Goal: Communication & Community: Answer question/provide support

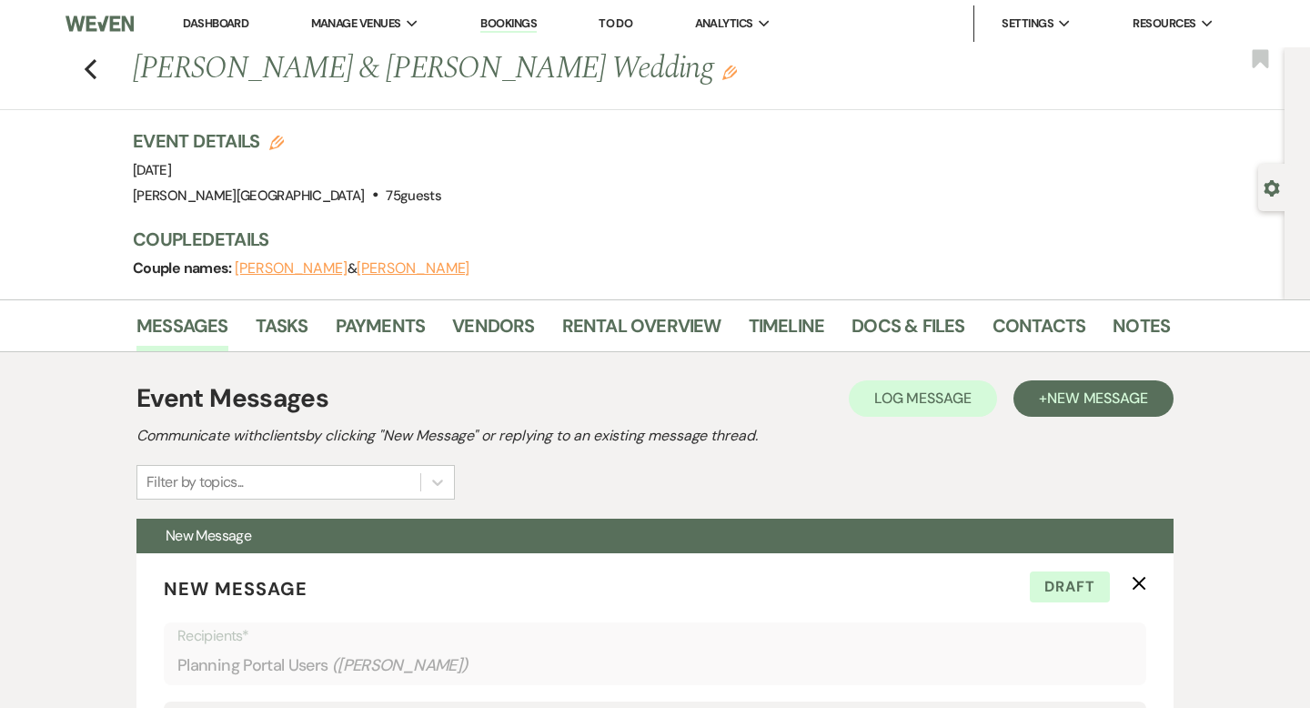
select select "1530"
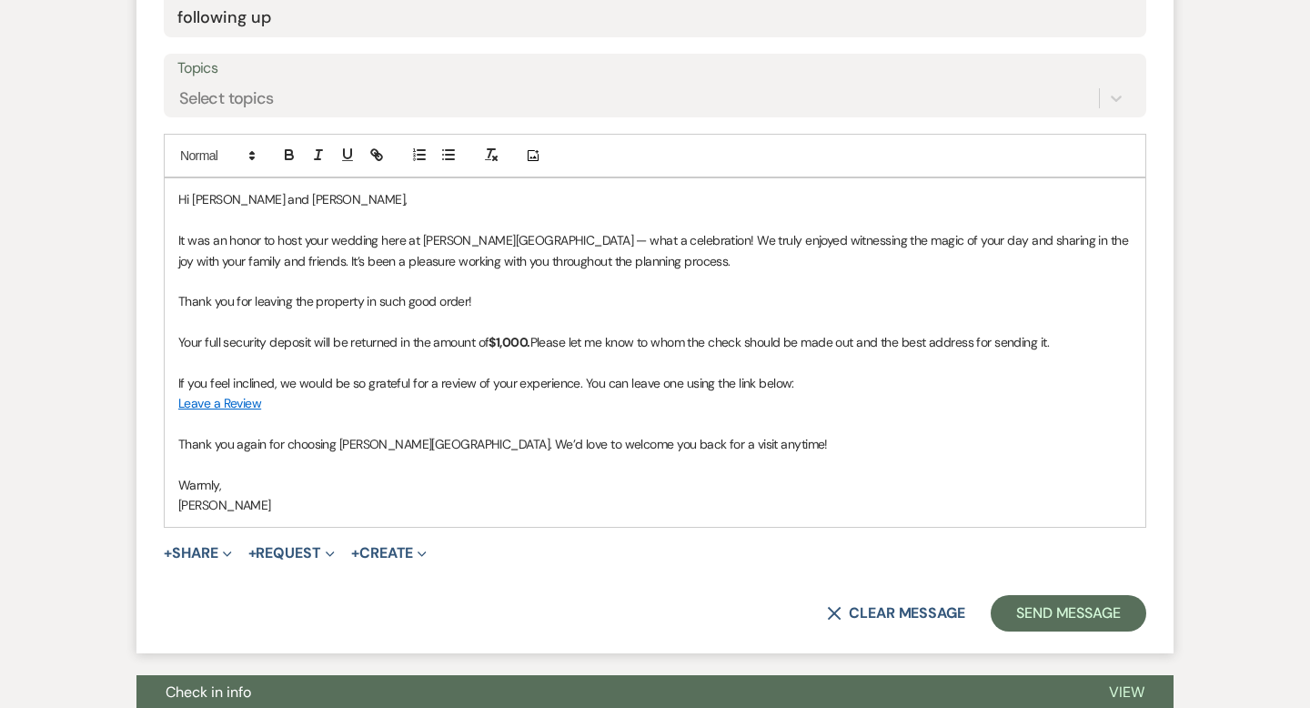
scroll to position [822, 0]
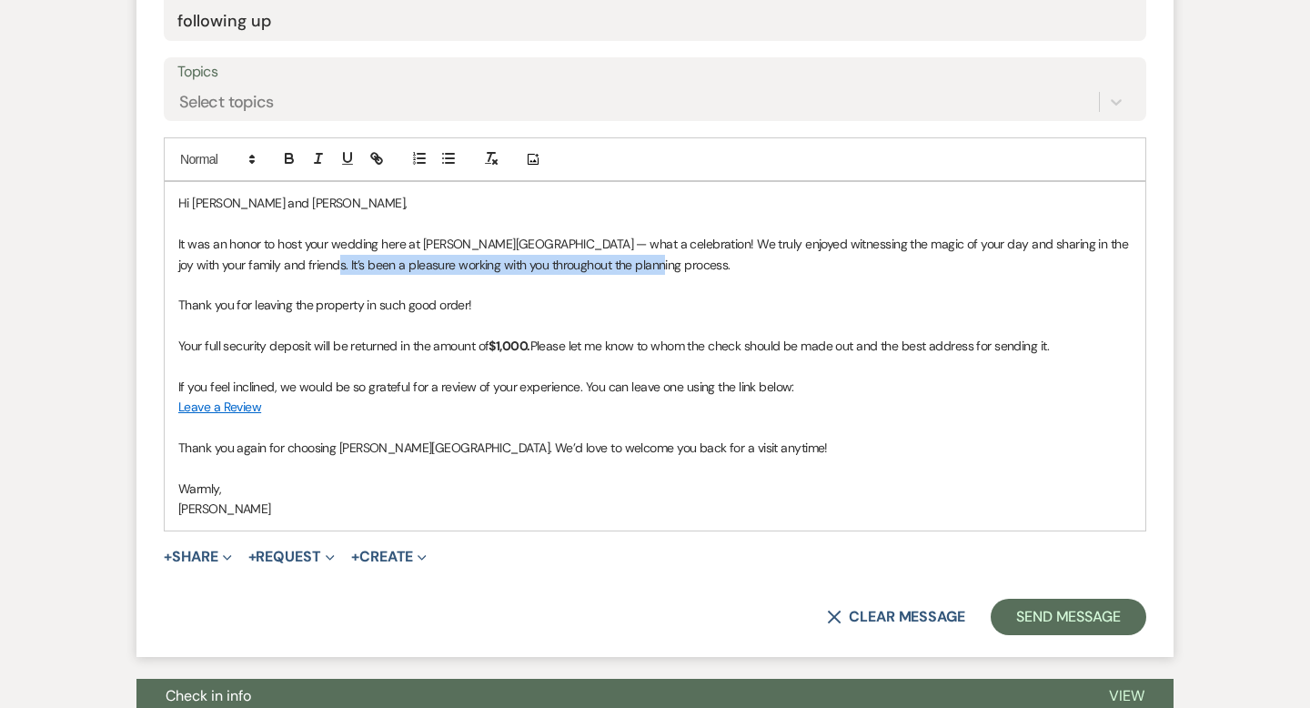
drag, startPoint x: 670, startPoint y: 263, endPoint x: 326, endPoint y: 267, distance: 344.8
click at [326, 267] on p "It was an honor to host your wedding here at [PERSON_NAME][GEOGRAPHIC_DATA] — w…" at bounding box center [654, 254] width 953 height 41
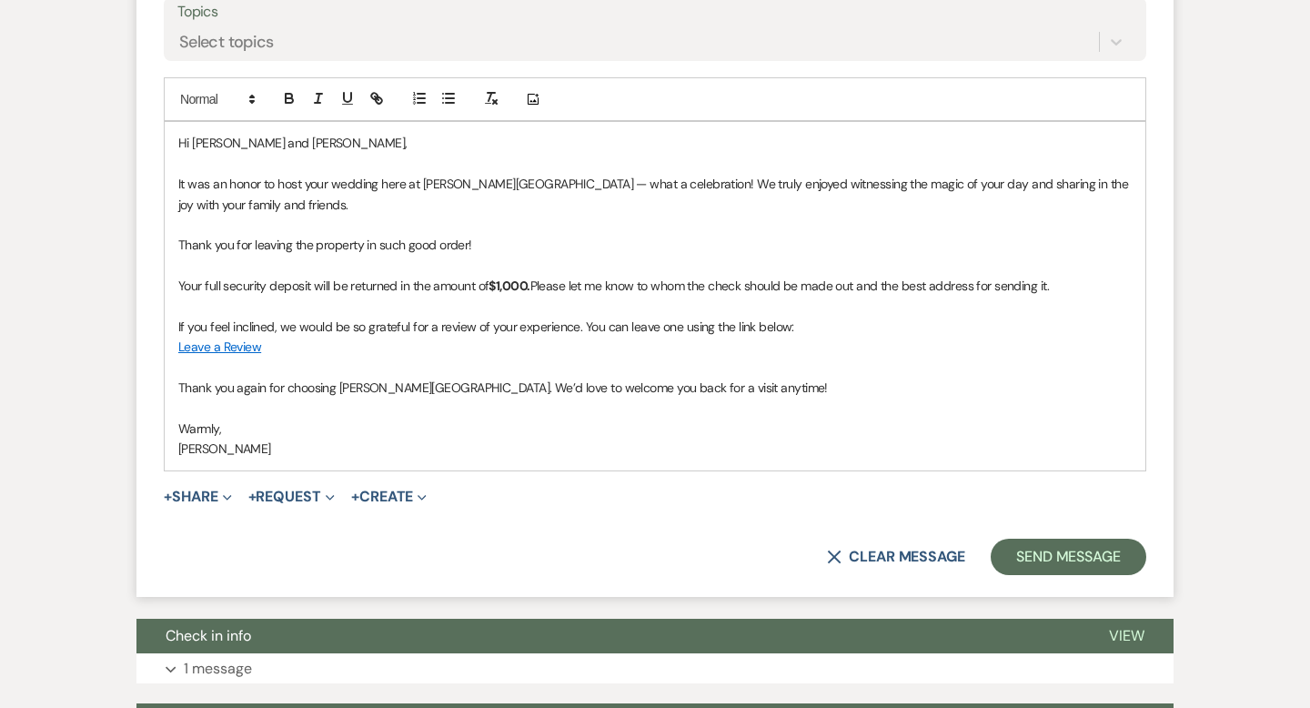
scroll to position [890, 0]
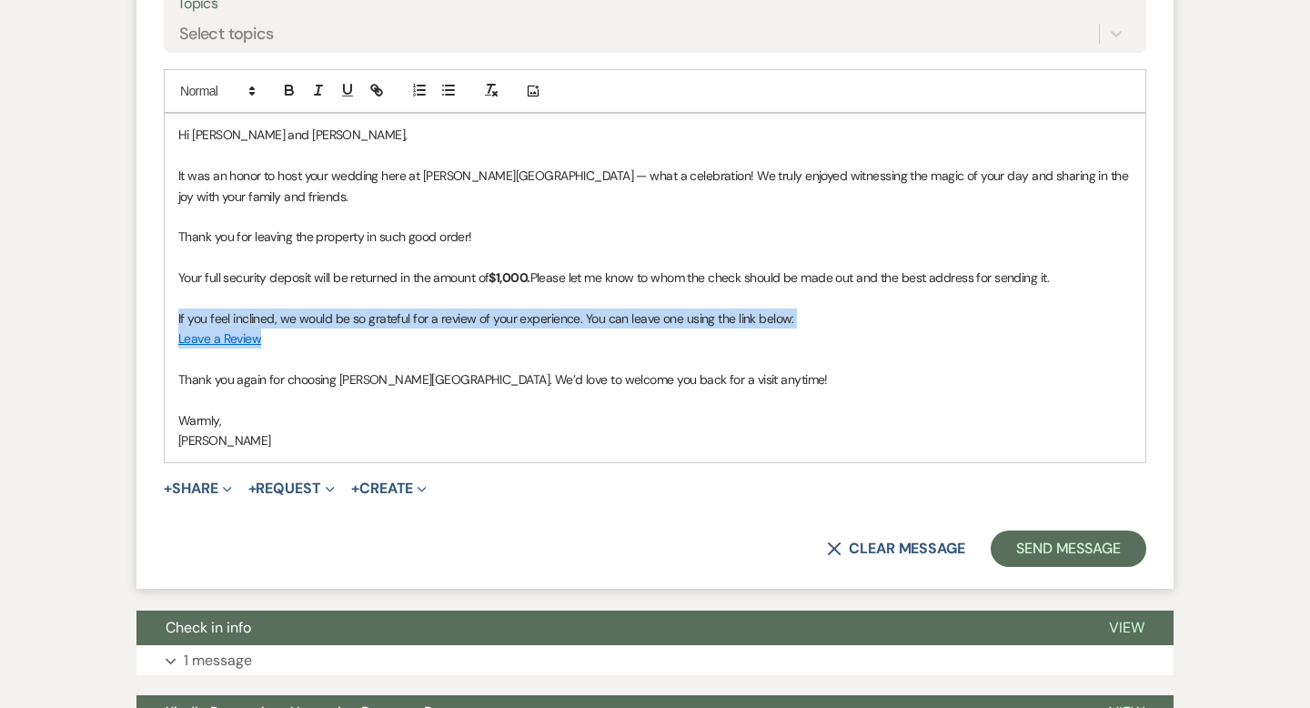
drag, startPoint x: 279, startPoint y: 343, endPoint x: 156, endPoint y: 320, distance: 124.9
click at [156, 320] on form "New Message X Draft saved! Recipients* Planning Portal Users ( [PERSON_NAME] ) …" at bounding box center [654, 126] width 1037 height 926
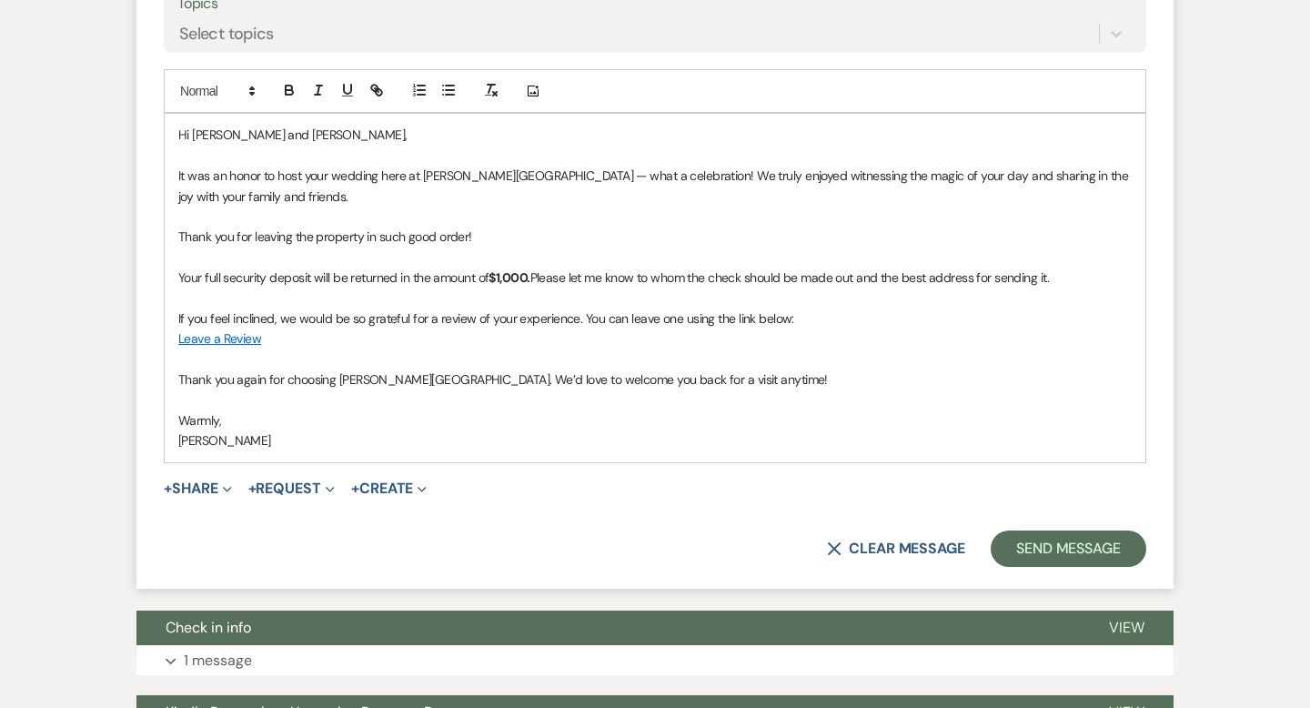
click at [448, 351] on p at bounding box center [654, 359] width 953 height 20
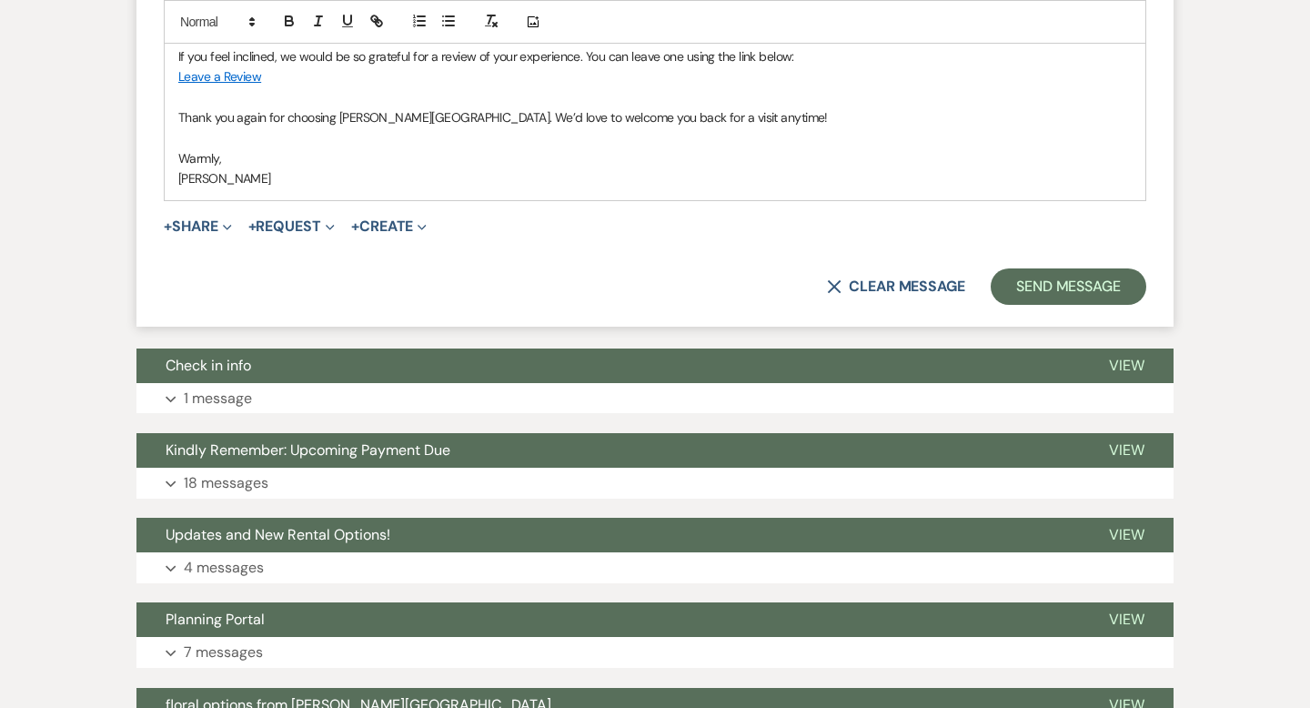
scroll to position [1159, 0]
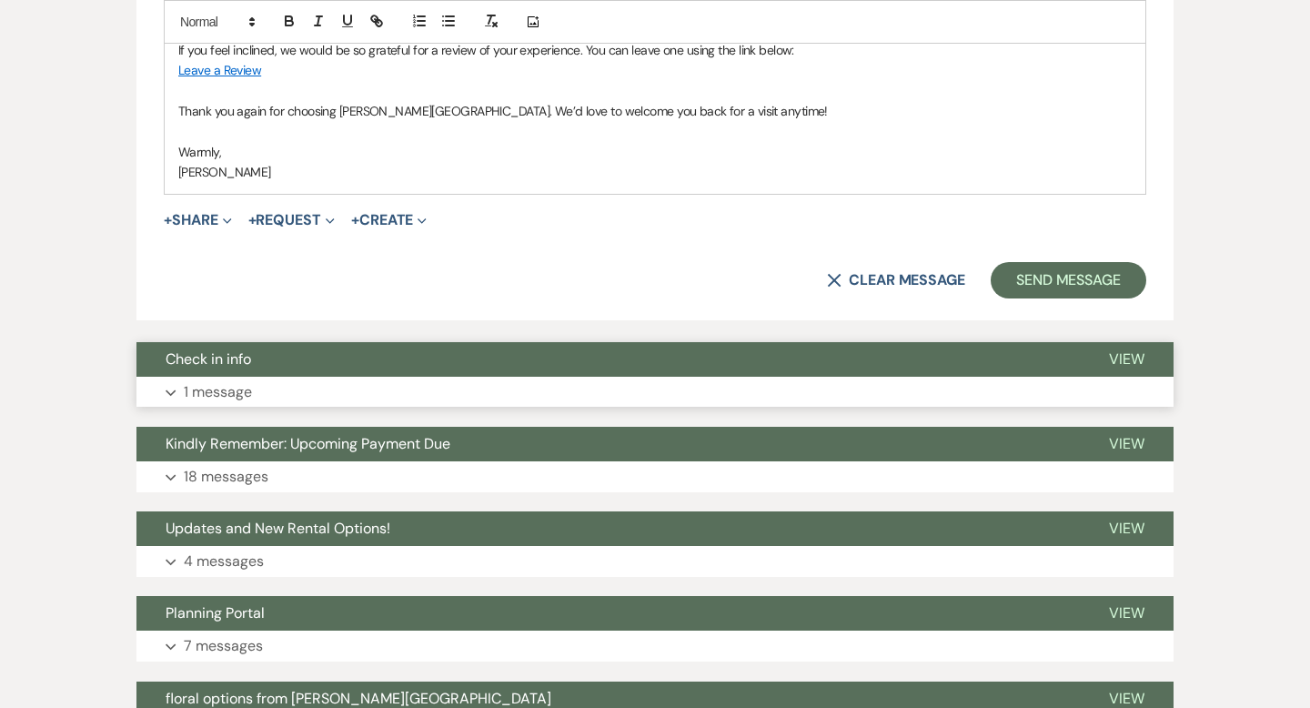
click at [963, 385] on button "Expand 1 message" at bounding box center [654, 392] width 1037 height 31
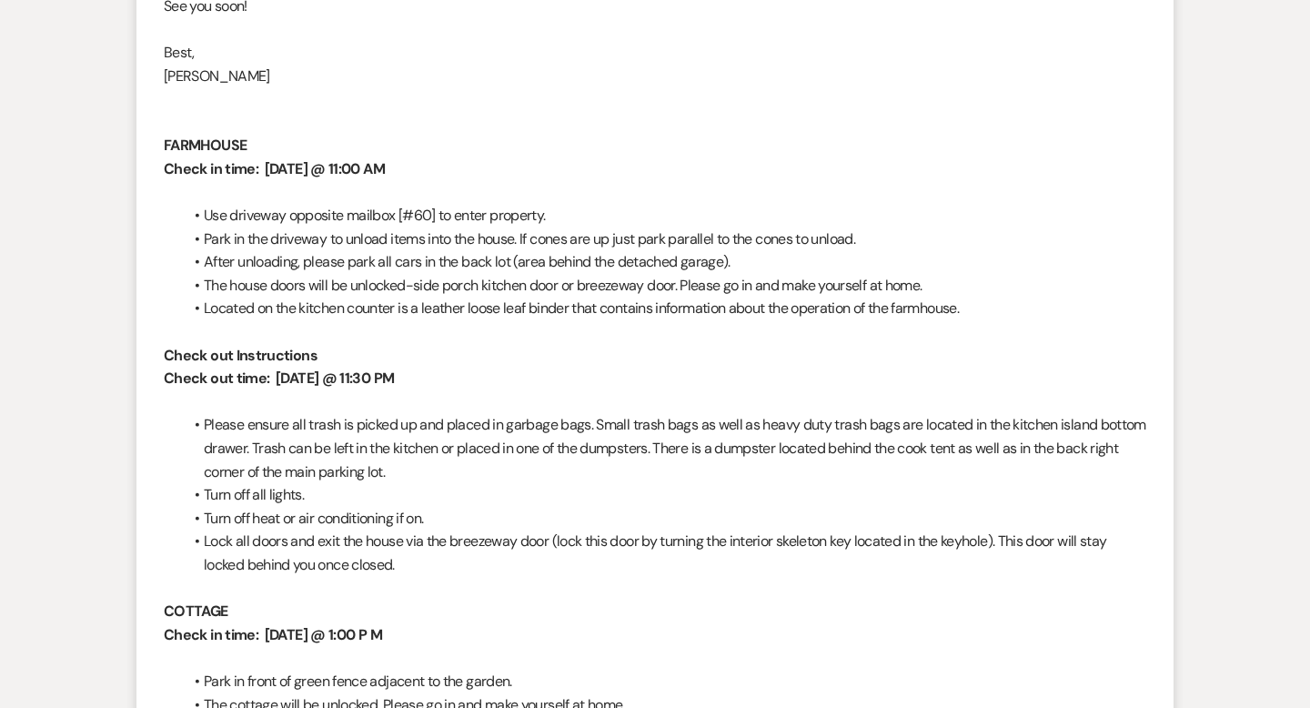
scroll to position [1092, 0]
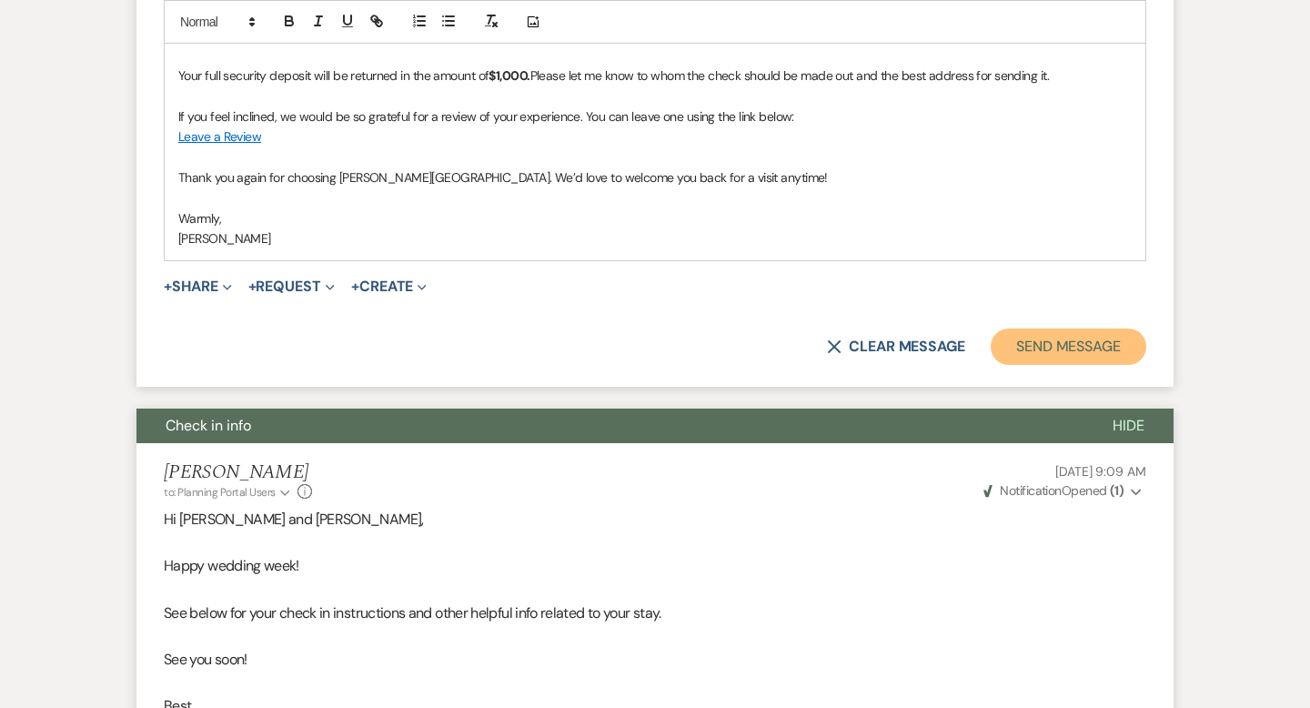
click at [1031, 332] on button "Send Message" at bounding box center [1069, 346] width 156 height 36
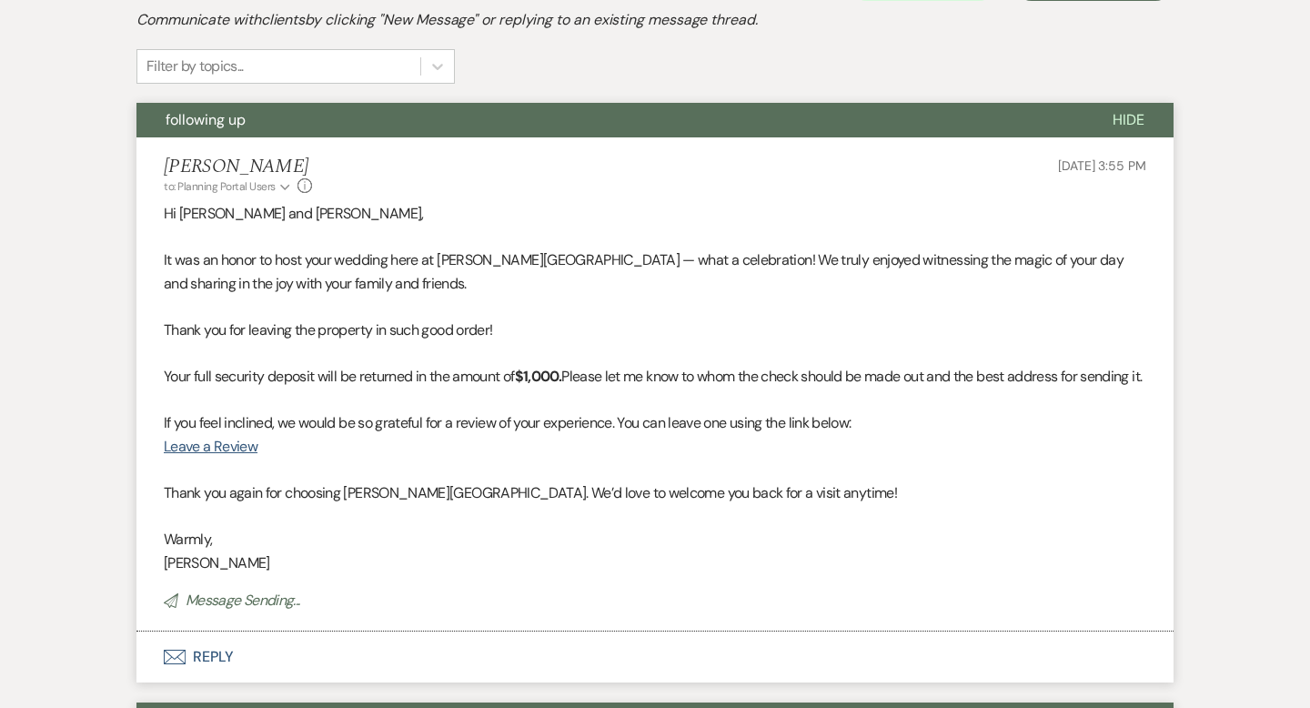
scroll to position [0, 0]
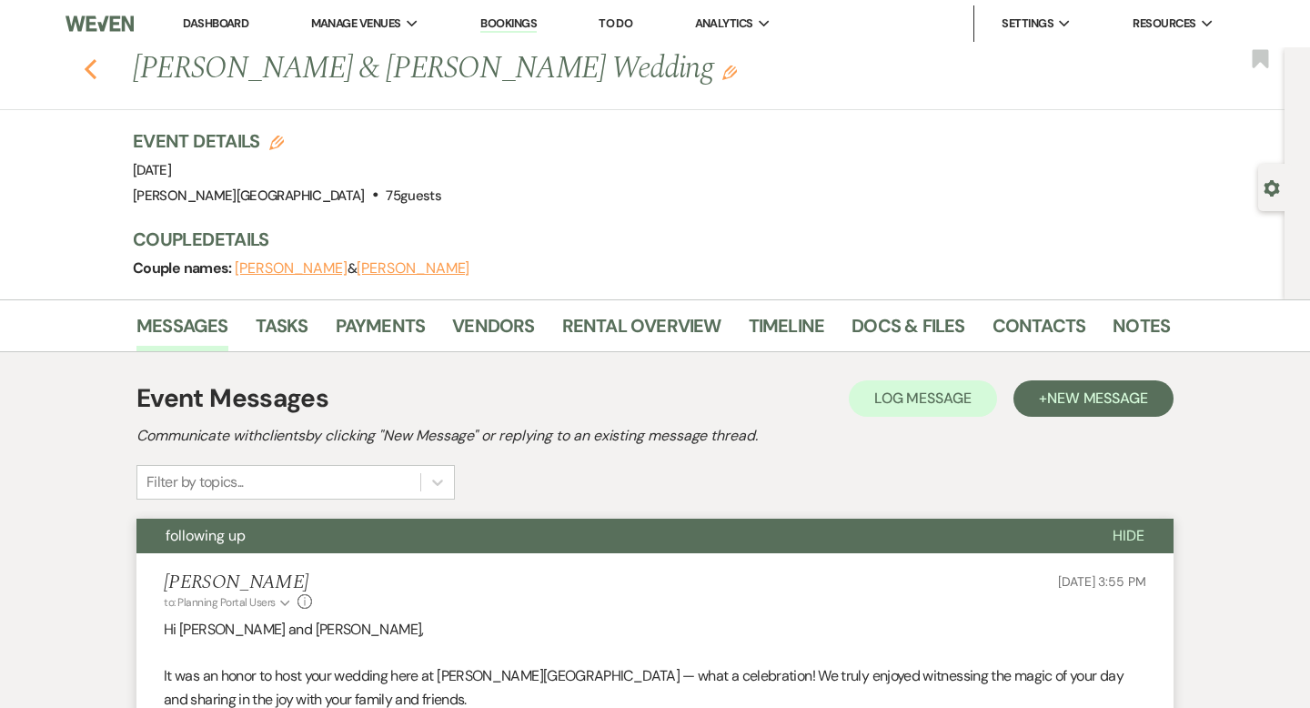
click at [88, 67] on use "button" at bounding box center [91, 69] width 12 height 20
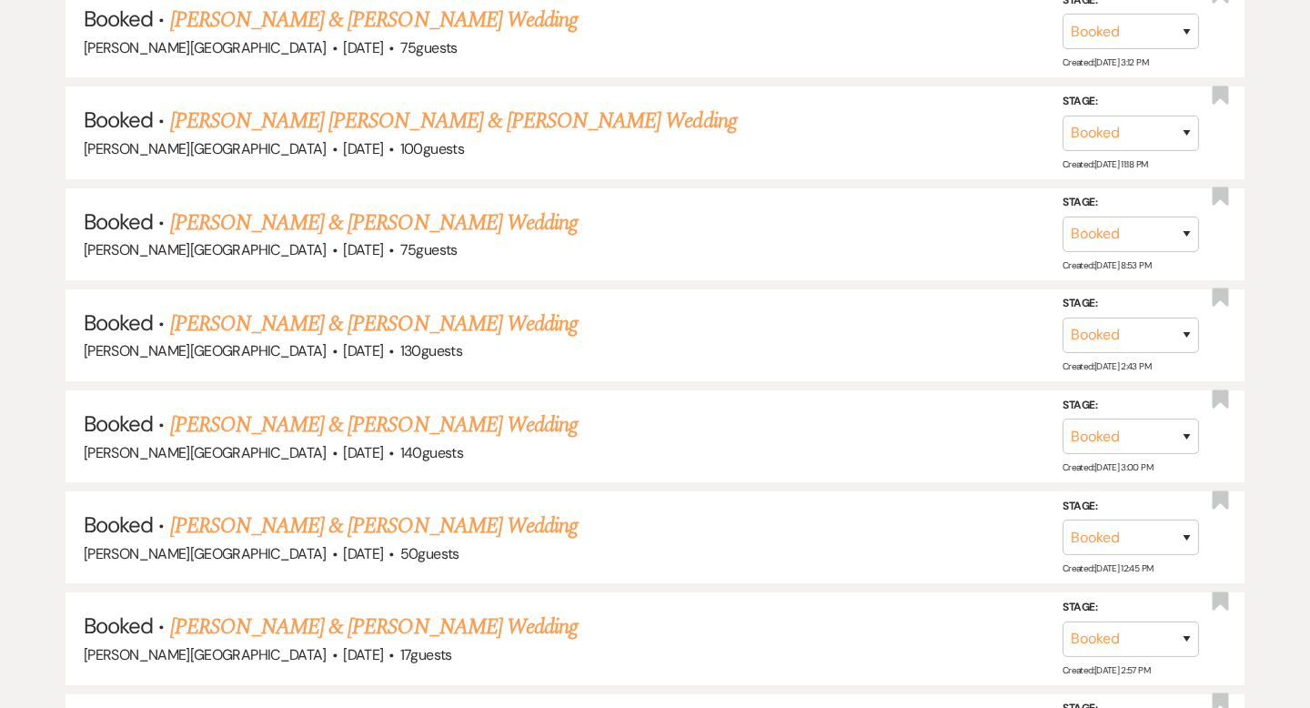
scroll to position [23724, 0]
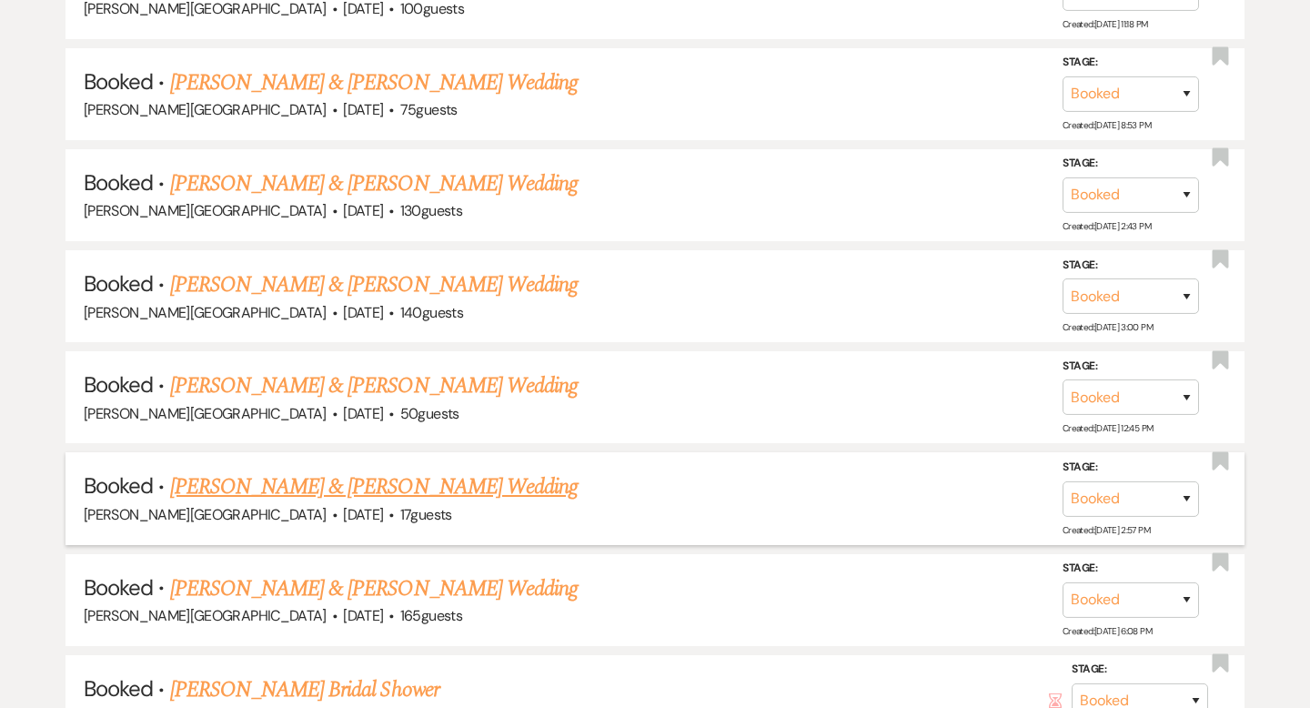
click at [385, 470] on link "[PERSON_NAME] & [PERSON_NAME] Wedding" at bounding box center [373, 486] width 407 height 33
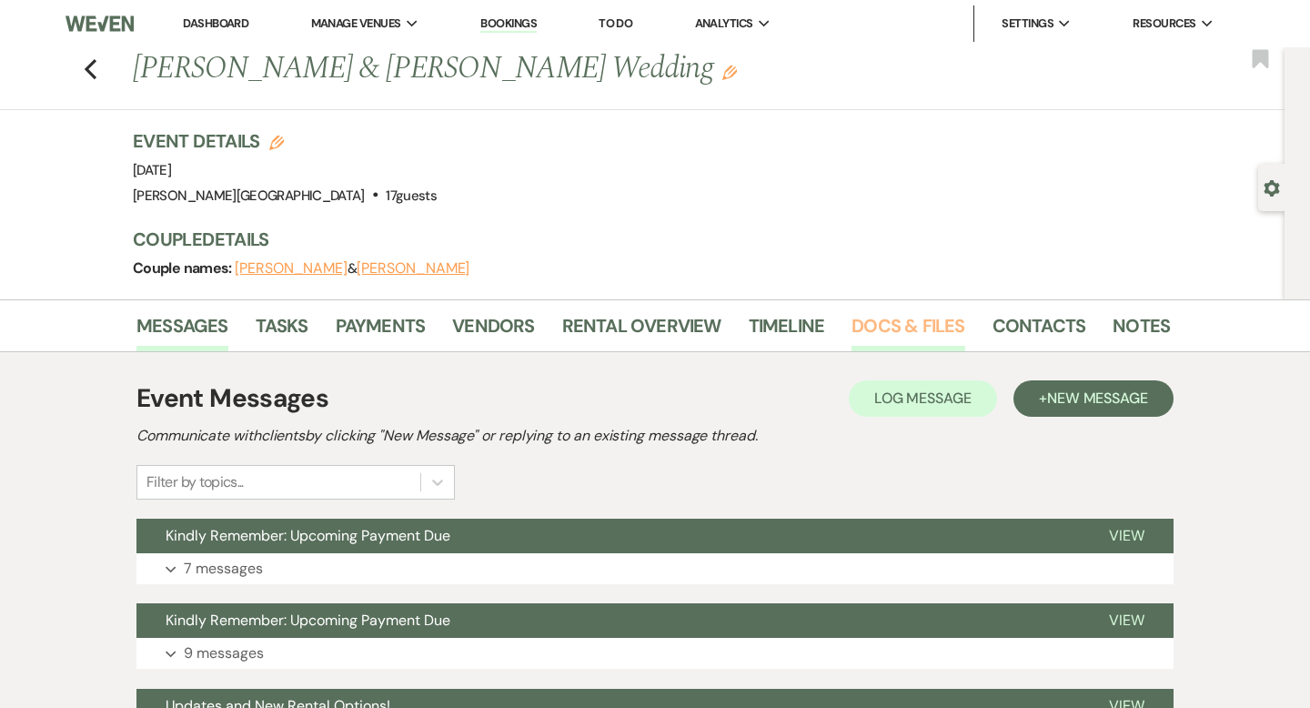
click at [910, 337] on link "Docs & Files" at bounding box center [907, 331] width 113 height 40
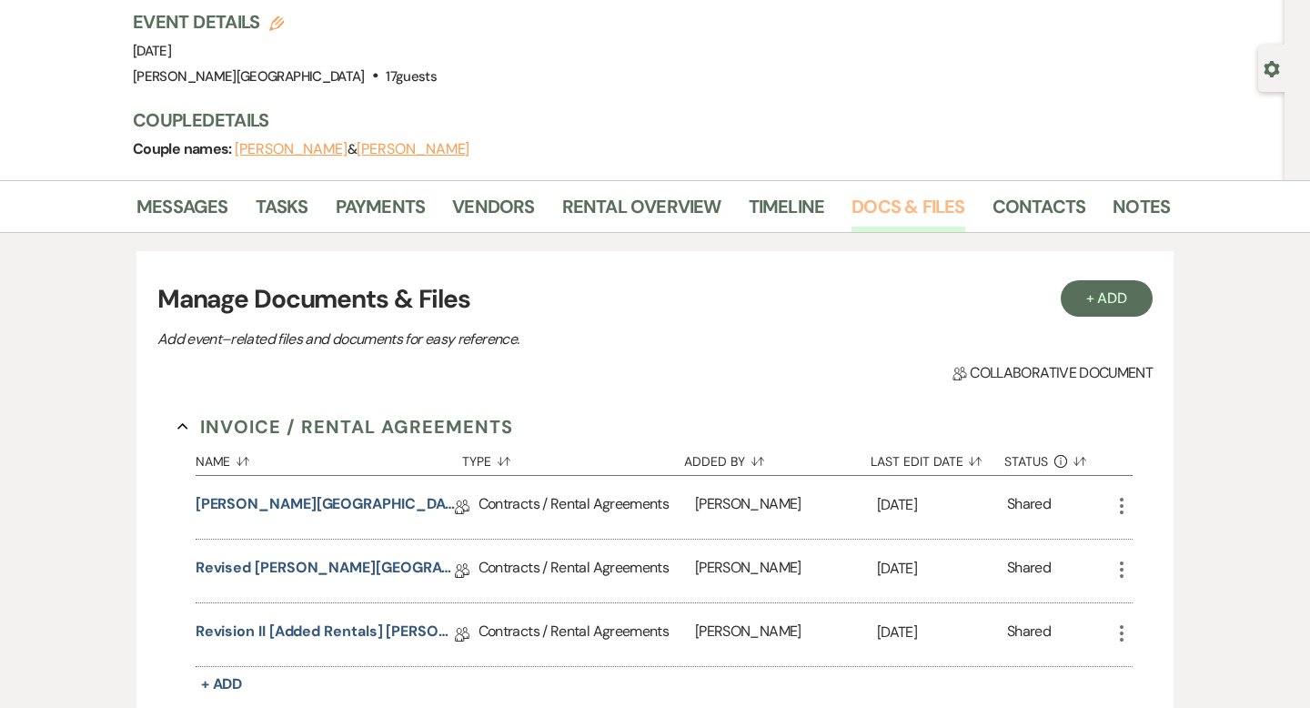
scroll to position [207, 0]
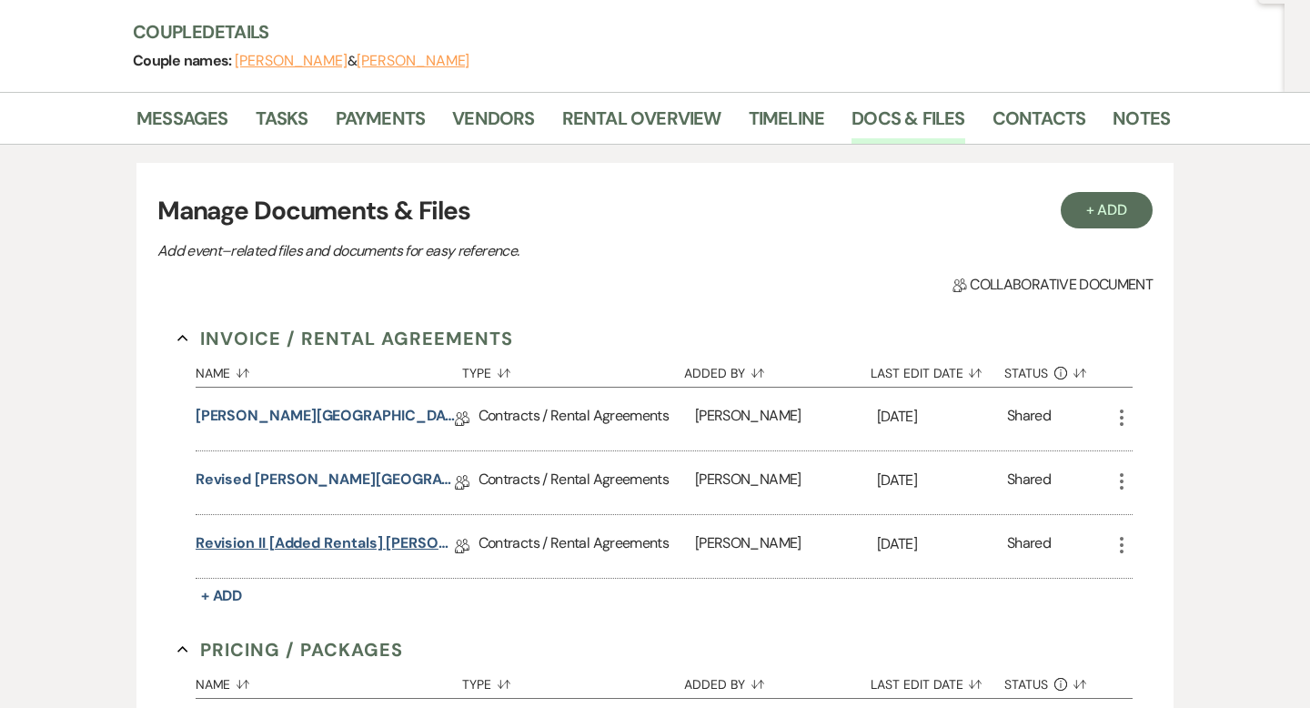
click at [318, 541] on link "Revision II [Added Rentals] [PERSON_NAME][GEOGRAPHIC_DATA] Contract" at bounding box center [325, 546] width 259 height 28
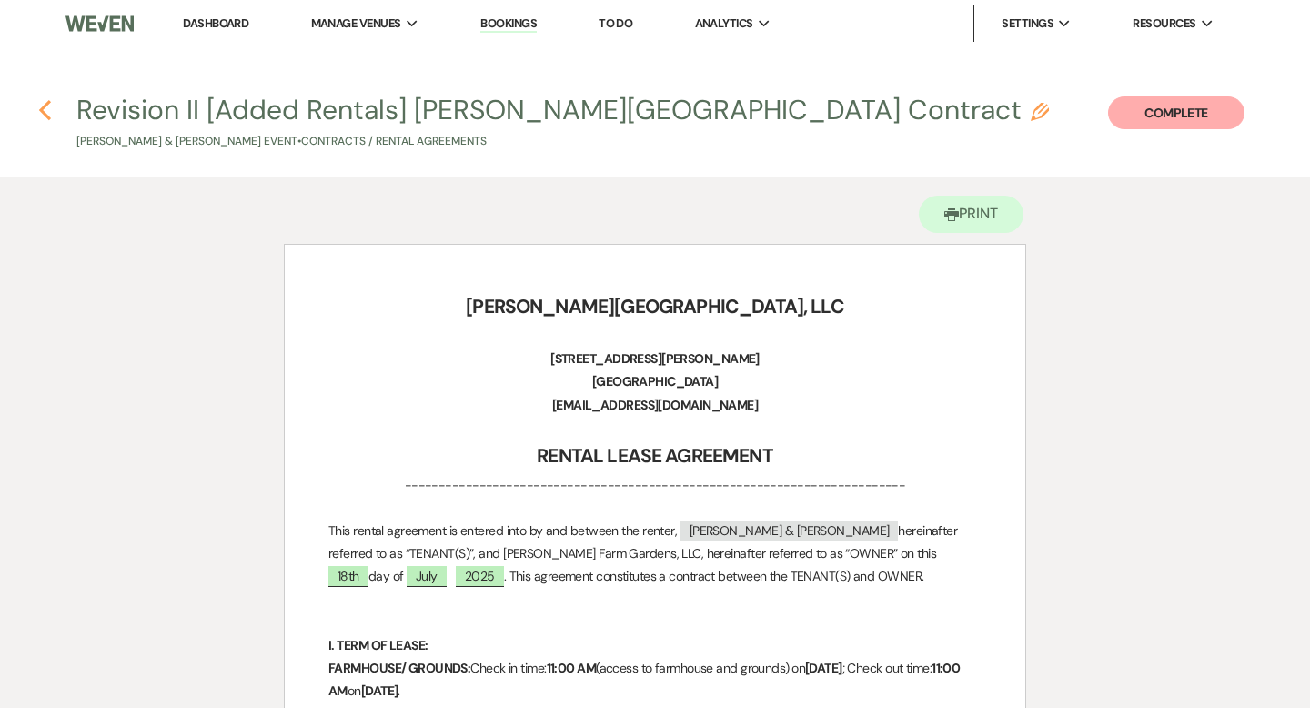
click at [42, 104] on icon "Previous" at bounding box center [45, 110] width 14 height 22
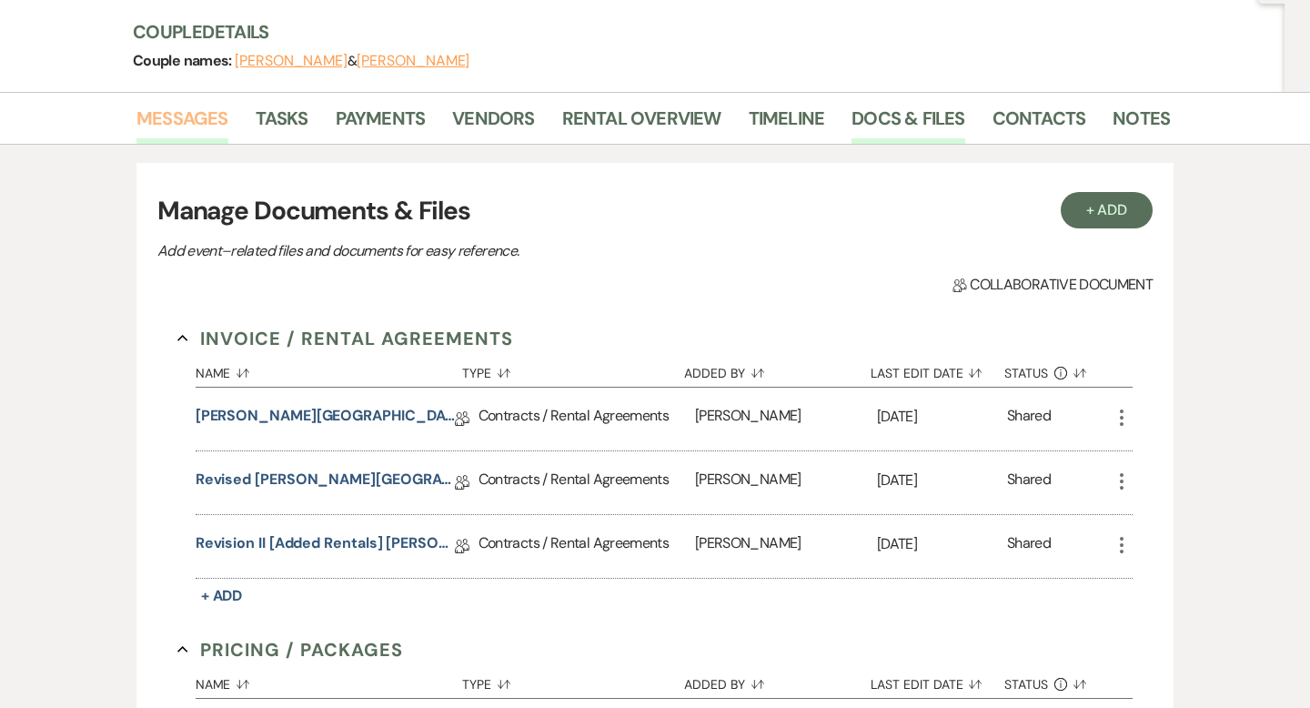
click at [214, 113] on link "Messages" at bounding box center [182, 124] width 92 height 40
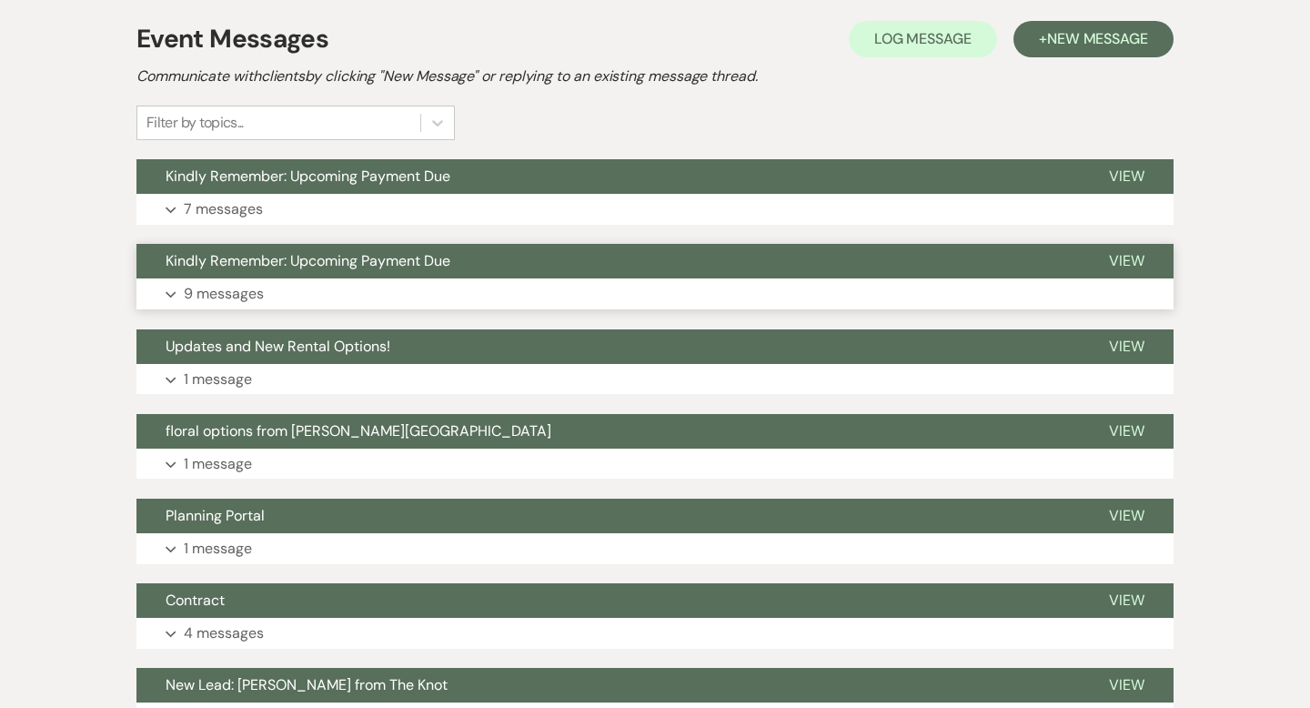
scroll to position [360, 0]
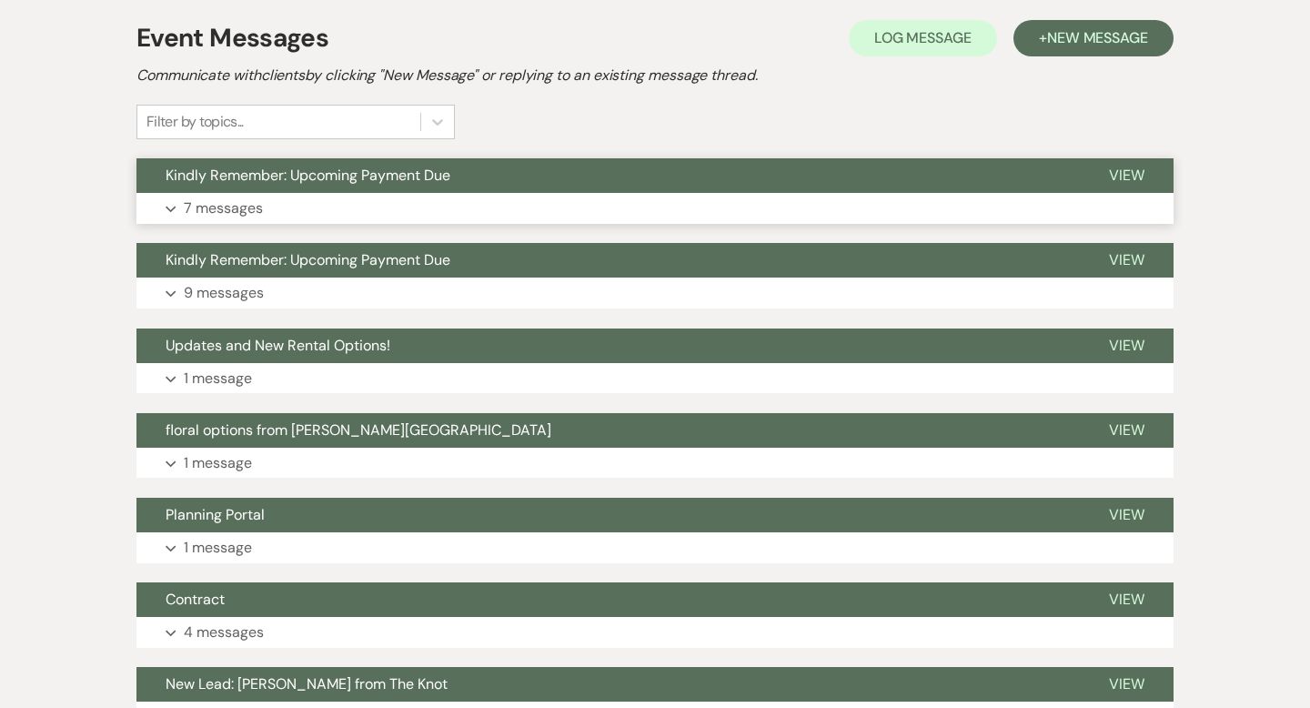
click at [696, 181] on button "Kindly Remember: Upcoming Payment Due" at bounding box center [607, 175] width 943 height 35
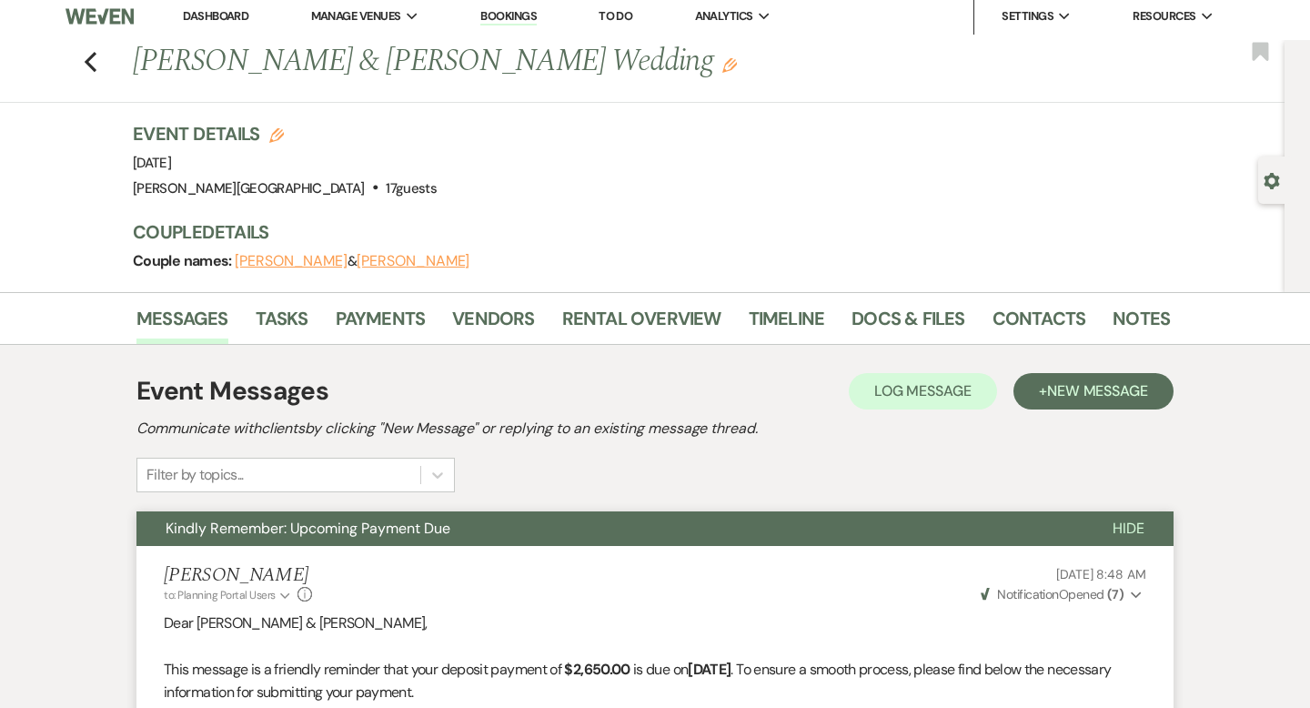
scroll to position [0, 0]
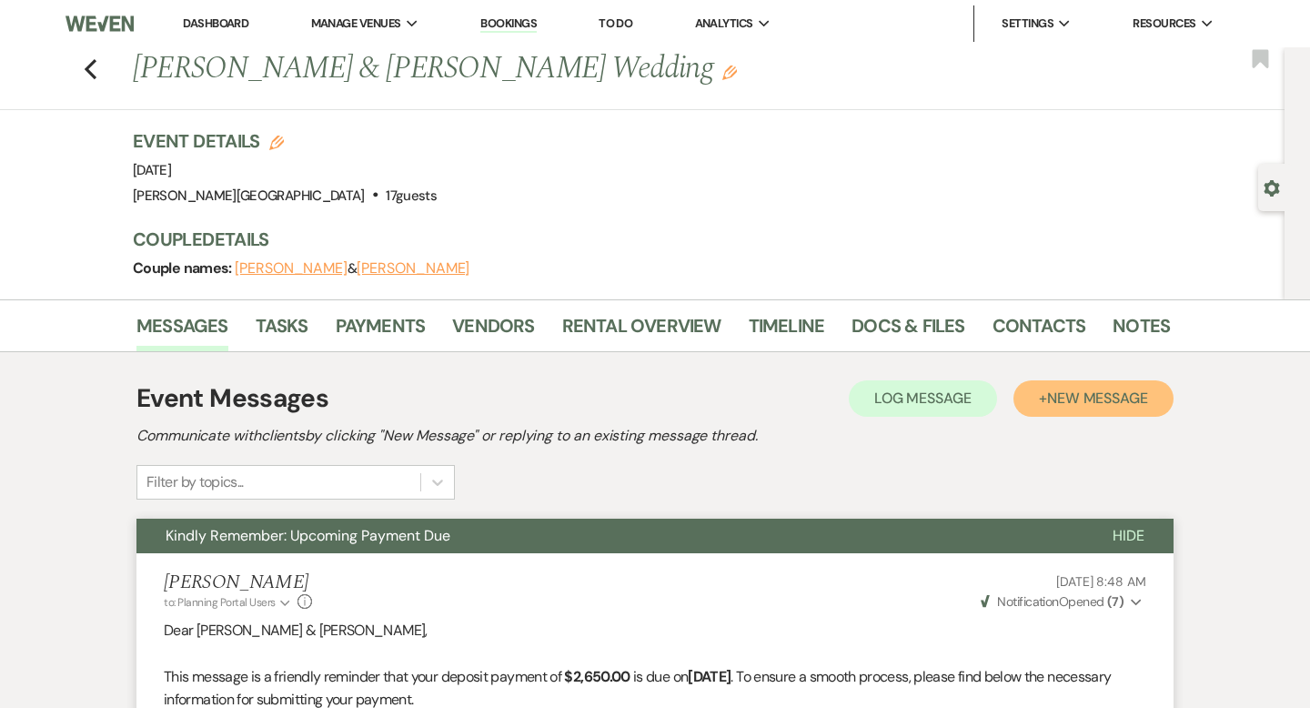
click at [1120, 406] on span "New Message" at bounding box center [1097, 397] width 101 height 19
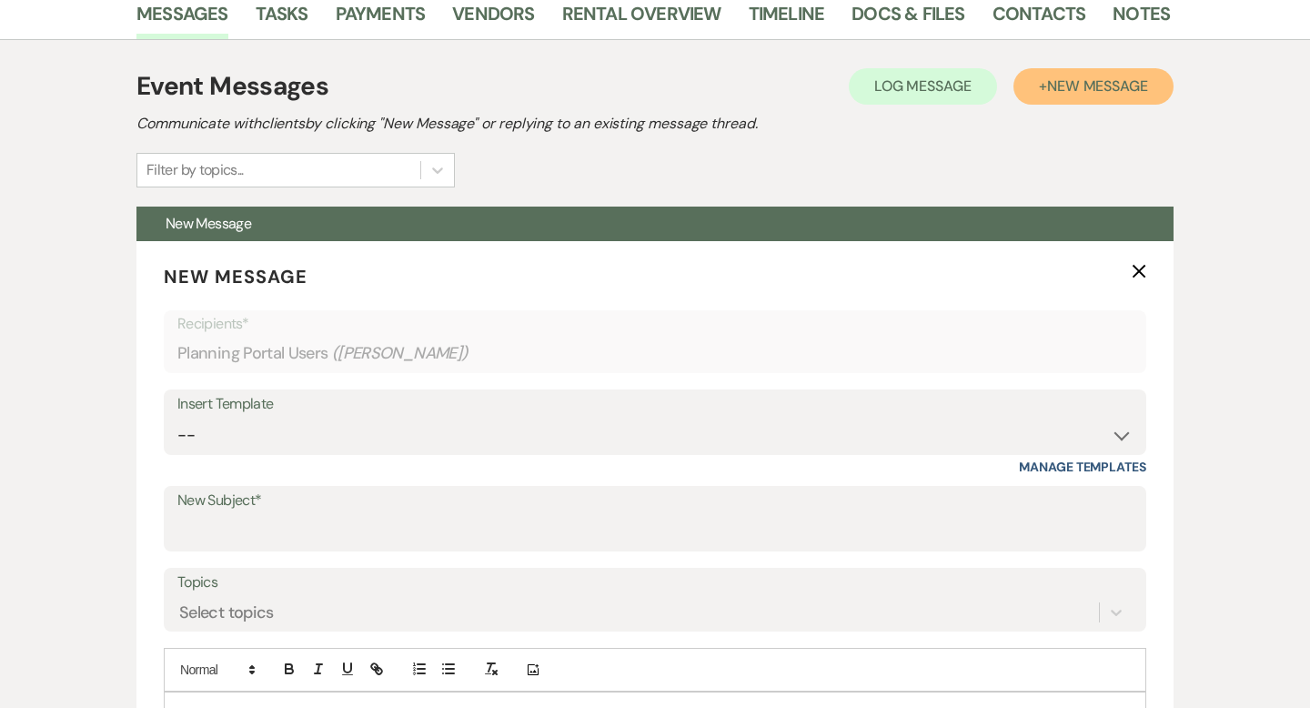
scroll to position [367, 0]
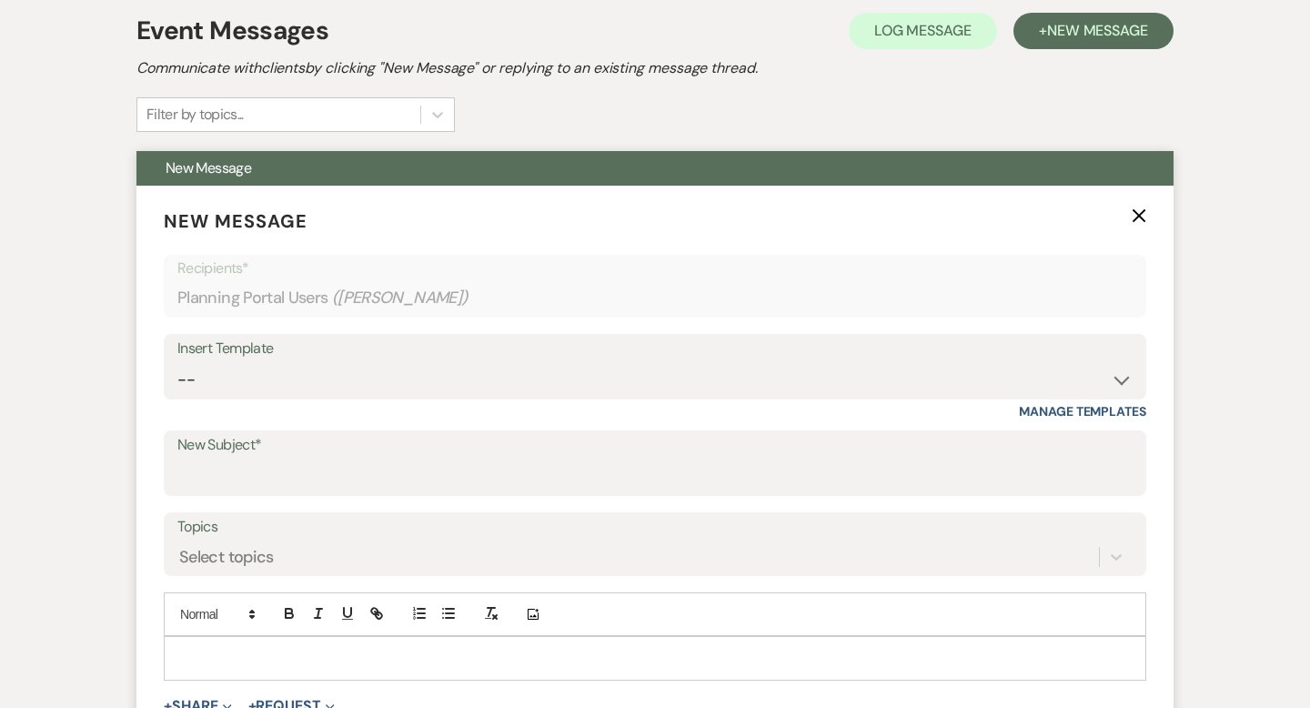
click at [241, 359] on div "Insert Template" at bounding box center [654, 349] width 955 height 26
click at [226, 366] on select "-- Weven Planning Portal Introduction (Booked Events) Wedding Packages Booking …" at bounding box center [654, 379] width 955 height 35
select select "1530"
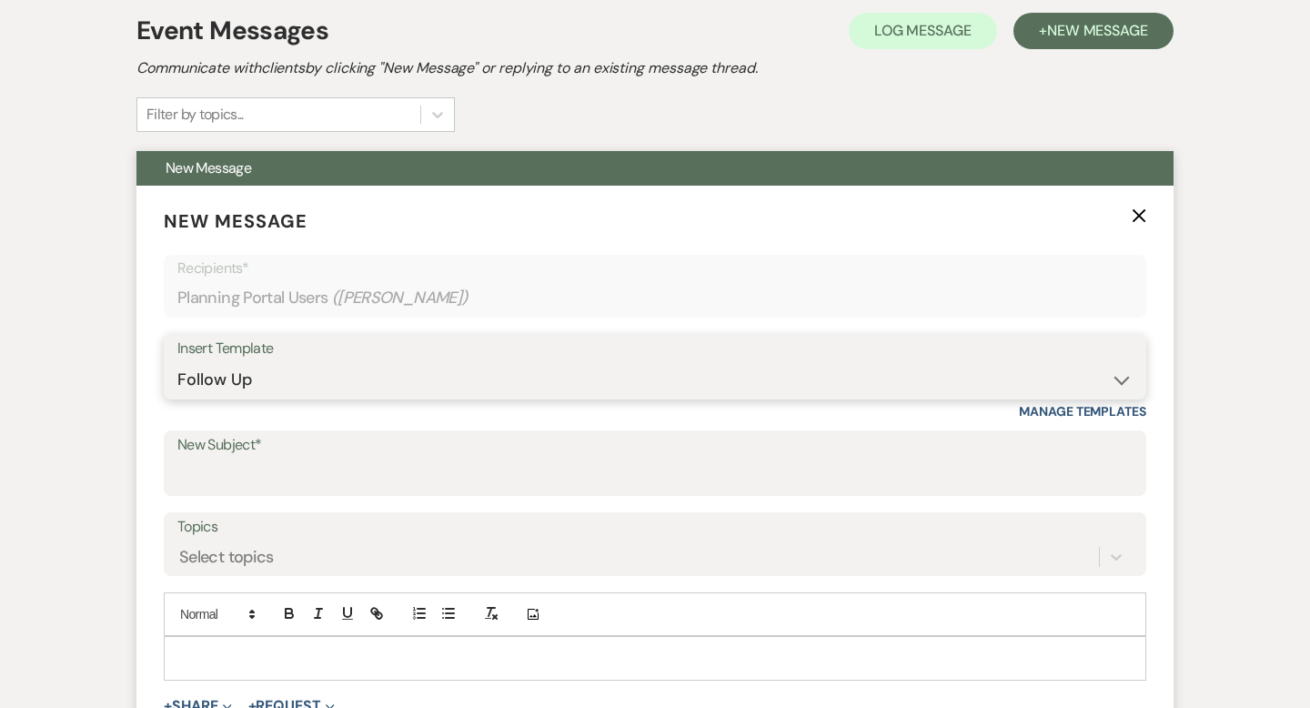
type input "following up"
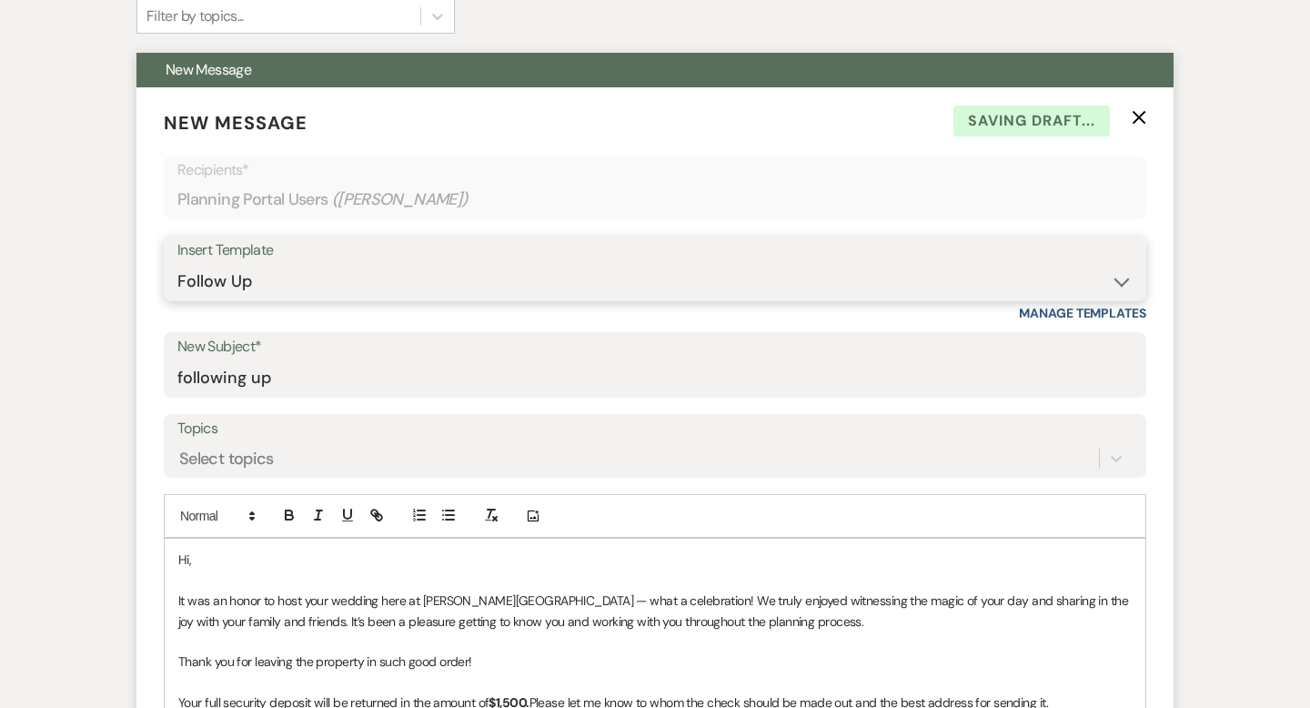
scroll to position [565, 0]
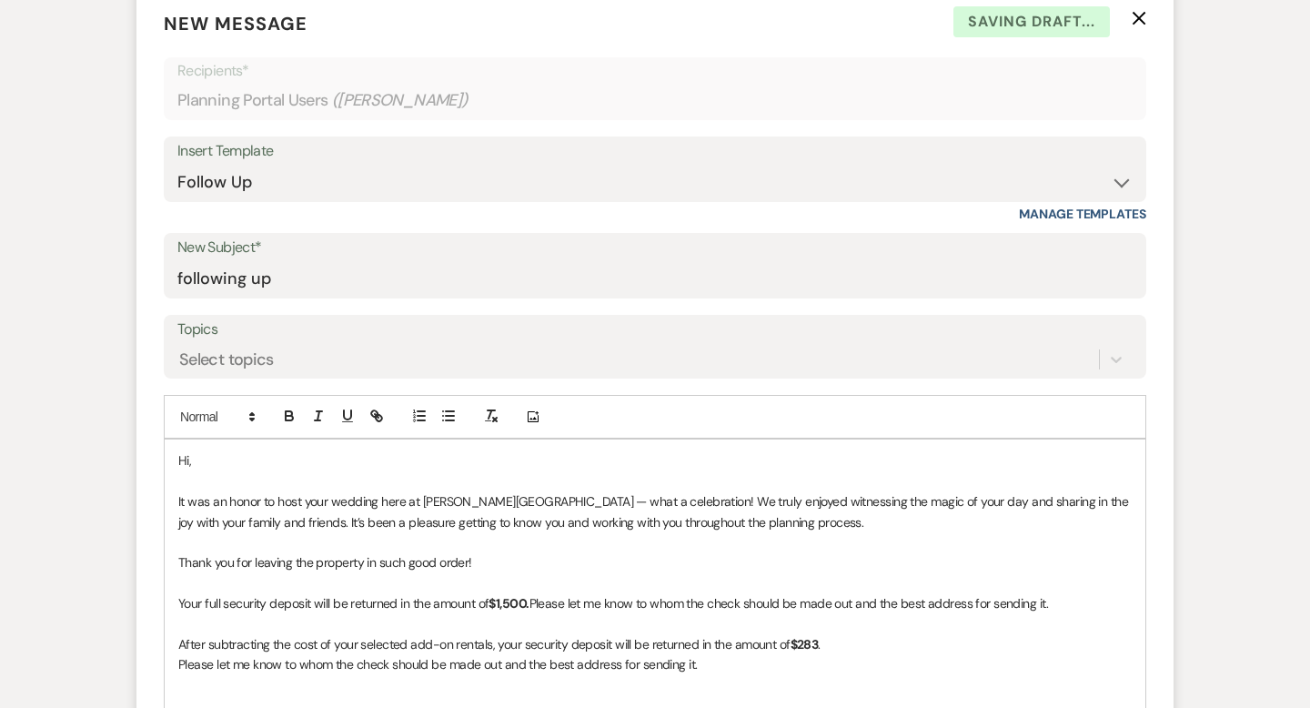
click at [265, 460] on p "Hi," at bounding box center [654, 460] width 953 height 20
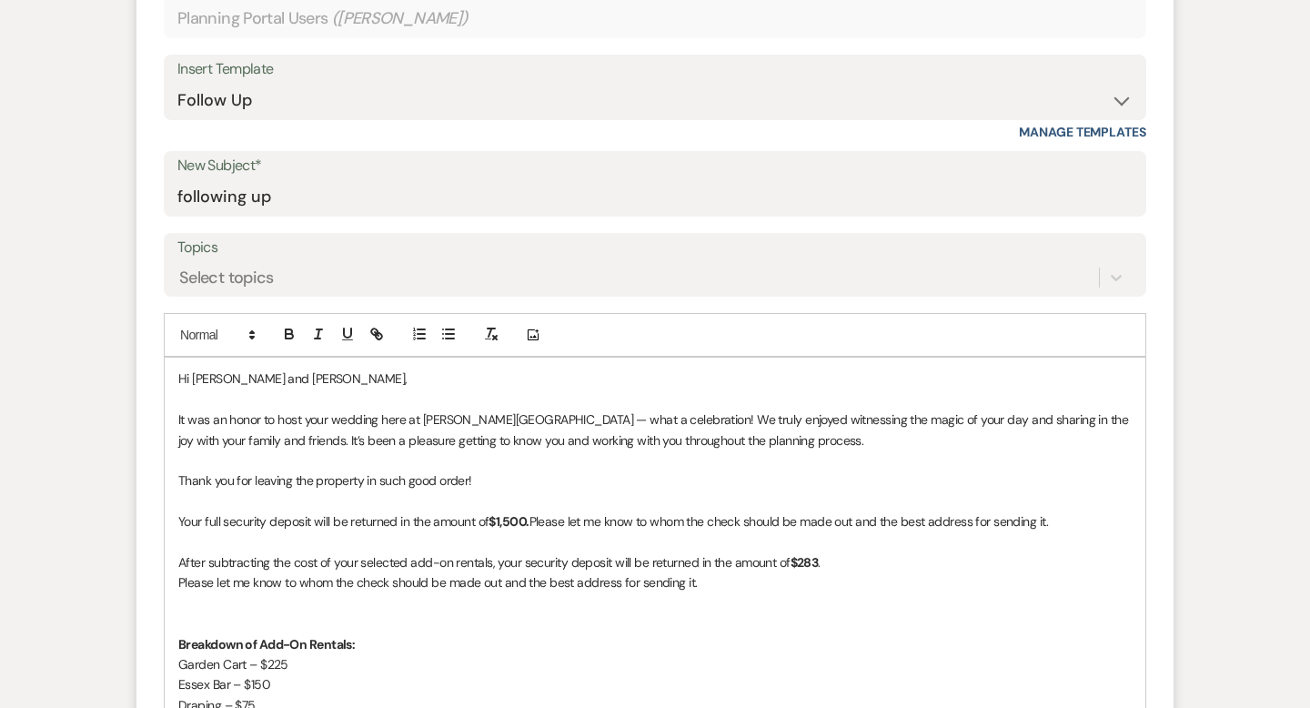
scroll to position [651, 0]
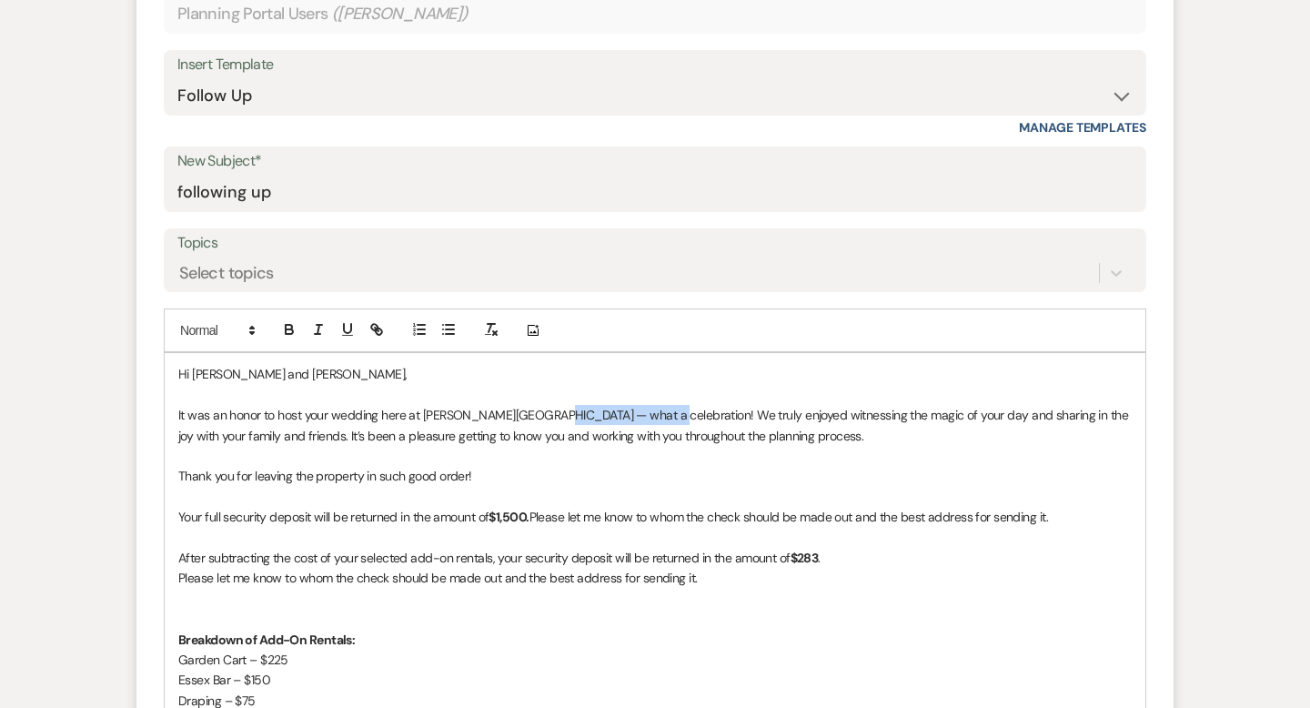
drag, startPoint x: 650, startPoint y: 410, endPoint x: 552, endPoint y: 409, distance: 98.2
click at [552, 409] on p "It was an honor to host your wedding here at [PERSON_NAME][GEOGRAPHIC_DATA] — w…" at bounding box center [654, 425] width 953 height 41
drag, startPoint x: 381, startPoint y: 411, endPoint x: 339, endPoint y: 409, distance: 41.9
click at [339, 409] on p "It was an honor to host your wedding here at [PERSON_NAME][GEOGRAPHIC_DATA]! We…" at bounding box center [654, 425] width 953 height 41
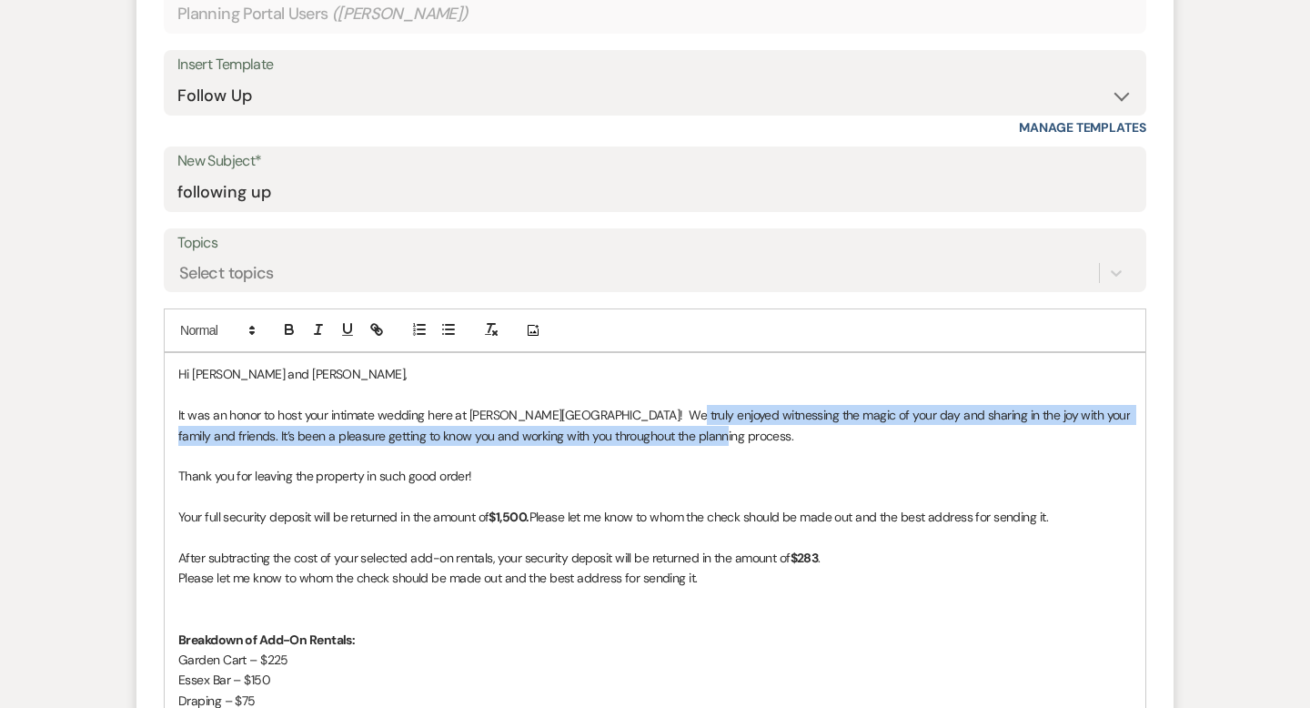
drag, startPoint x: 695, startPoint y: 436, endPoint x: 668, endPoint y: 417, distance: 33.3
click at [668, 417] on p "It was an honor to host your intimate wedding here at [PERSON_NAME][GEOGRAPHIC_…" at bounding box center [654, 425] width 953 height 41
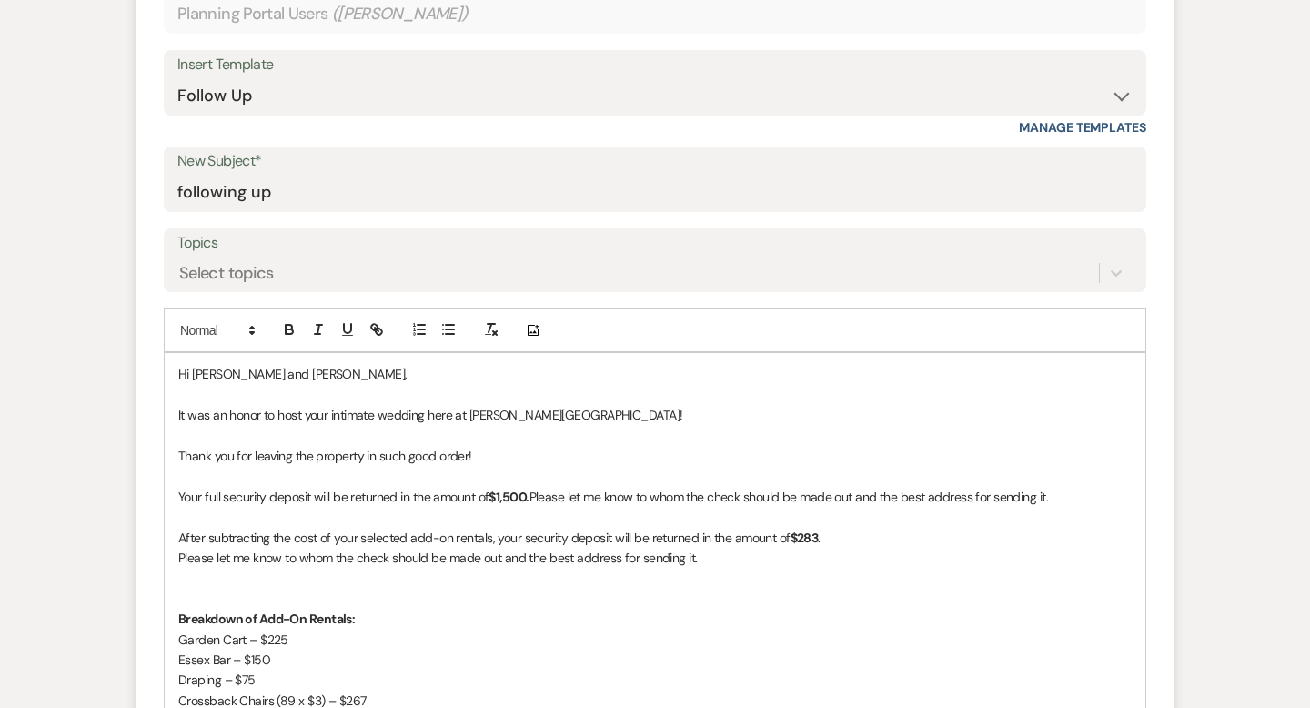
click at [178, 454] on p "Thank you for leaving the property in such good order!" at bounding box center [654, 456] width 953 height 20
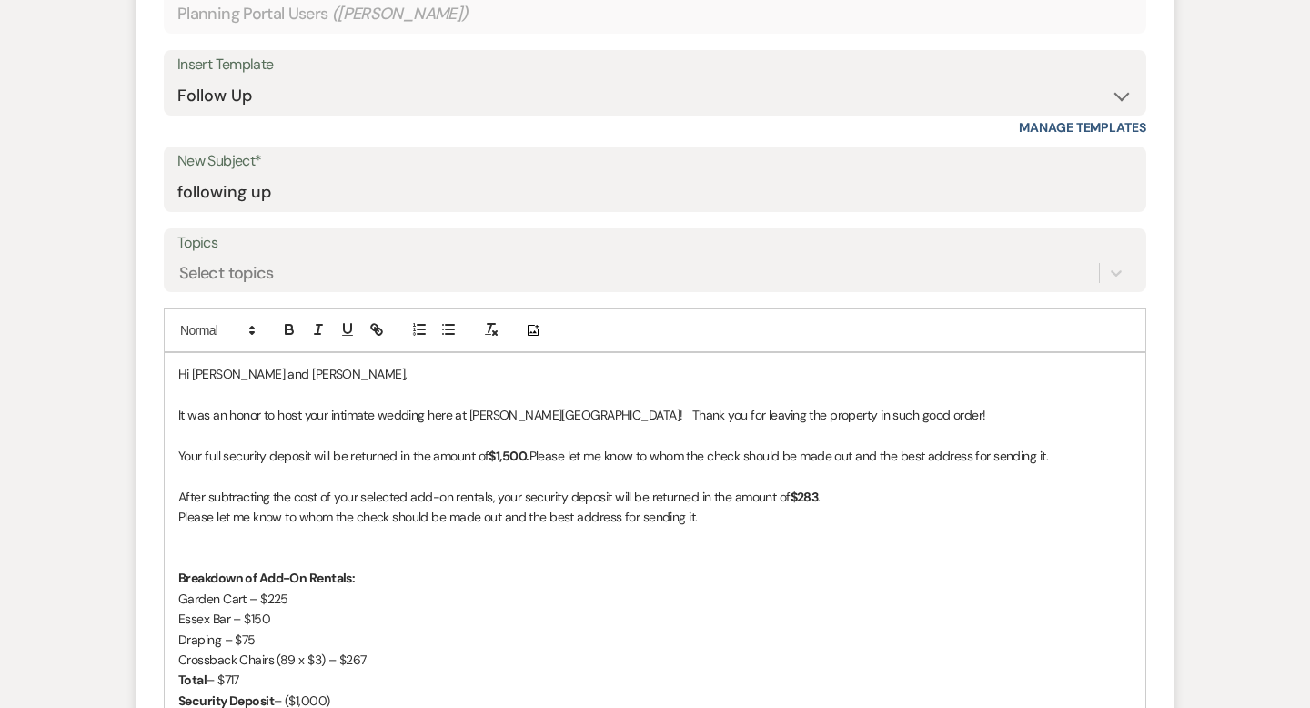
click at [512, 450] on strong "$1,500." at bounding box center [508, 456] width 40 height 16
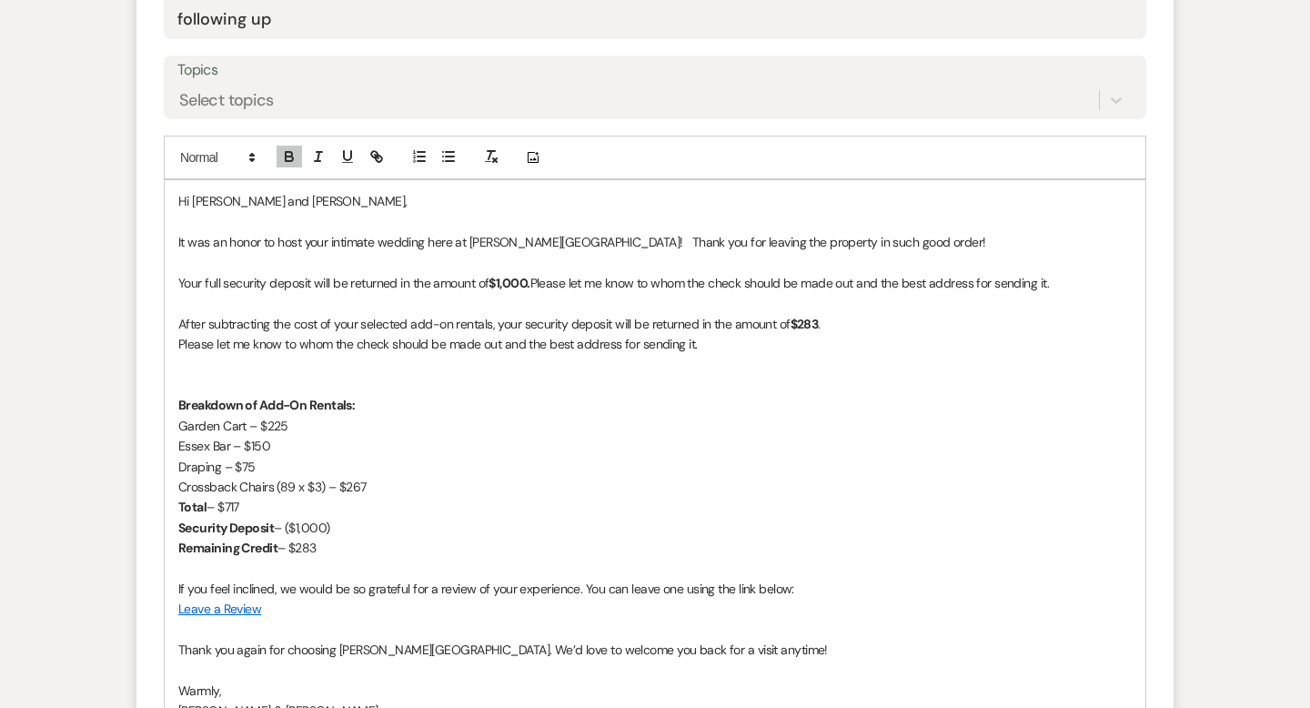
scroll to position [906, 0]
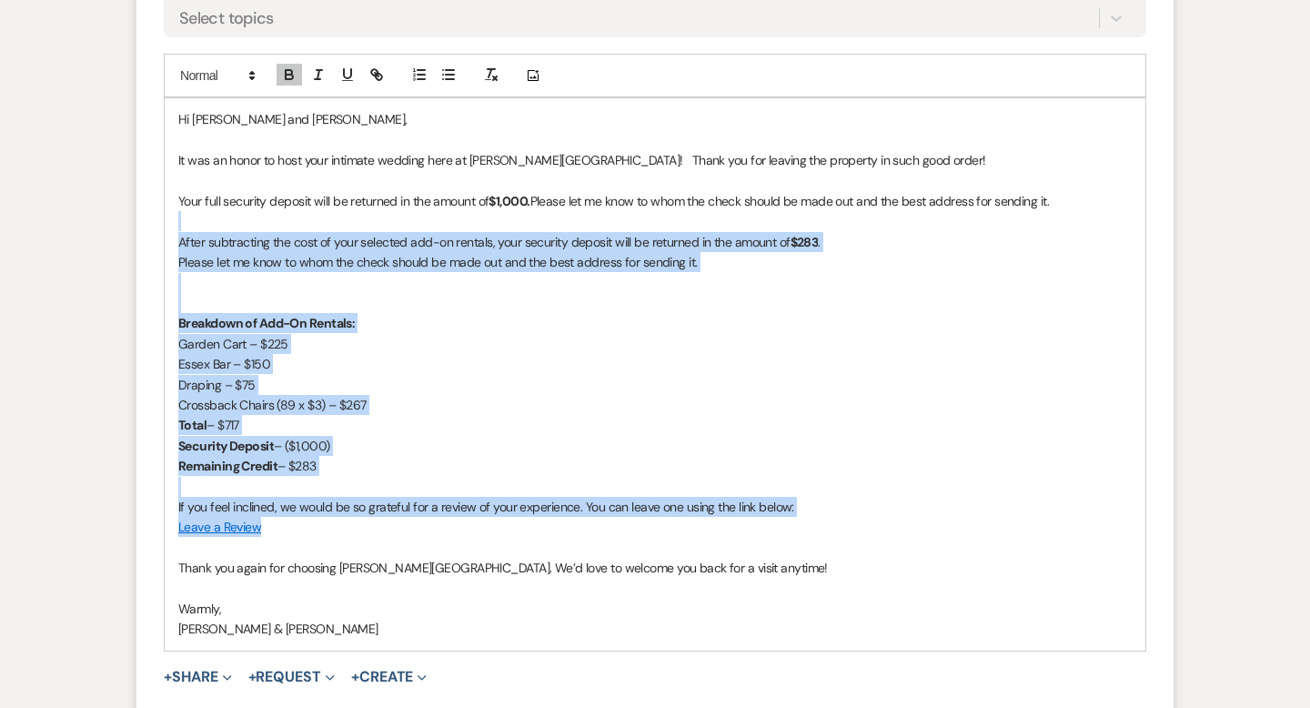
drag, startPoint x: 280, startPoint y: 522, endPoint x: 169, endPoint y: 230, distance: 312.4
click at [169, 230] on div "Hi [PERSON_NAME] and [PERSON_NAME], It was an honor to host your intimate weddi…" at bounding box center [655, 373] width 981 height 551
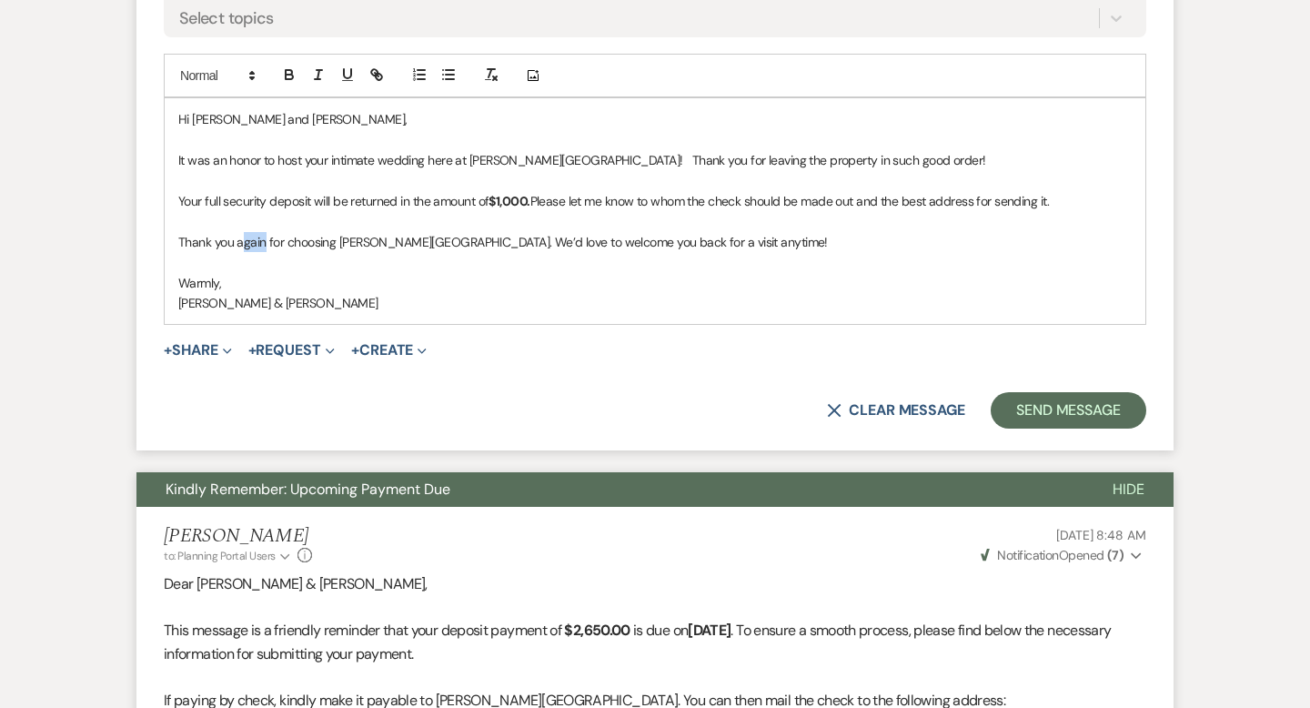
drag, startPoint x: 266, startPoint y: 236, endPoint x: 243, endPoint y: 236, distance: 22.7
click at [243, 236] on p "Thank you again for choosing [PERSON_NAME][GEOGRAPHIC_DATA]. We’d love to welco…" at bounding box center [654, 242] width 953 height 20
click at [445, 237] on p "Thank you for choosing [PERSON_NAME][GEOGRAPHIC_DATA]. We’d love to welcome you…" at bounding box center [654, 242] width 953 height 20
drag, startPoint x: 260, startPoint y: 301, endPoint x: 216, endPoint y: 300, distance: 44.6
click at [214, 301] on p "[PERSON_NAME] & [PERSON_NAME]" at bounding box center [654, 303] width 953 height 20
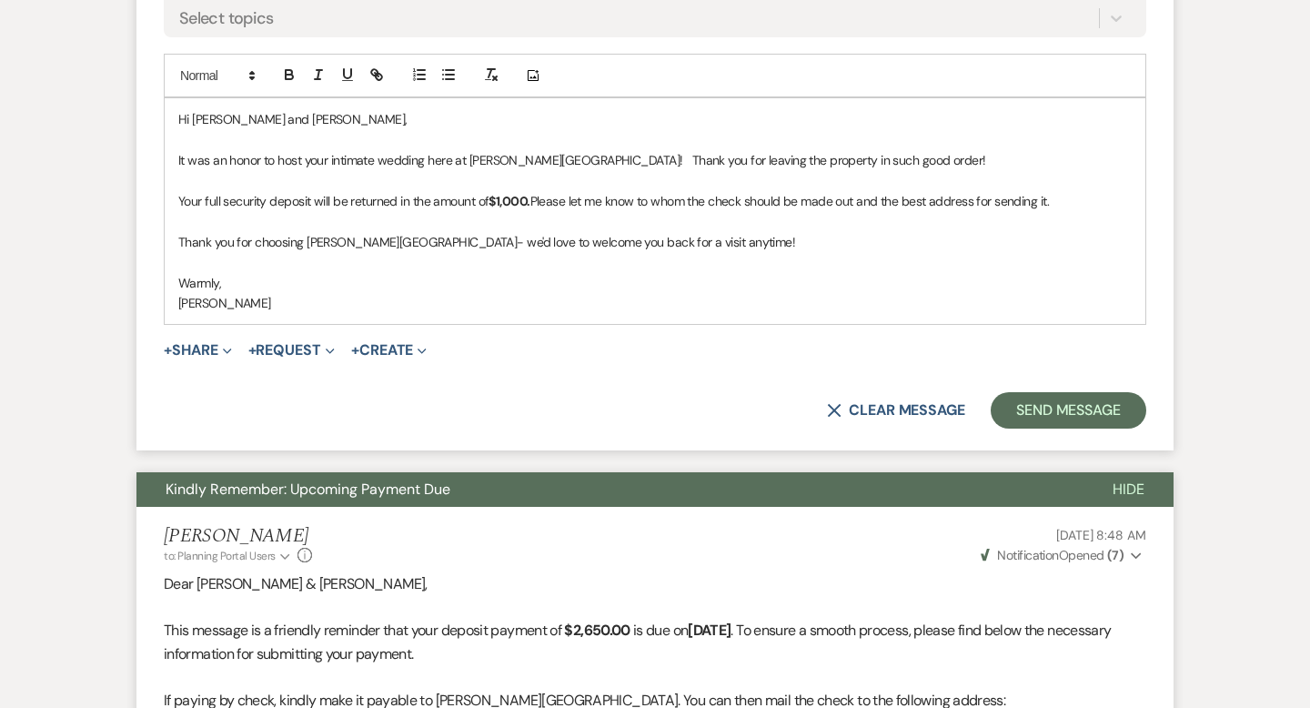
click at [900, 168] on p "It was an honor to host your intimate wedding here at [PERSON_NAME][GEOGRAPHIC_…" at bounding box center [654, 160] width 953 height 20
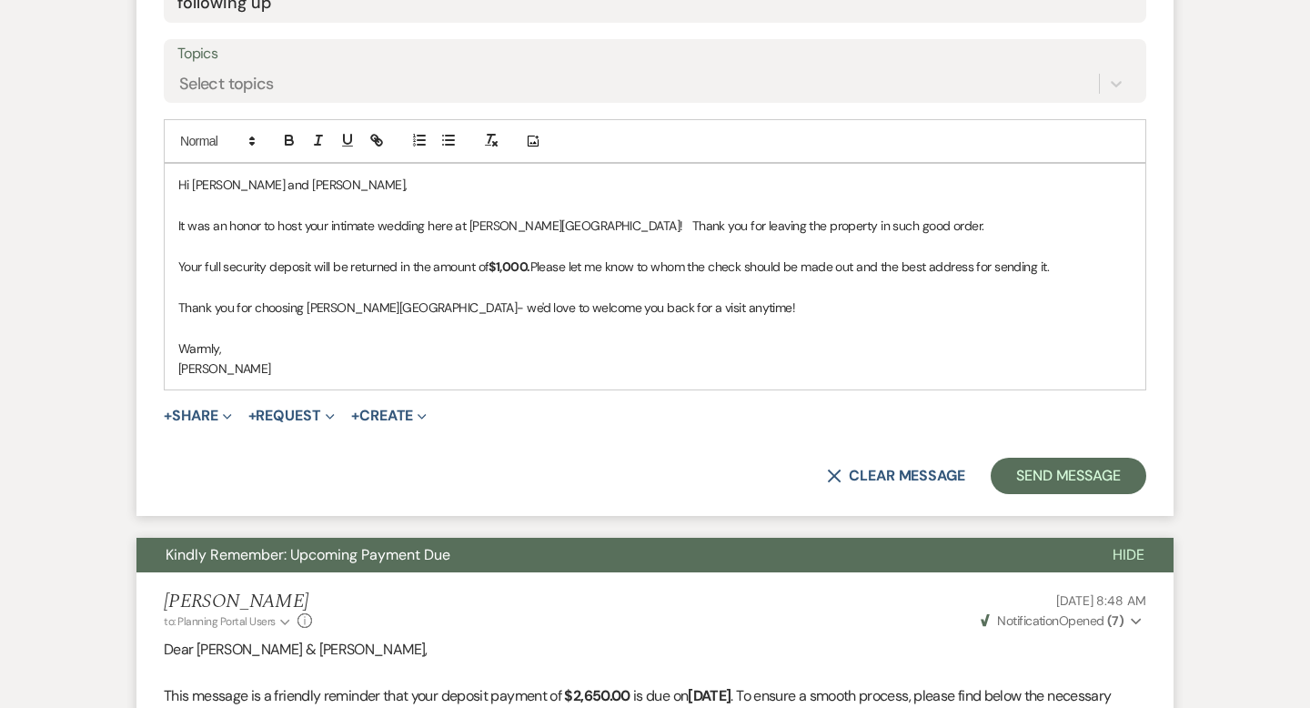
scroll to position [1044, 0]
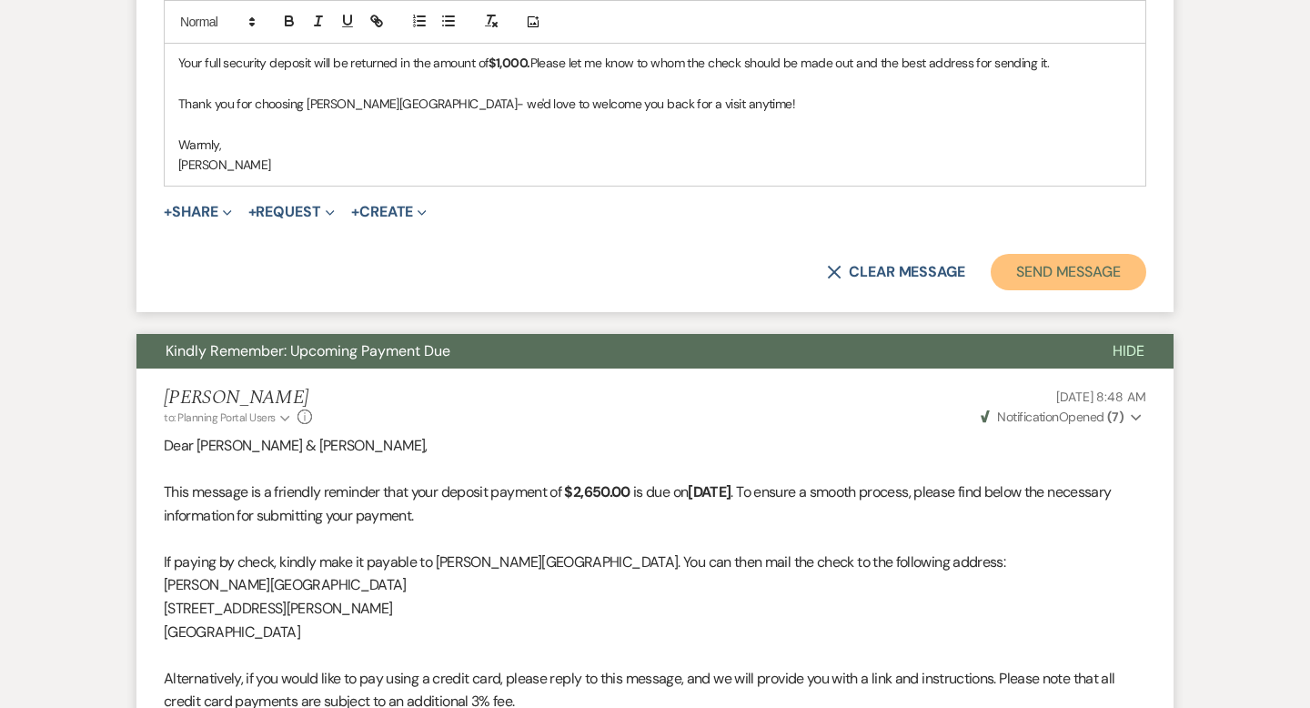
click at [1050, 280] on button "Send Message" at bounding box center [1069, 272] width 156 height 36
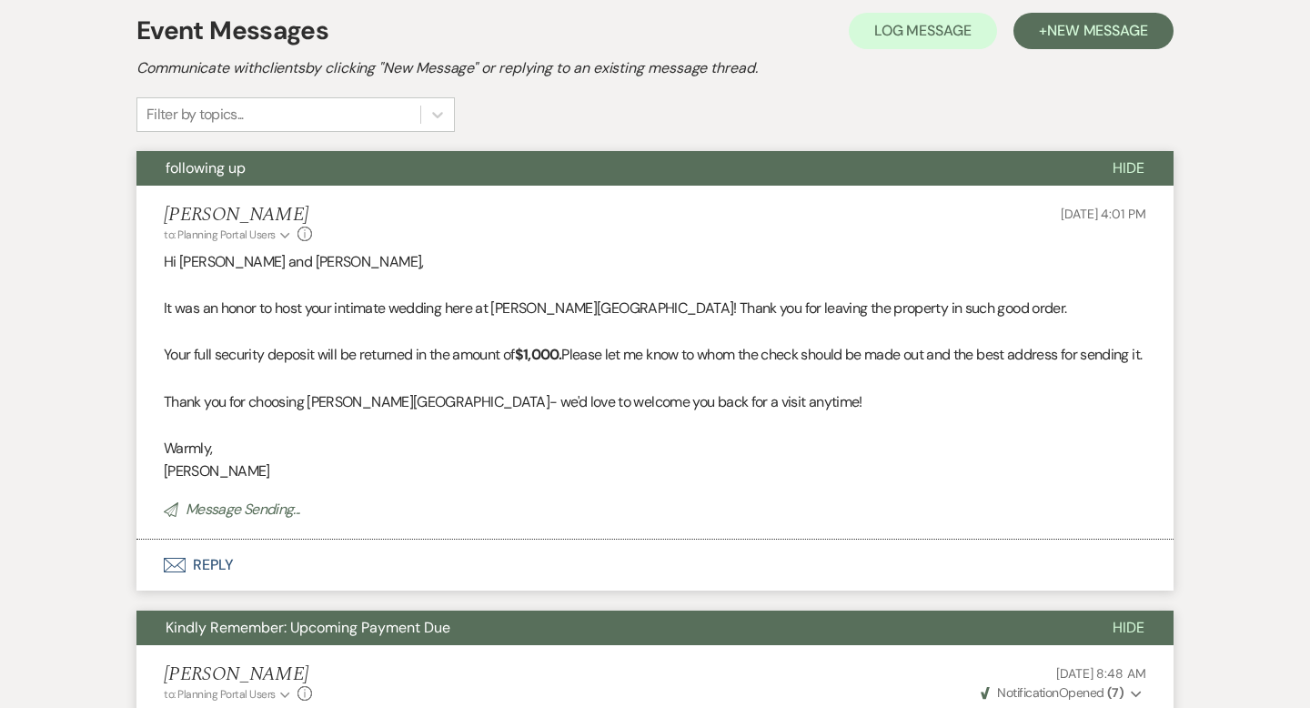
scroll to position [0, 0]
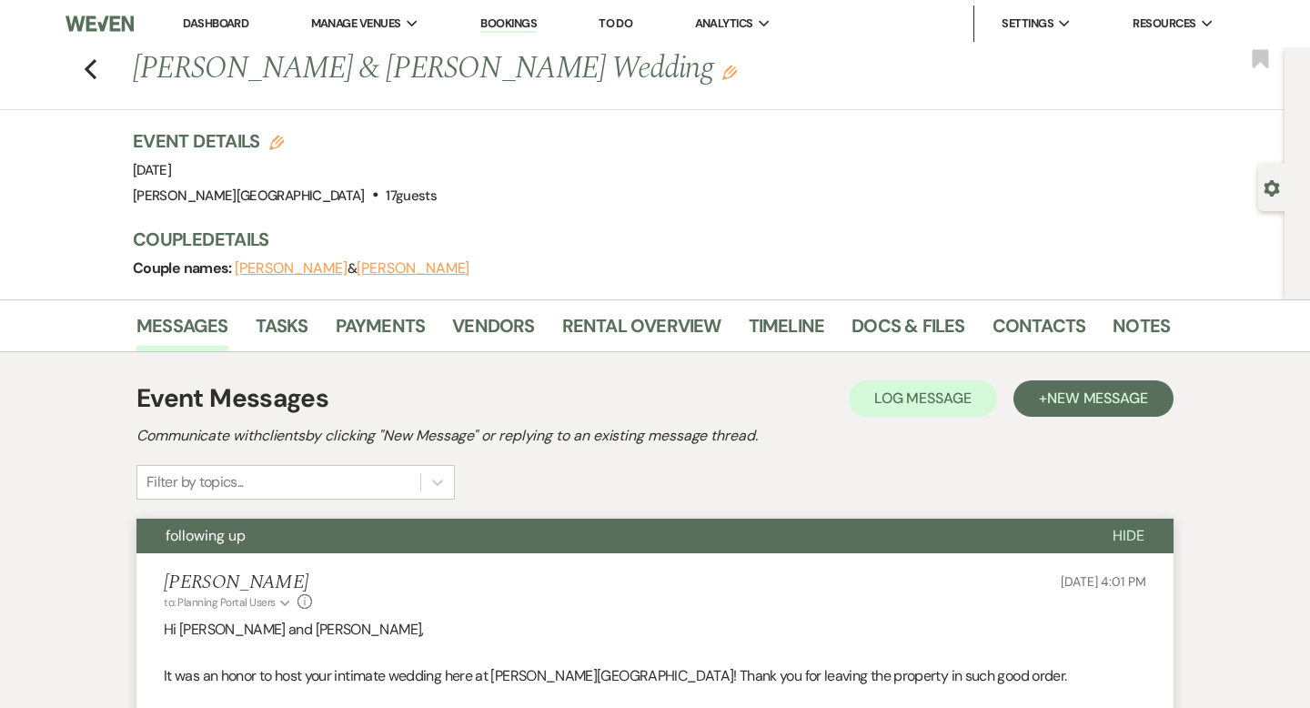
click at [75, 62] on div "Previous [PERSON_NAME] & [PERSON_NAME] Wedding Edit Bookmark" at bounding box center [637, 78] width 1293 height 63
click at [90, 58] on icon "Previous" at bounding box center [91, 69] width 14 height 22
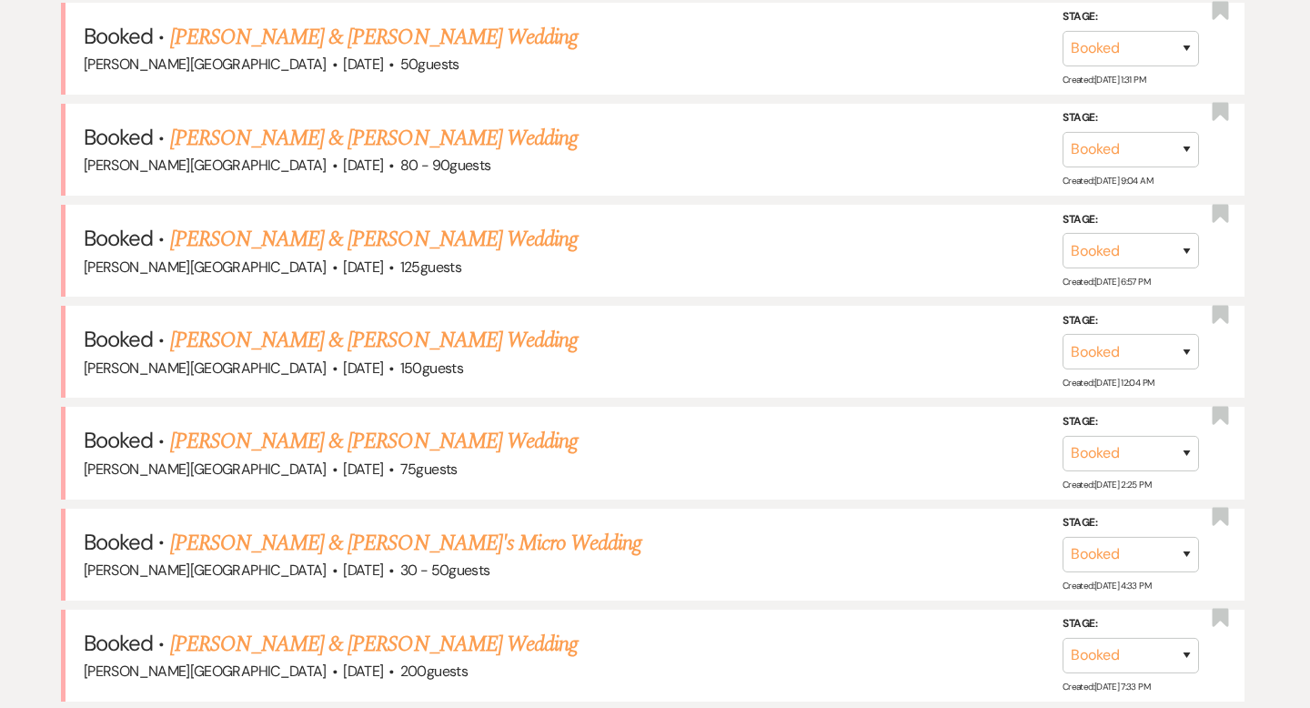
scroll to position [1089, 0]
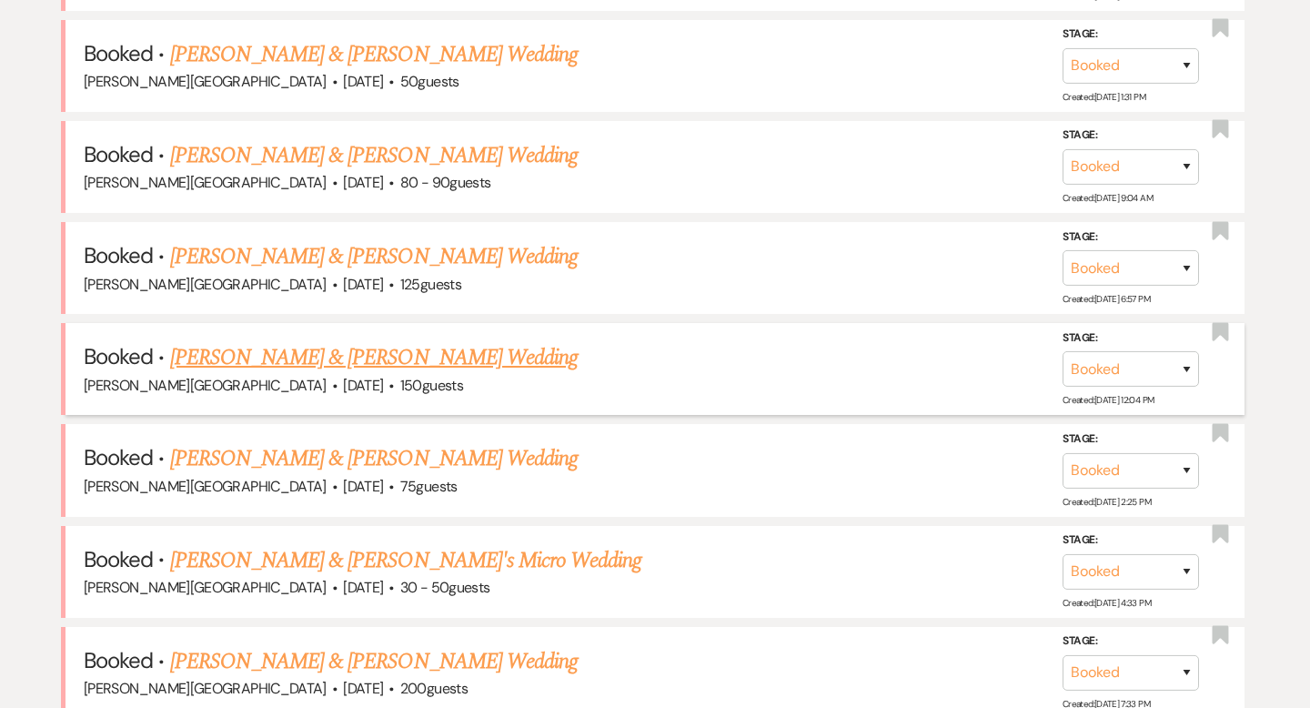
click at [322, 357] on link "[PERSON_NAME] & [PERSON_NAME] Wedding" at bounding box center [373, 357] width 407 height 33
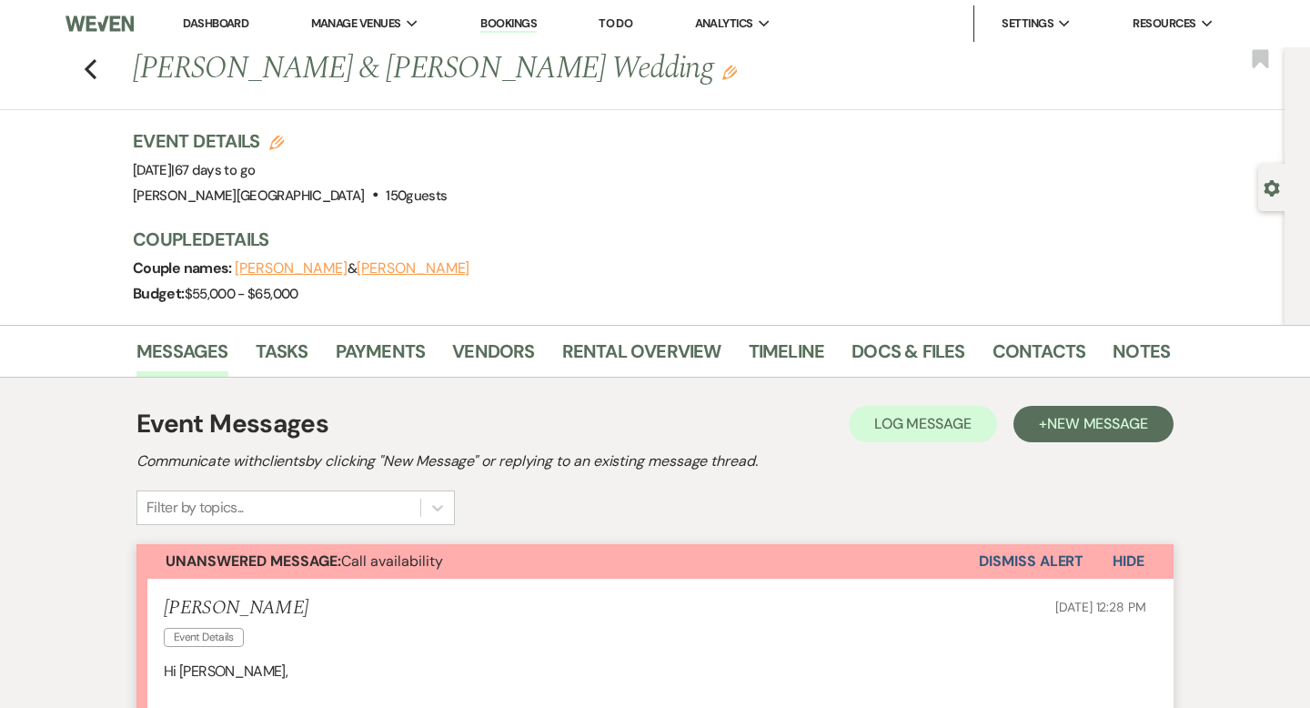
click at [97, 62] on div "Previous [PERSON_NAME] & [PERSON_NAME] Wedding Edit Bookmark" at bounding box center [637, 78] width 1293 height 63
click at [92, 64] on use "button" at bounding box center [91, 69] width 12 height 20
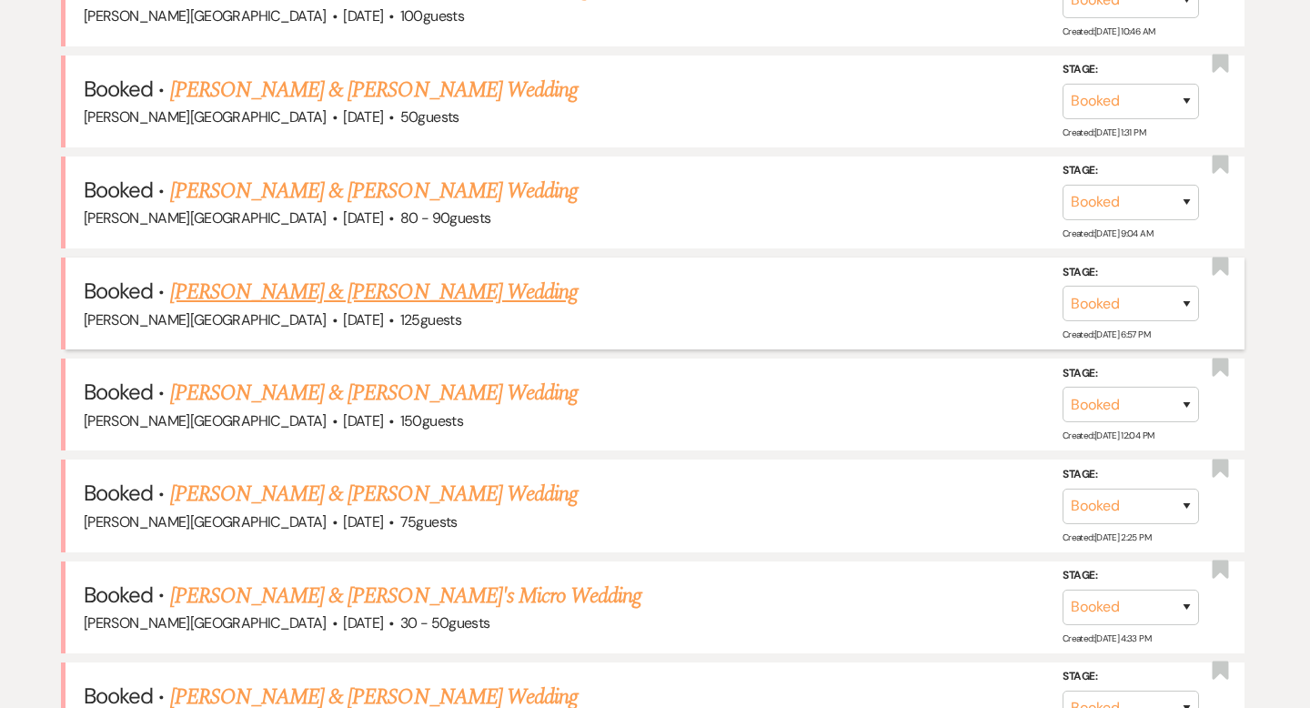
scroll to position [1050, 0]
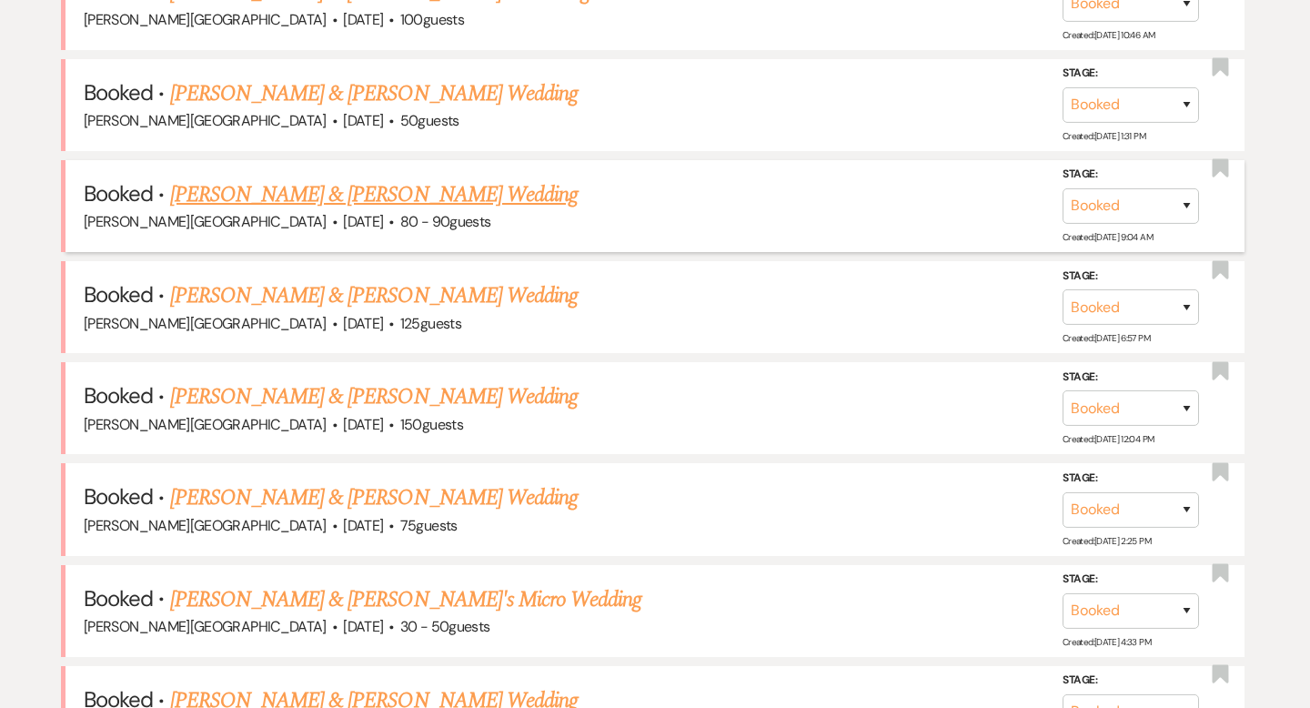
click at [368, 196] on link "[PERSON_NAME] & [PERSON_NAME] Wedding" at bounding box center [373, 194] width 407 height 33
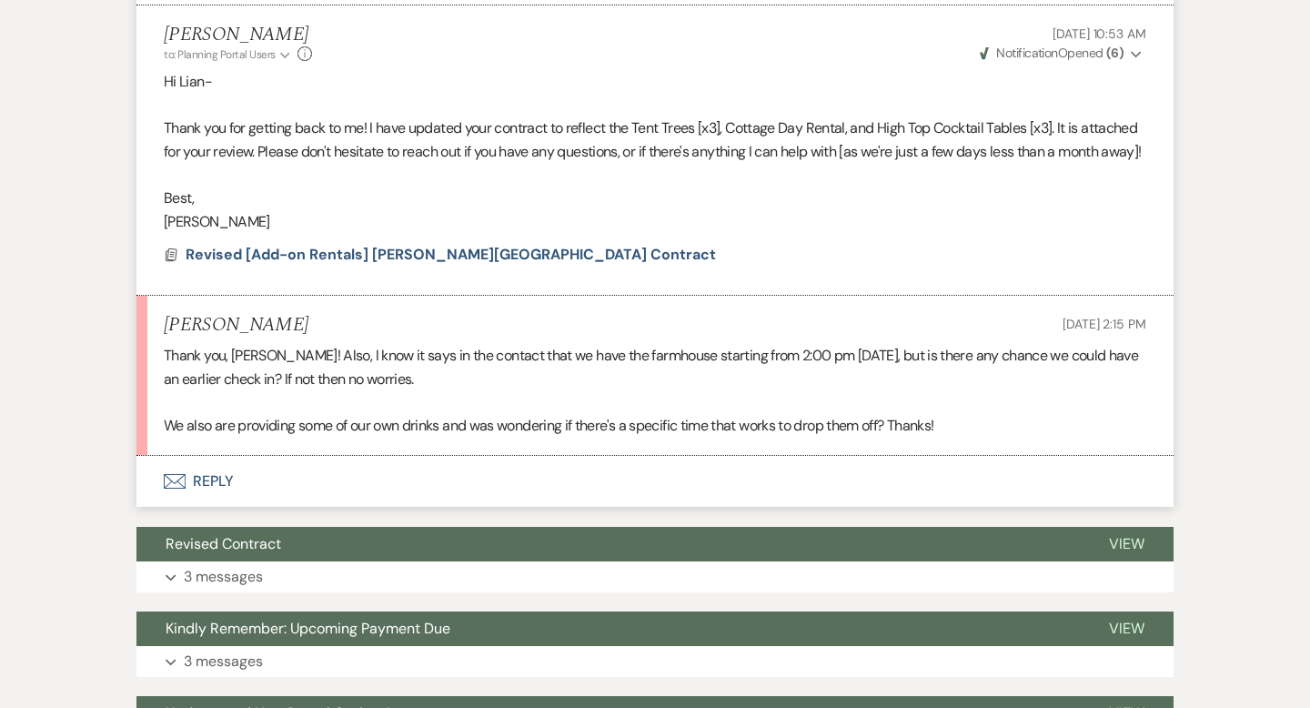
scroll to position [1724, 0]
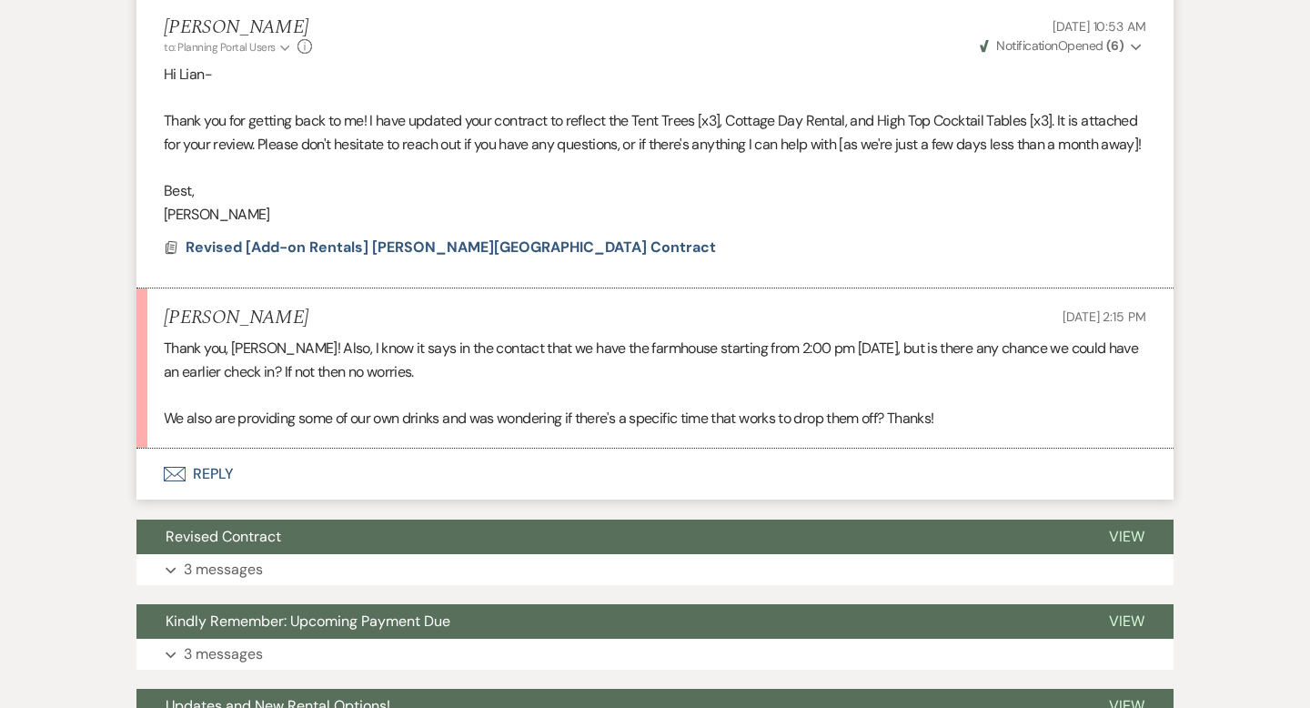
click at [217, 499] on button "Envelope Reply" at bounding box center [654, 473] width 1037 height 51
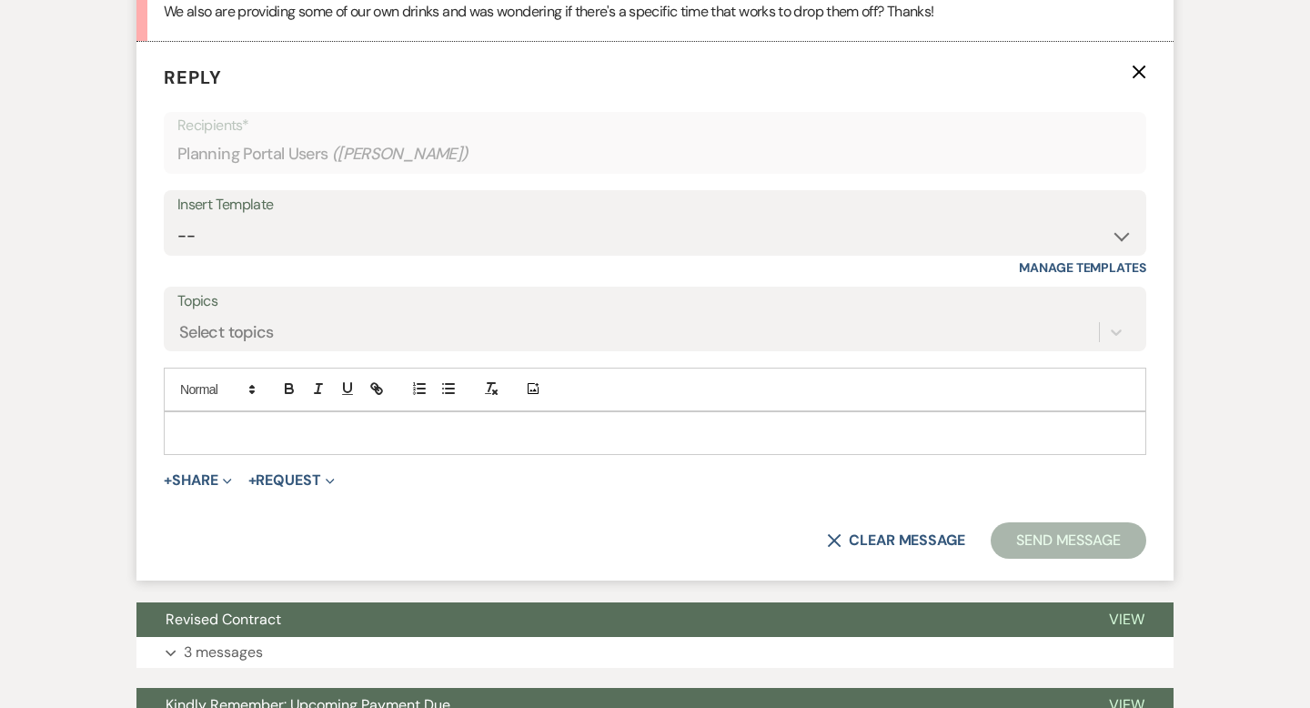
scroll to position [2135, 0]
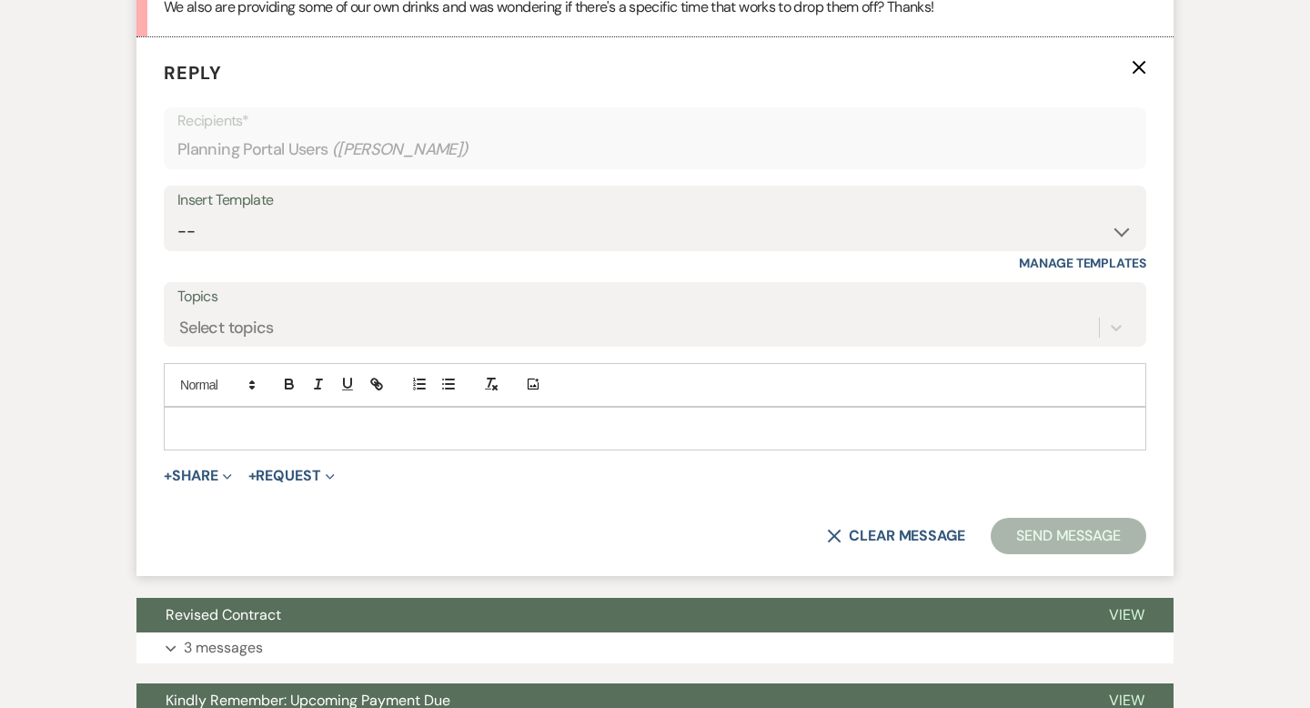
click at [216, 449] on div at bounding box center [655, 428] width 981 height 42
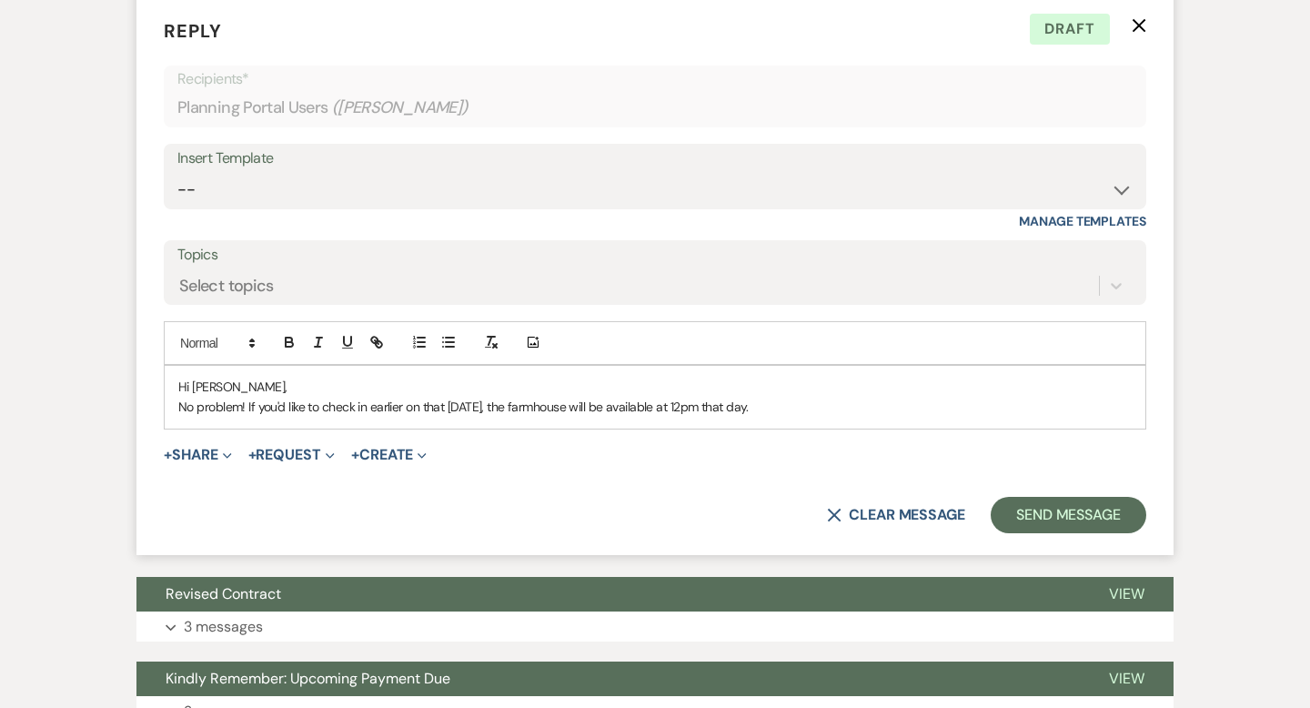
scroll to position [2178, 0]
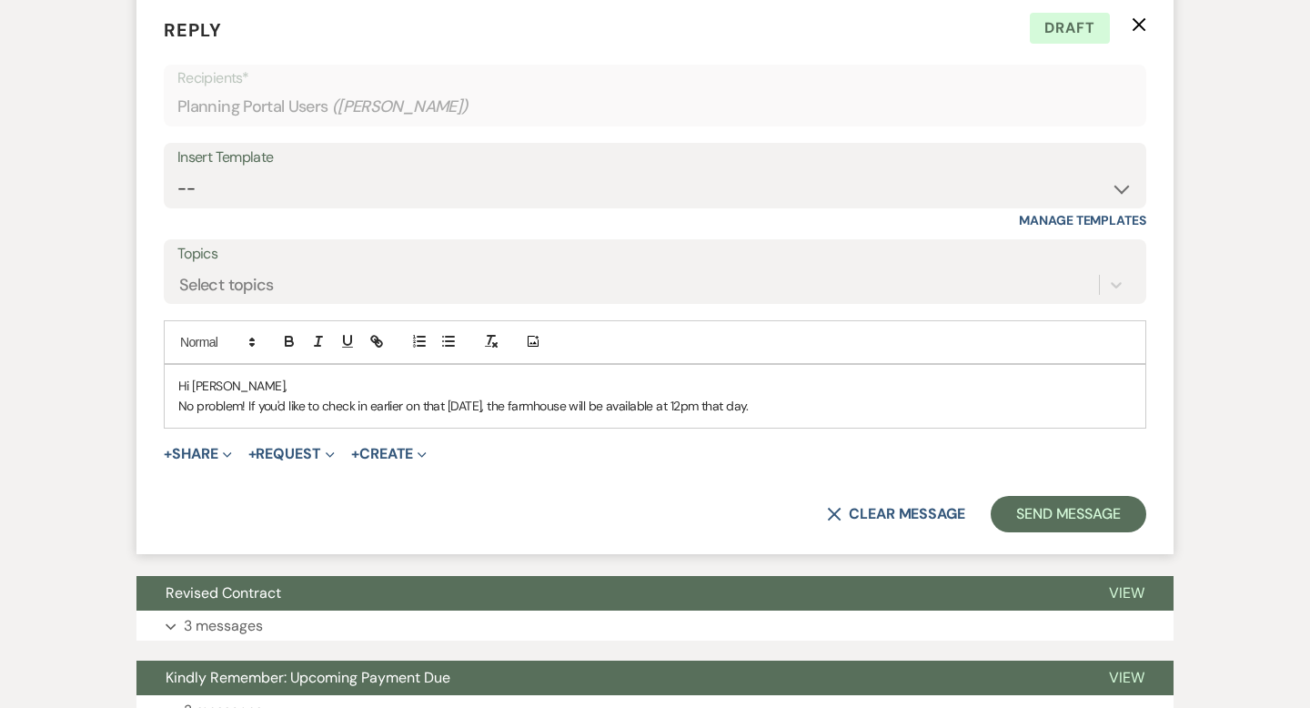
click at [749, 416] on p "No problem! If you'd like to check in earlier on that [DATE], the farmhouse wil…" at bounding box center [654, 406] width 953 height 20
click at [685, 416] on p "No problem! If you'd like to check in earlier on that [DATE], the farmhouse wil…" at bounding box center [654, 406] width 953 height 20
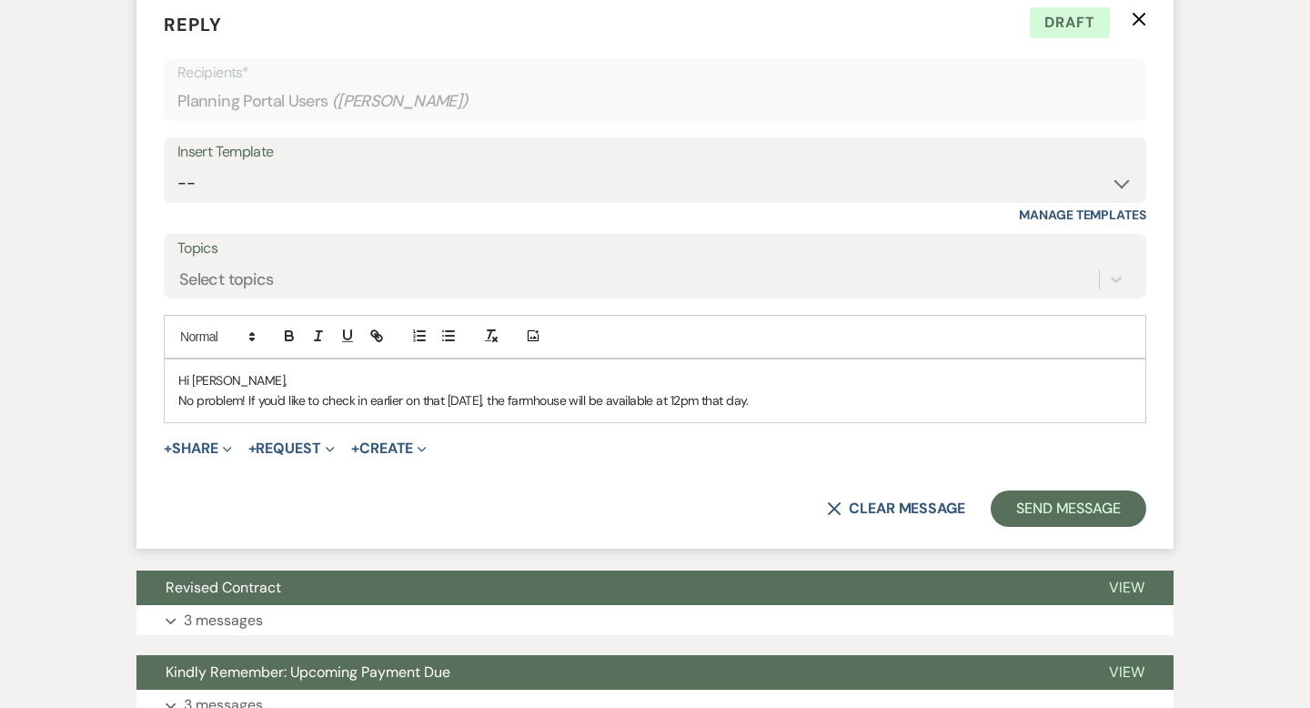
scroll to position [2206, 0]
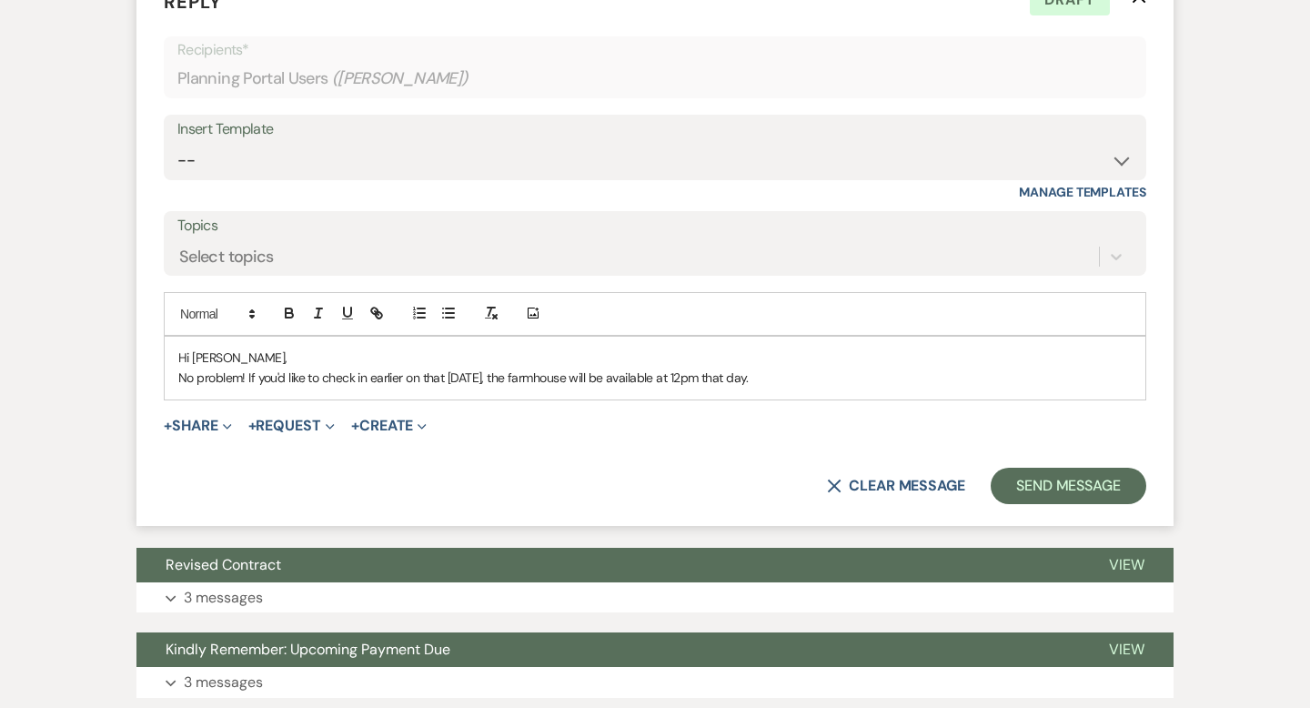
click at [770, 387] on p "No problem! If you'd like to check in earlier on that [DATE], the farmhouse wil…" at bounding box center [654, 377] width 953 height 20
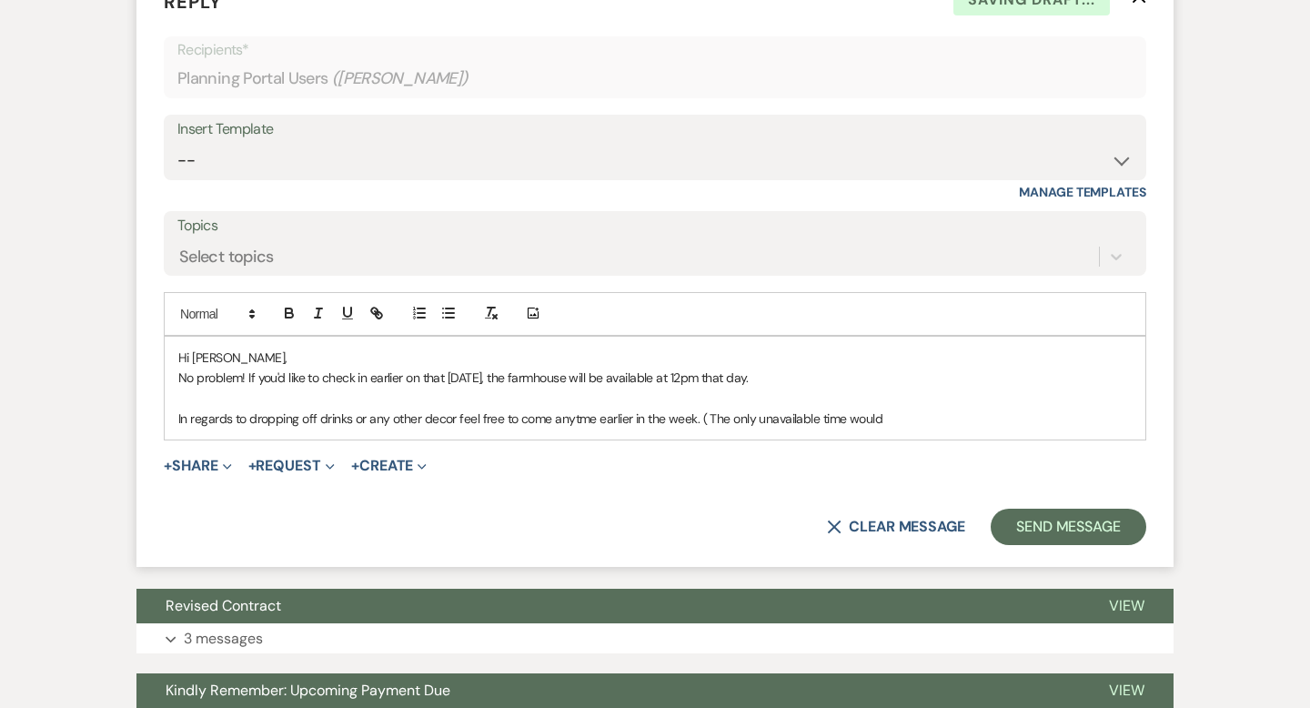
click at [594, 428] on p "In regards to dropping off drinks or any other decor feel free to come anytme e…" at bounding box center [654, 418] width 953 height 20
click at [890, 428] on p "In regards to dropping off drinks or any other decor feel free to come any day …" at bounding box center [654, 418] width 953 height 20
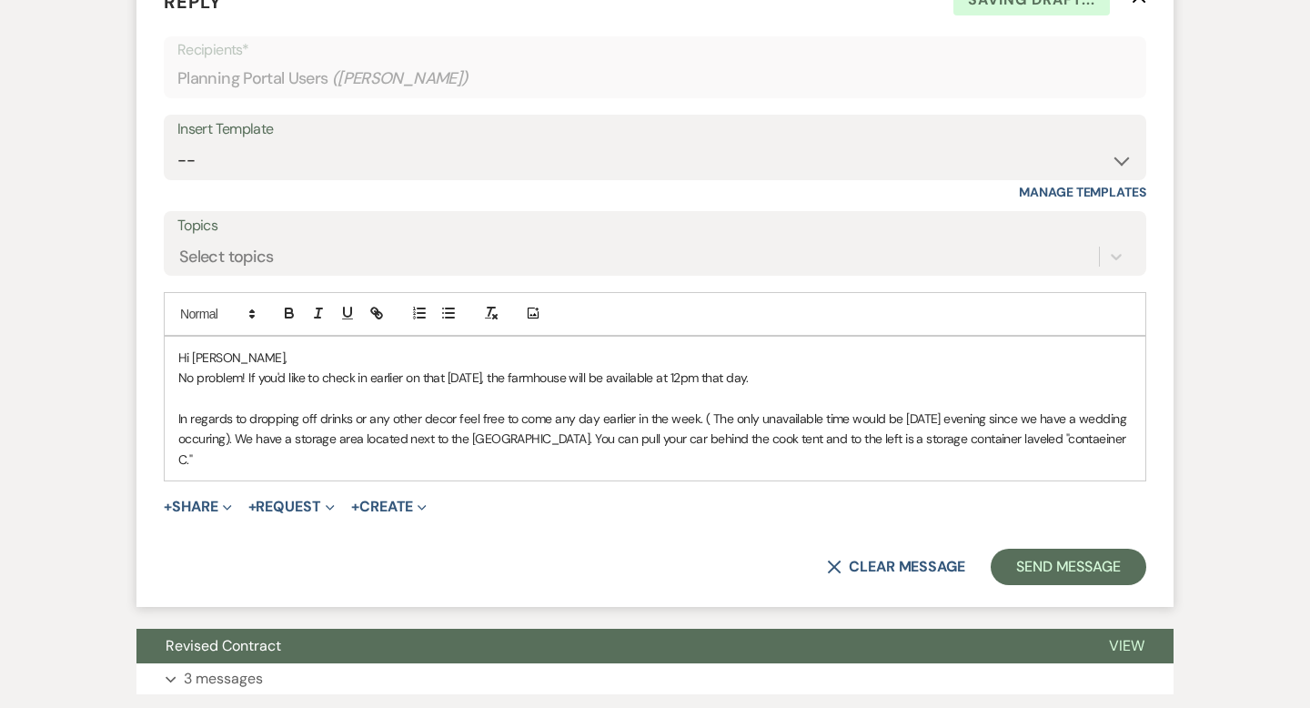
click at [1023, 469] on p "In regards to dropping off drinks or any other decor feel free to come any day …" at bounding box center [654, 438] width 953 height 61
click at [1017, 469] on p "In regards to dropping off drinks or any other decor feel free to come any day …" at bounding box center [654, 438] width 953 height 61
click at [1088, 469] on p "In regards to dropping off drinks or any other decor feel free to come any day …" at bounding box center [654, 438] width 953 height 61
click at [1124, 469] on p "In regards to dropping off drinks or any other decor feel free to come any day …" at bounding box center [654, 438] width 953 height 61
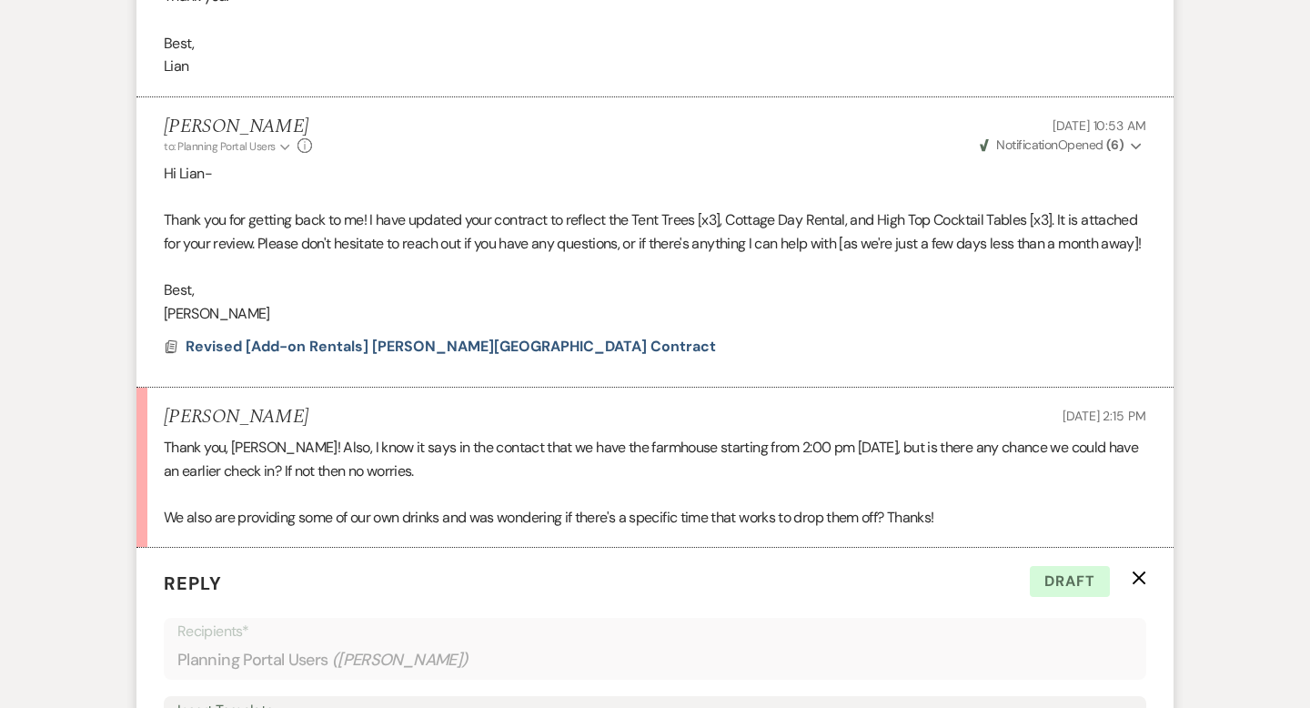
scroll to position [2308, 0]
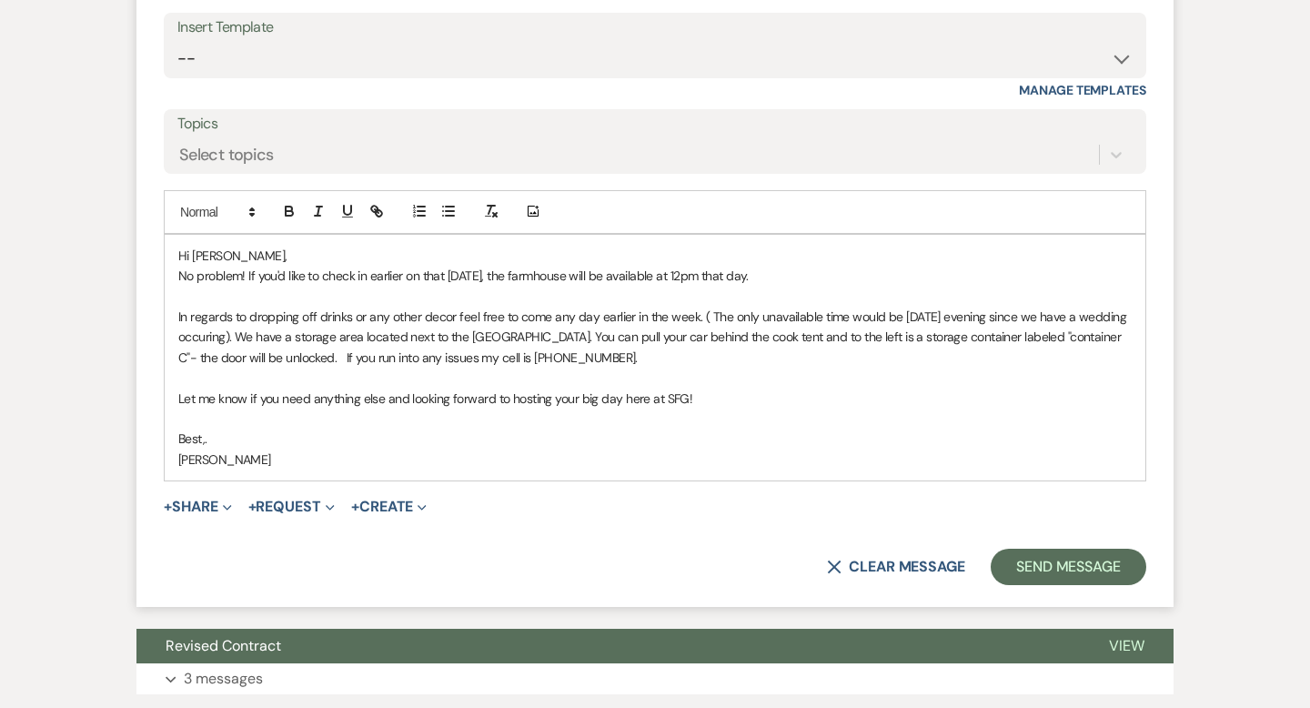
click at [709, 358] on p "In regards to dropping off drinks or any other decor feel free to come any day …" at bounding box center [654, 337] width 953 height 61
click at [277, 367] on p "In regards to dropping off drinks or any other decor feel free to come any day …" at bounding box center [654, 337] width 953 height 61
click at [278, 367] on p "In regards to dropping off drinks or any other decor feel free to come any day …" at bounding box center [654, 337] width 953 height 61
click at [909, 357] on p "In regards to dropping off drinks or any other decor feel free to come any day …" at bounding box center [654, 337] width 953 height 61
click at [988, 359] on p "In regards to dropping off drinks or any other decor feel free to come any day …" at bounding box center [654, 337] width 953 height 61
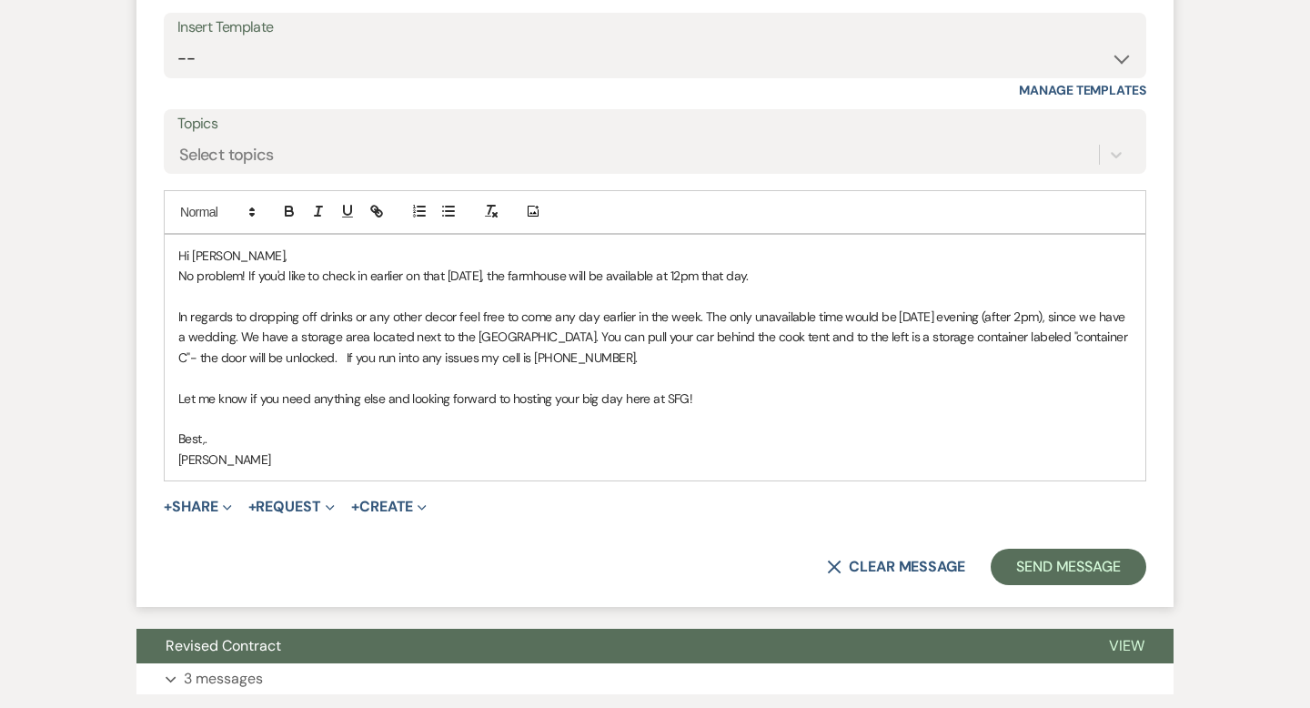
click at [1087, 362] on p "In regards to dropping off drinks or any other decor feel free to come any day …" at bounding box center [654, 337] width 953 height 61
click at [224, 367] on p "In regards to dropping off drinks or any other decor feel free to come any day …" at bounding box center [654, 337] width 953 height 61
click at [563, 367] on p "In regards to dropping off drinks or any other decor feel free to come any day …" at bounding box center [654, 337] width 953 height 61
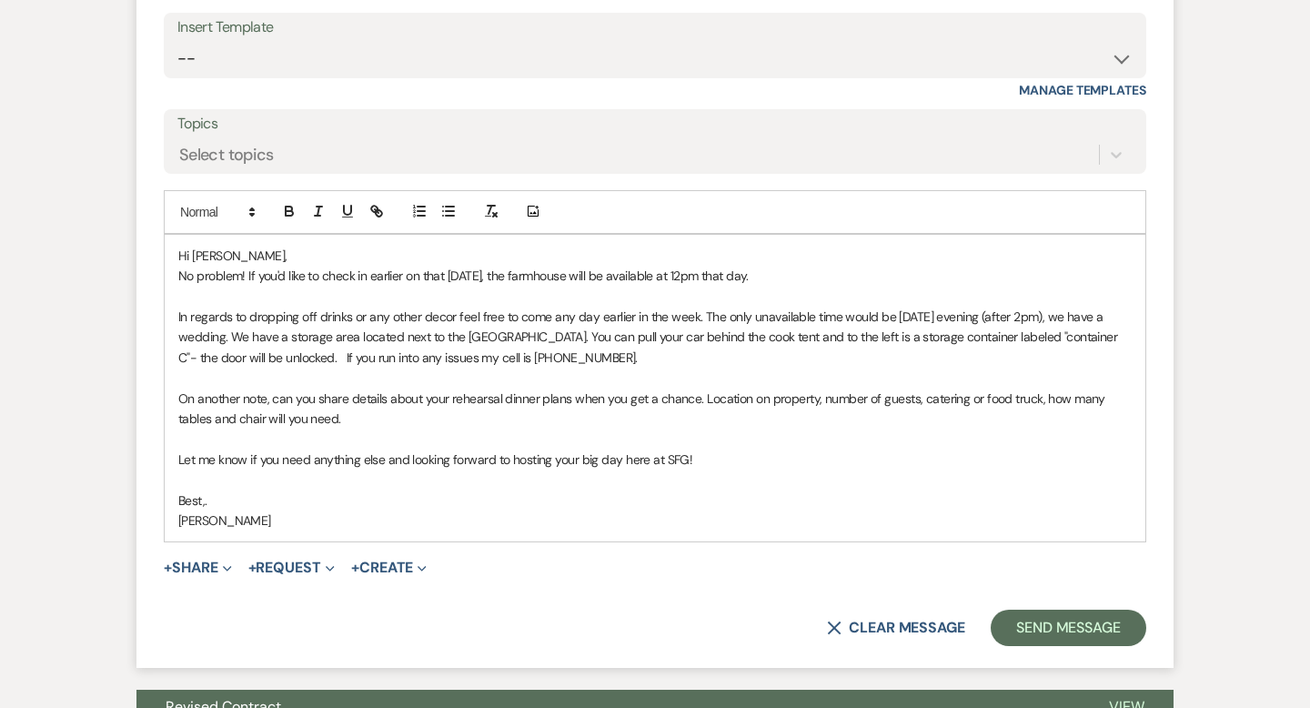
click at [621, 469] on p "Let me know if you need anything else and looking forward to hosting your big d…" at bounding box center [654, 459] width 953 height 20
drag, startPoint x: 214, startPoint y: 538, endPoint x: 162, endPoint y: 538, distance: 51.8
click at [162, 538] on form "Reply X Saving draft... Recipients* Planning Portal Users ( [PERSON_NAME] ) Ins…" at bounding box center [654, 265] width 1037 height 803
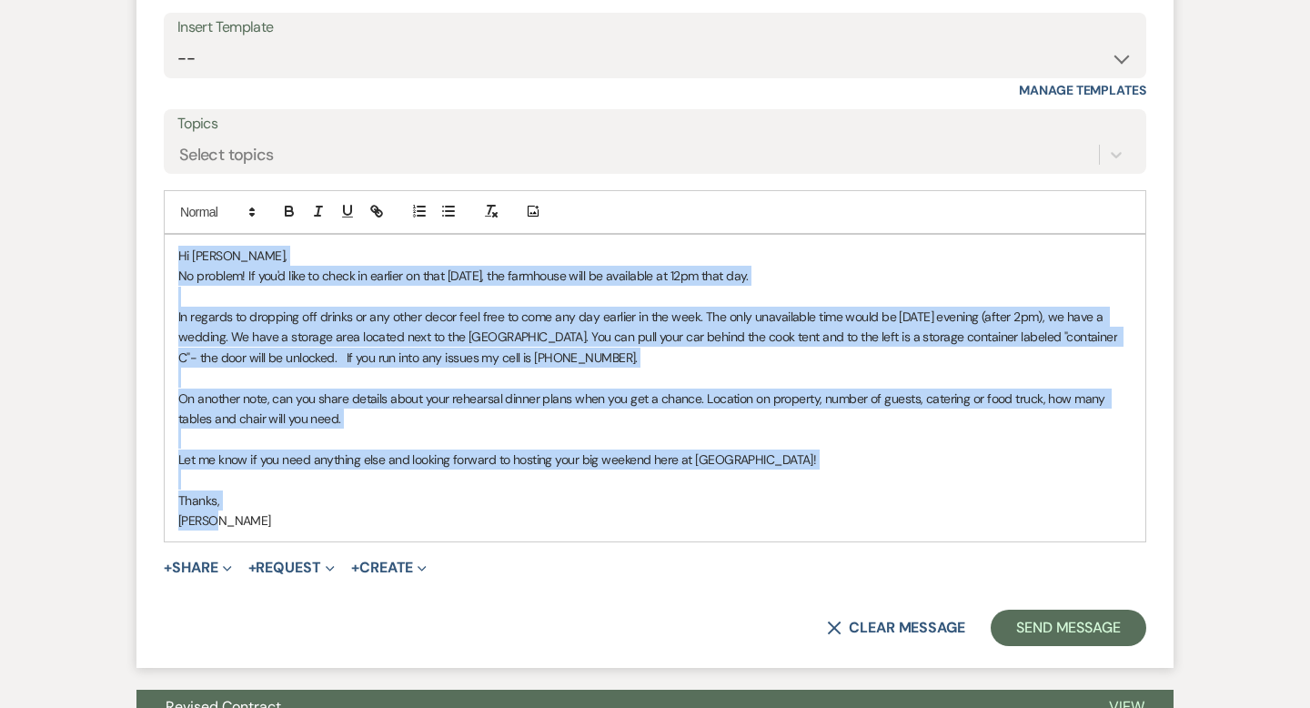
drag, startPoint x: 216, startPoint y: 568, endPoint x: 176, endPoint y: 303, distance: 267.8
click at [176, 303] on div "Hi [PERSON_NAME], No problem! If you'd like to check in earlier on that [DATE],…" at bounding box center [655, 388] width 981 height 307
copy div "Hi [PERSON_NAME], No problem! If you'd like to check in earlier on that [DATE],…"
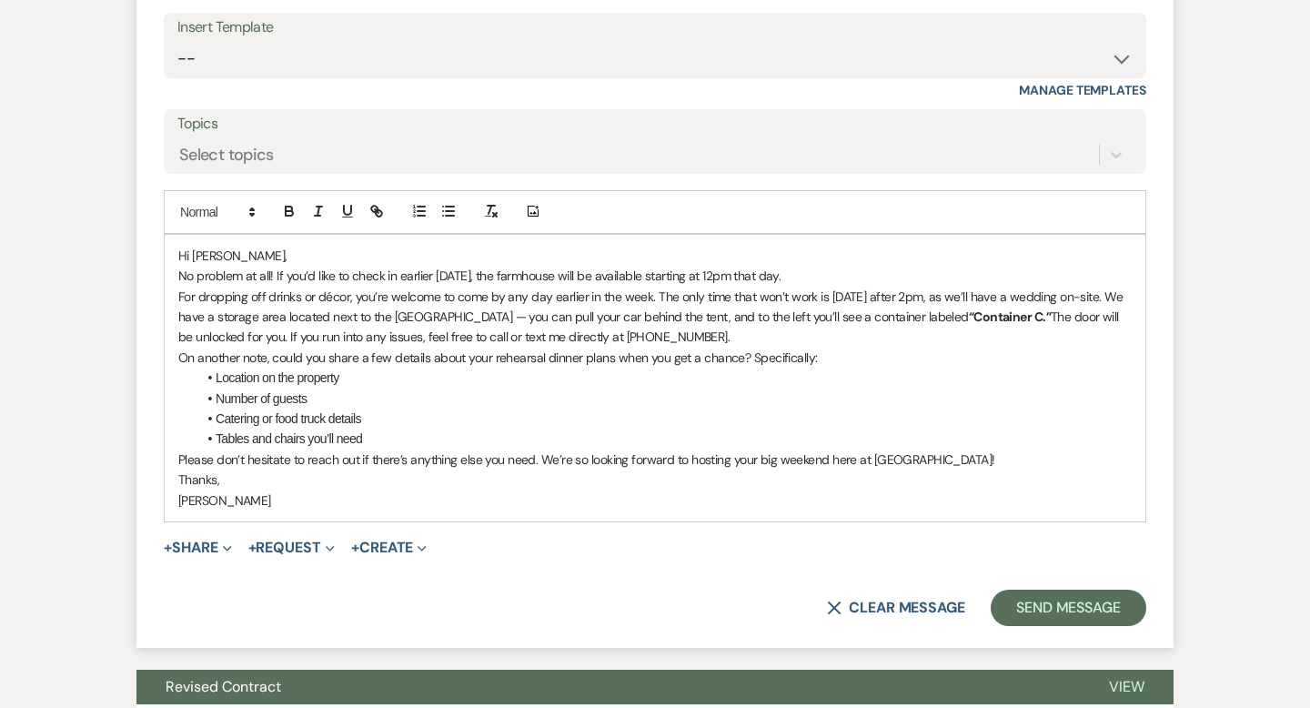
click at [810, 286] on p "No problem at all! If you’d like to check in earlier [DATE], the farmhouse will…" at bounding box center [654, 276] width 953 height 20
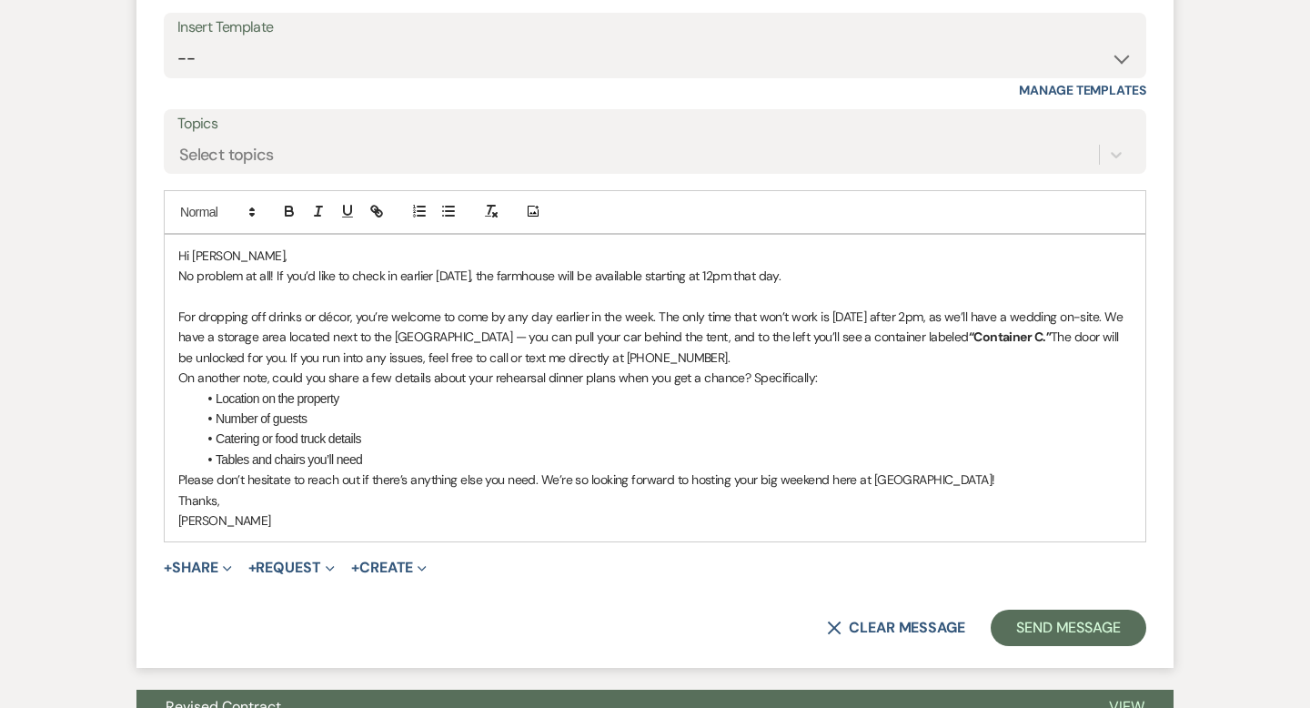
click at [633, 367] on p "For dropping off drinks or décor, you’re welcome to come by any day earlier in …" at bounding box center [654, 337] width 953 height 61
drag, startPoint x: 267, startPoint y: 399, endPoint x: 239, endPoint y: 398, distance: 28.2
click at [239, 367] on p "For dropping off drinks or décor, you’re welcome to come by any day earlier in …" at bounding box center [654, 337] width 953 height 61
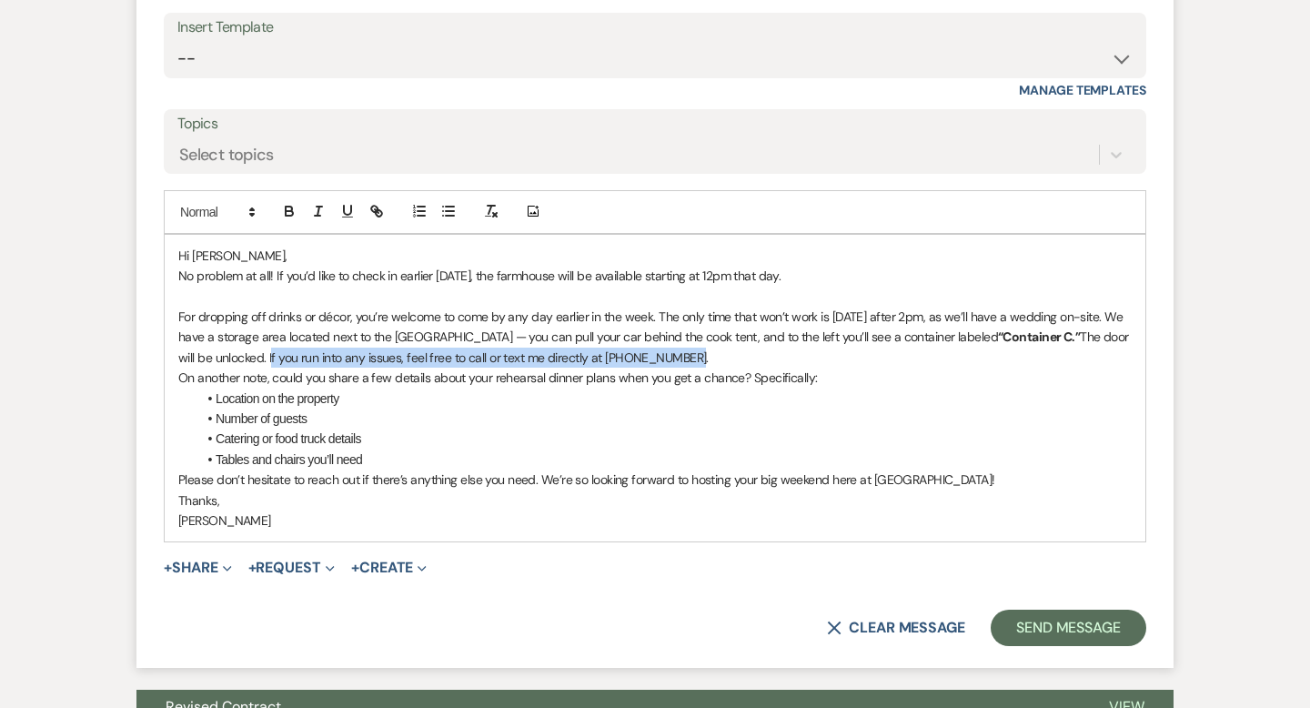
drag, startPoint x: 649, startPoint y: 400, endPoint x: 234, endPoint y: 395, distance: 415.7
click at [234, 367] on p "For dropping off drinks or décor, you’re welcome to come by any day earlier in …" at bounding box center [654, 337] width 953 height 61
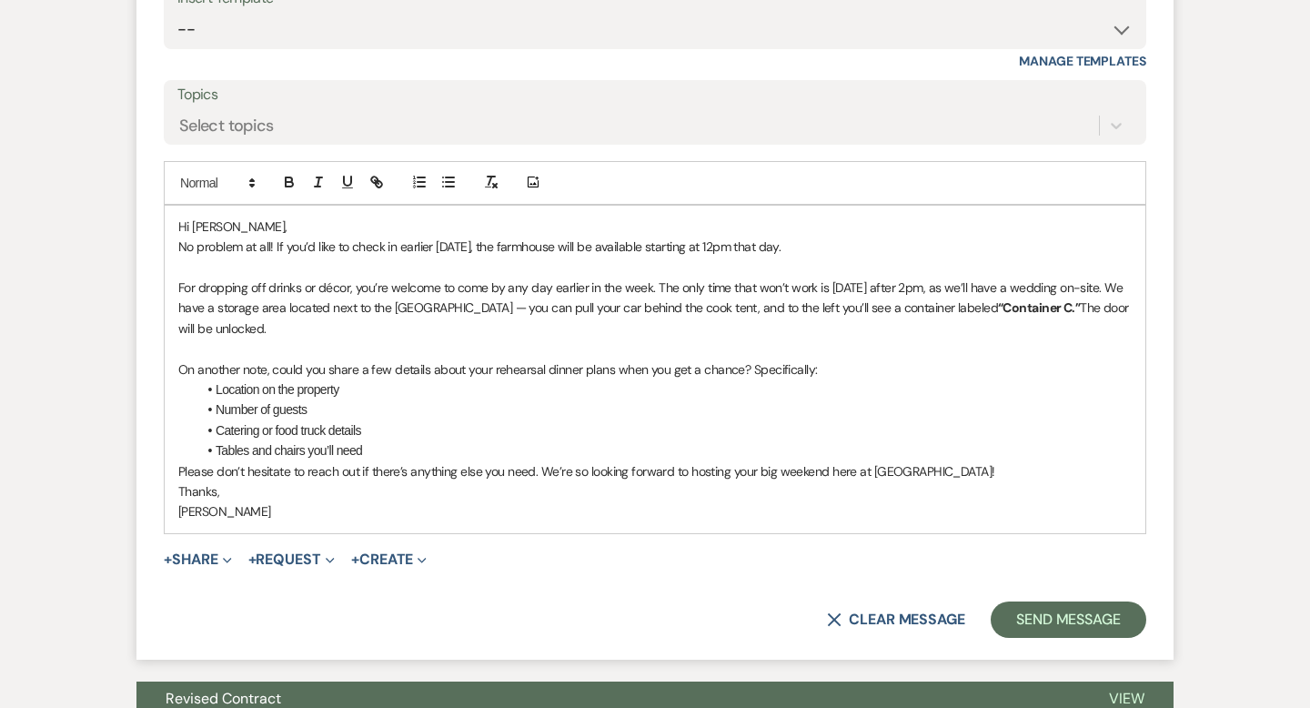
scroll to position [2339, 0]
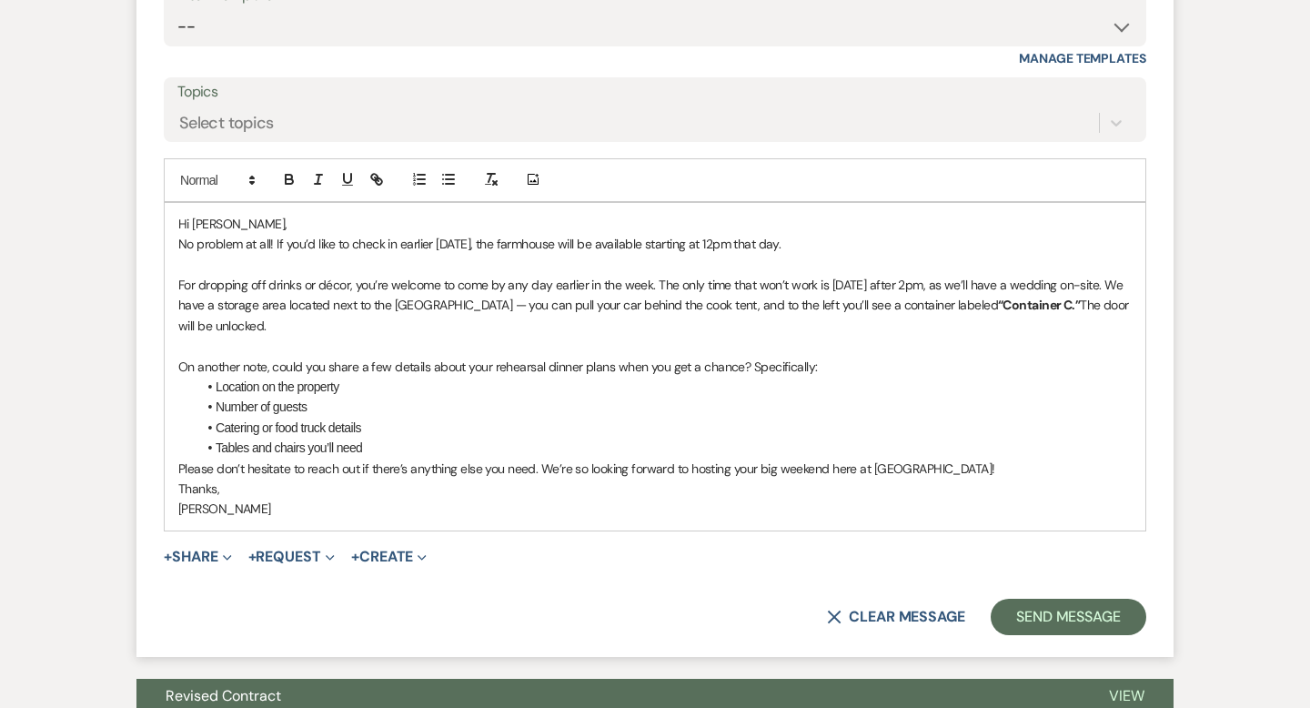
click at [458, 458] on li "Tables and chairs you’ll need" at bounding box center [663, 448] width 935 height 20
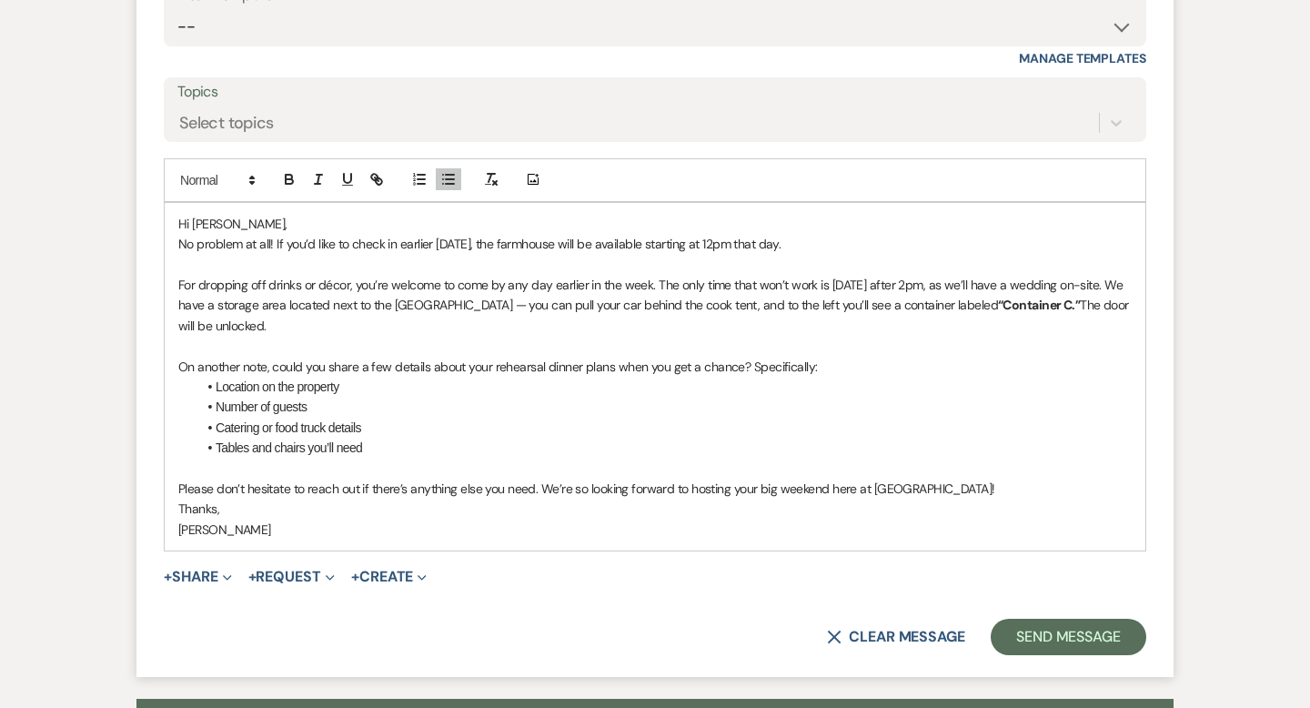
click at [219, 438] on li "Catering or food truck details" at bounding box center [663, 427] width 935 height 20
click at [219, 458] on li "Tables and chairs you’ll need" at bounding box center [663, 448] width 935 height 20
click at [418, 438] on li "Catering or food truck details" at bounding box center [663, 427] width 935 height 20
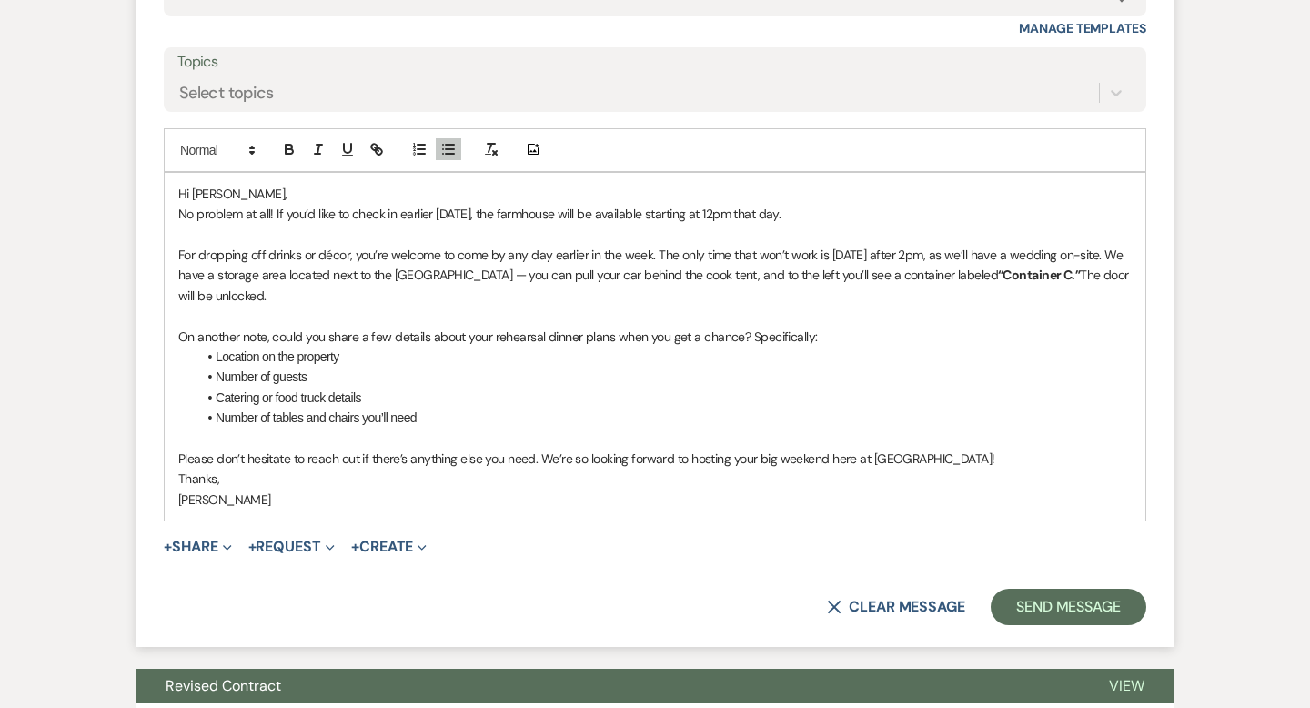
scroll to position [2373, 0]
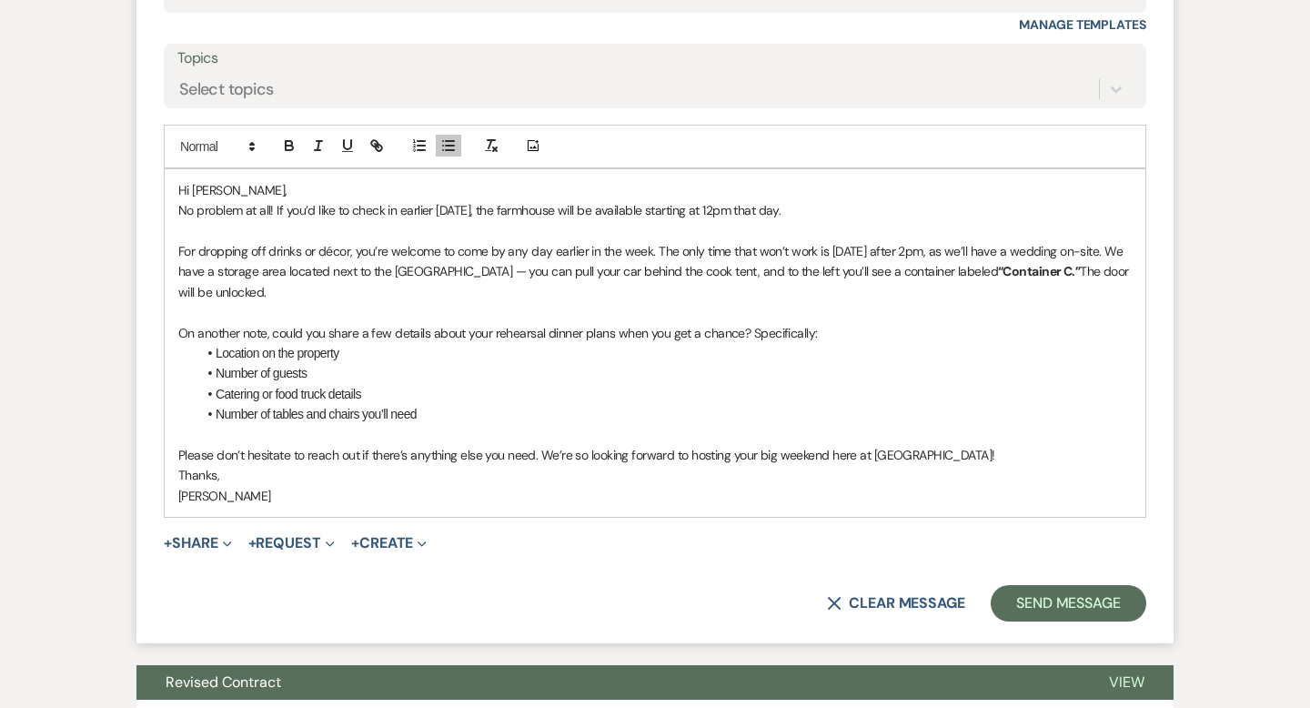
click at [383, 383] on li "Number of guests" at bounding box center [663, 373] width 935 height 20
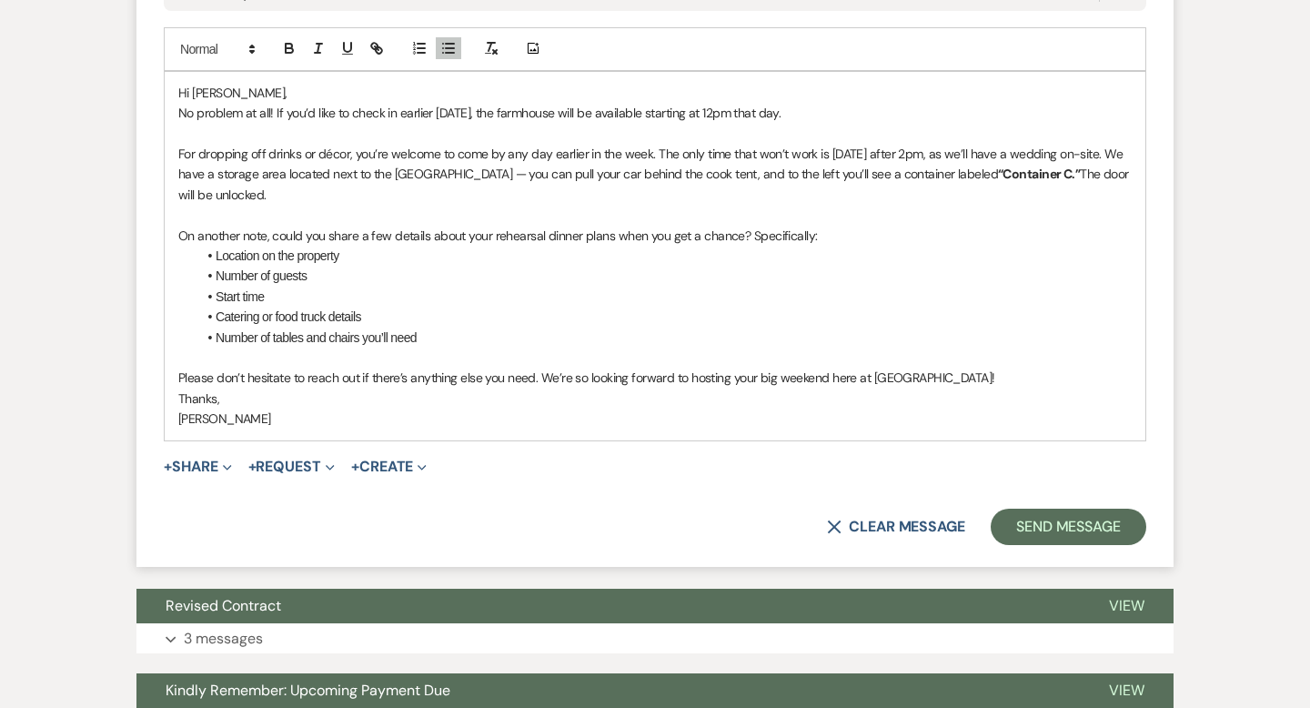
scroll to position [2509, 0]
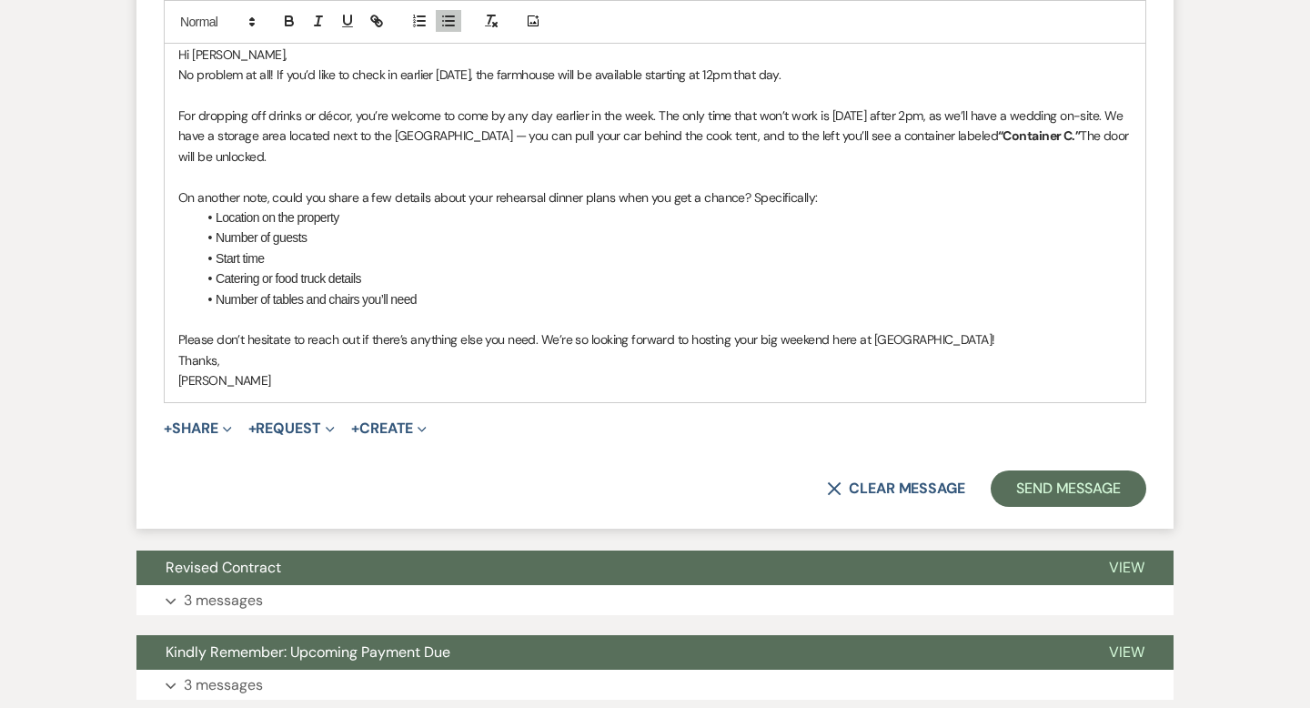
click at [970, 349] on p "Please don’t hesitate to reach out if there’s anything else you need. We’re so …" at bounding box center [654, 339] width 953 height 20
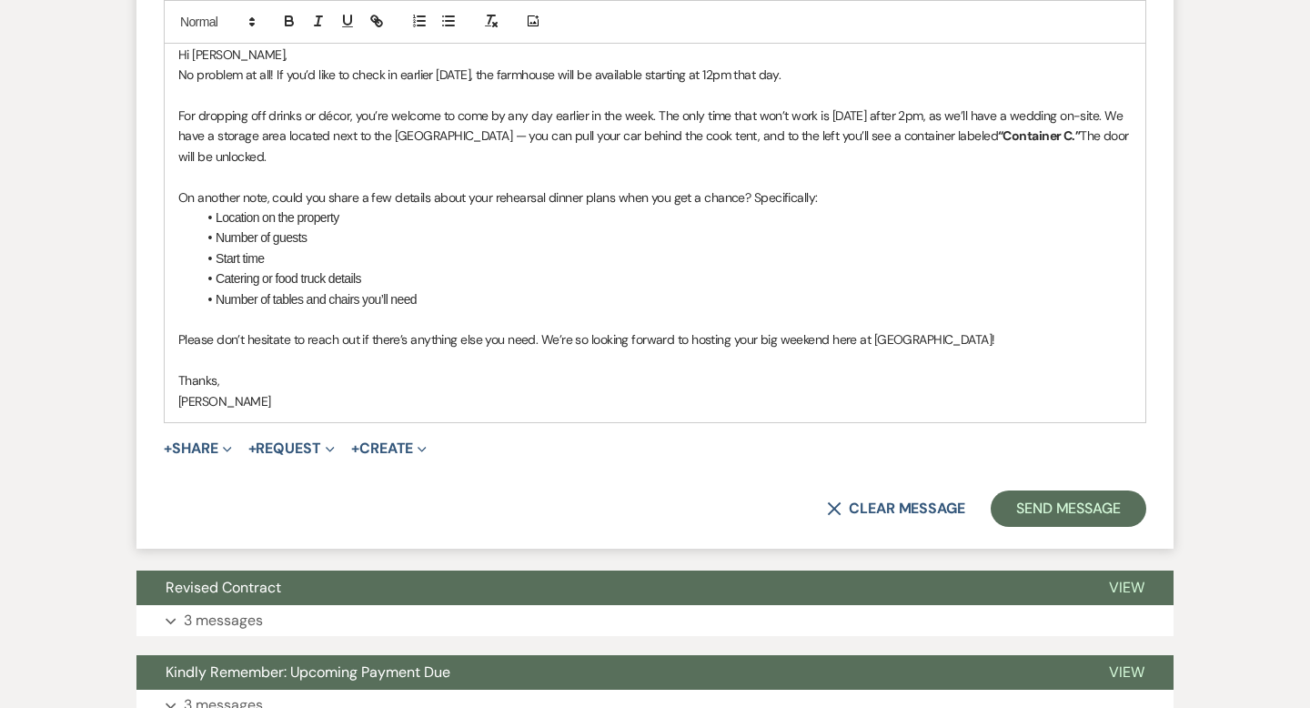
click at [181, 411] on p "[PERSON_NAME]" at bounding box center [654, 401] width 953 height 20
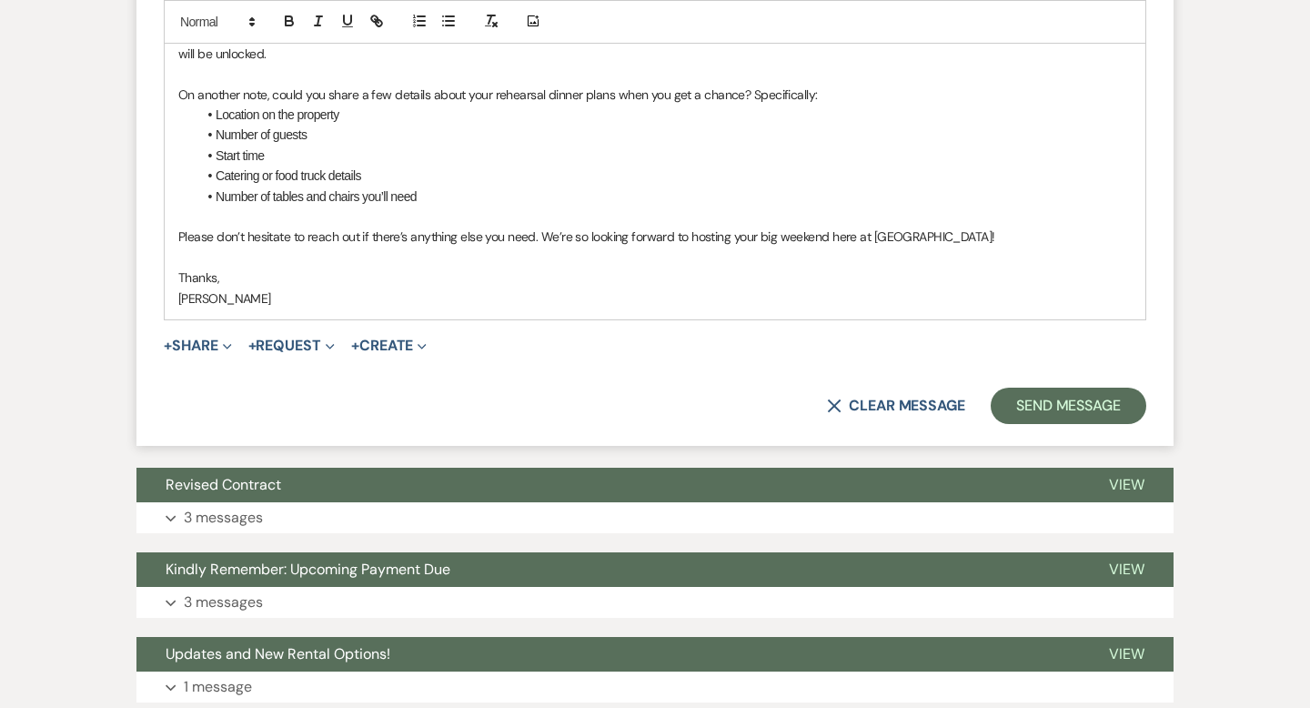
scroll to position [2734, 0]
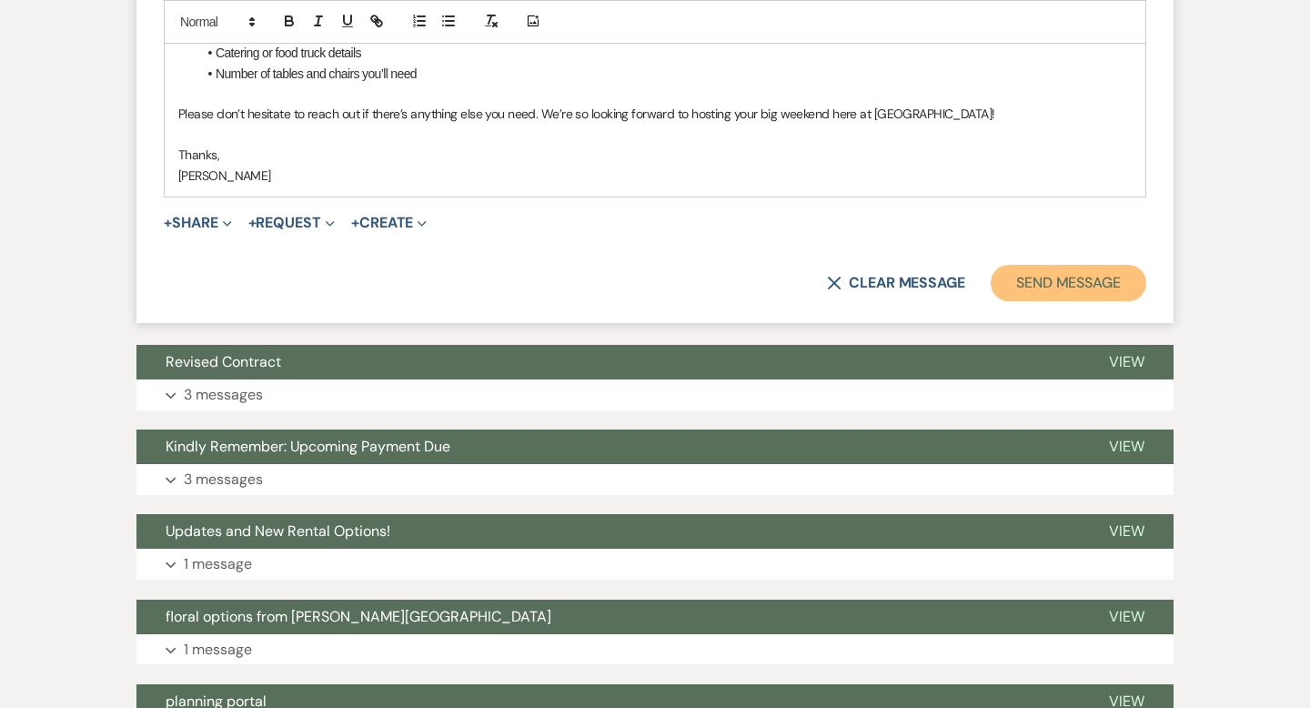
click at [1028, 301] on button "Send Message" at bounding box center [1069, 283] width 156 height 36
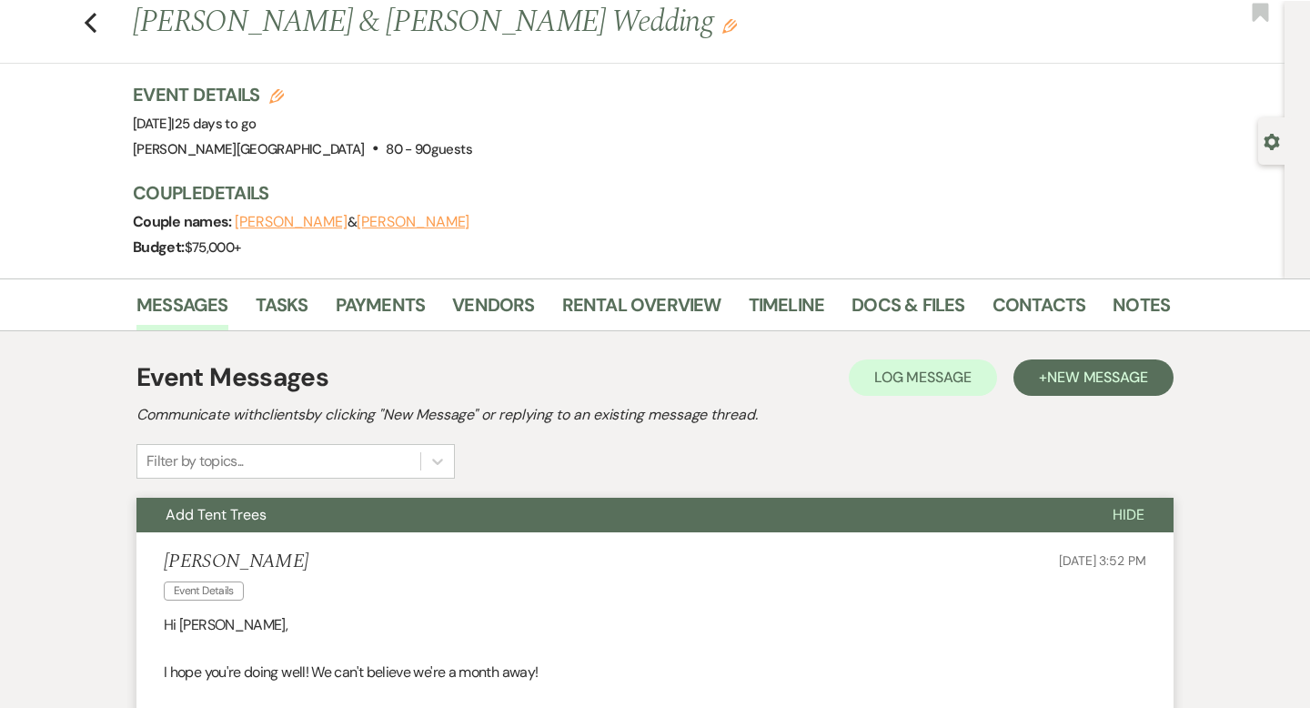
scroll to position [0, 0]
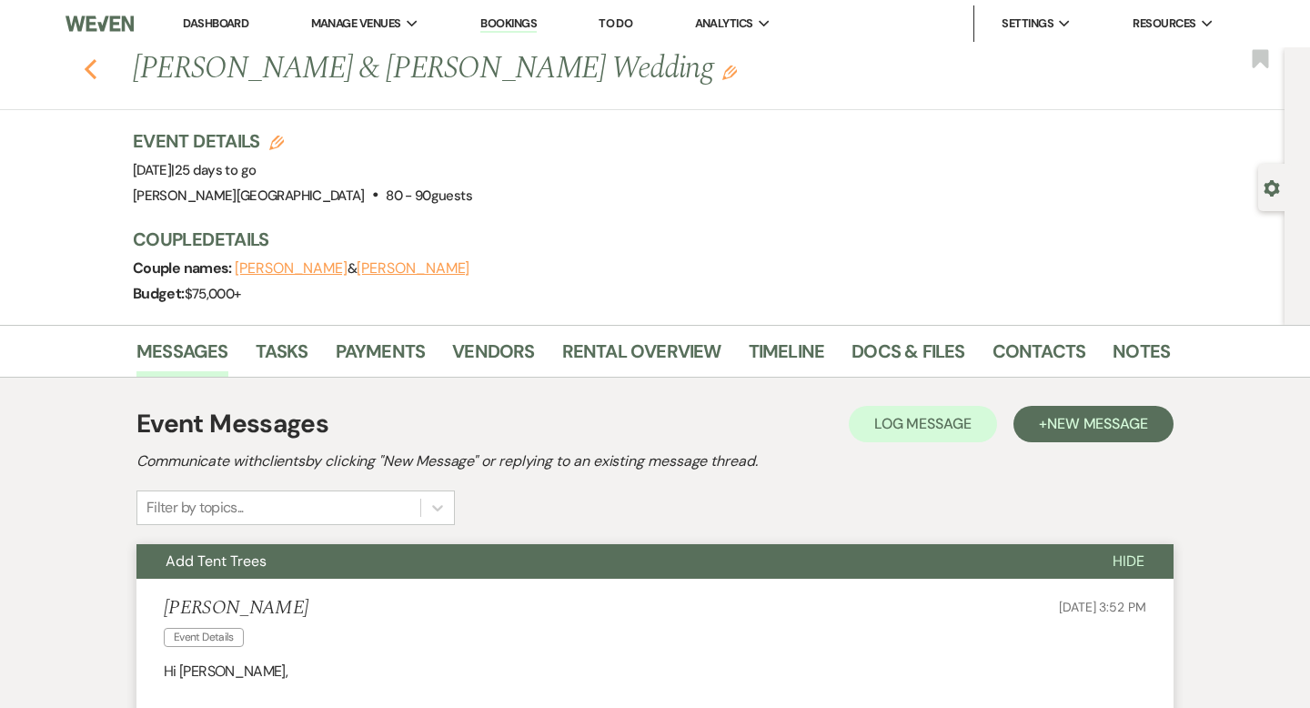
click at [87, 65] on use "button" at bounding box center [91, 69] width 12 height 20
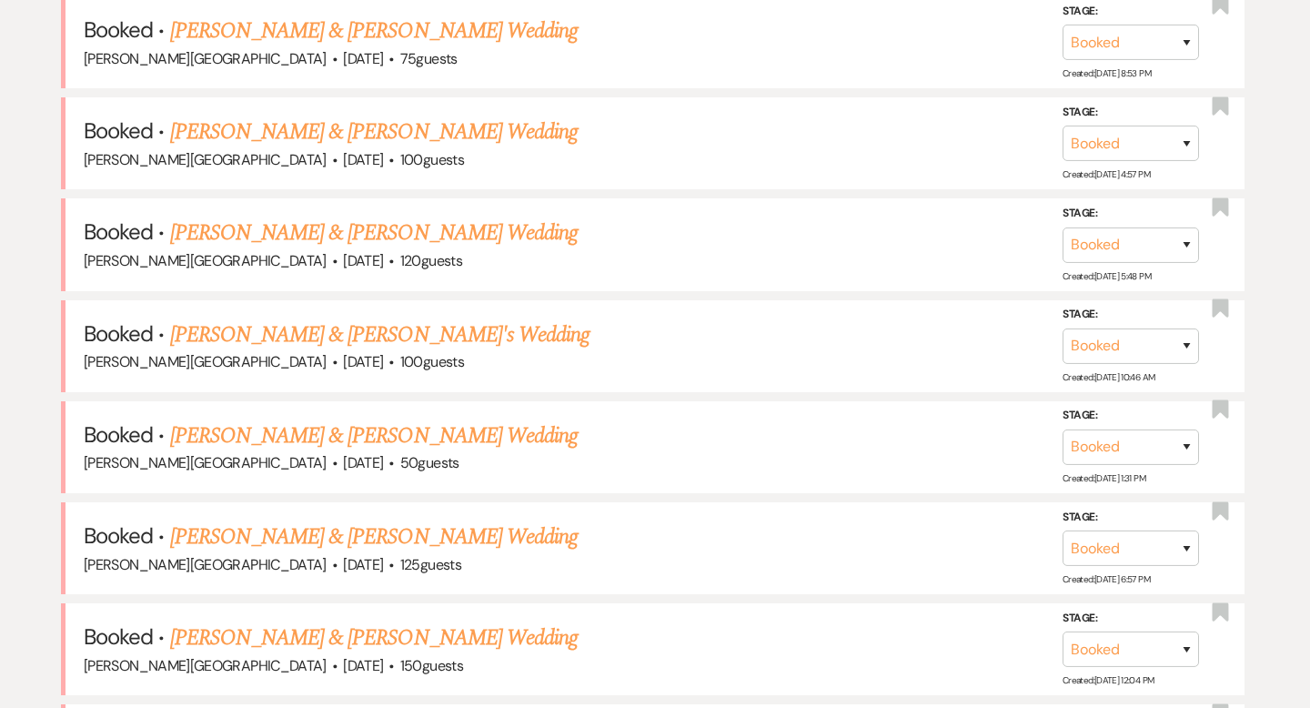
scroll to position [776, 0]
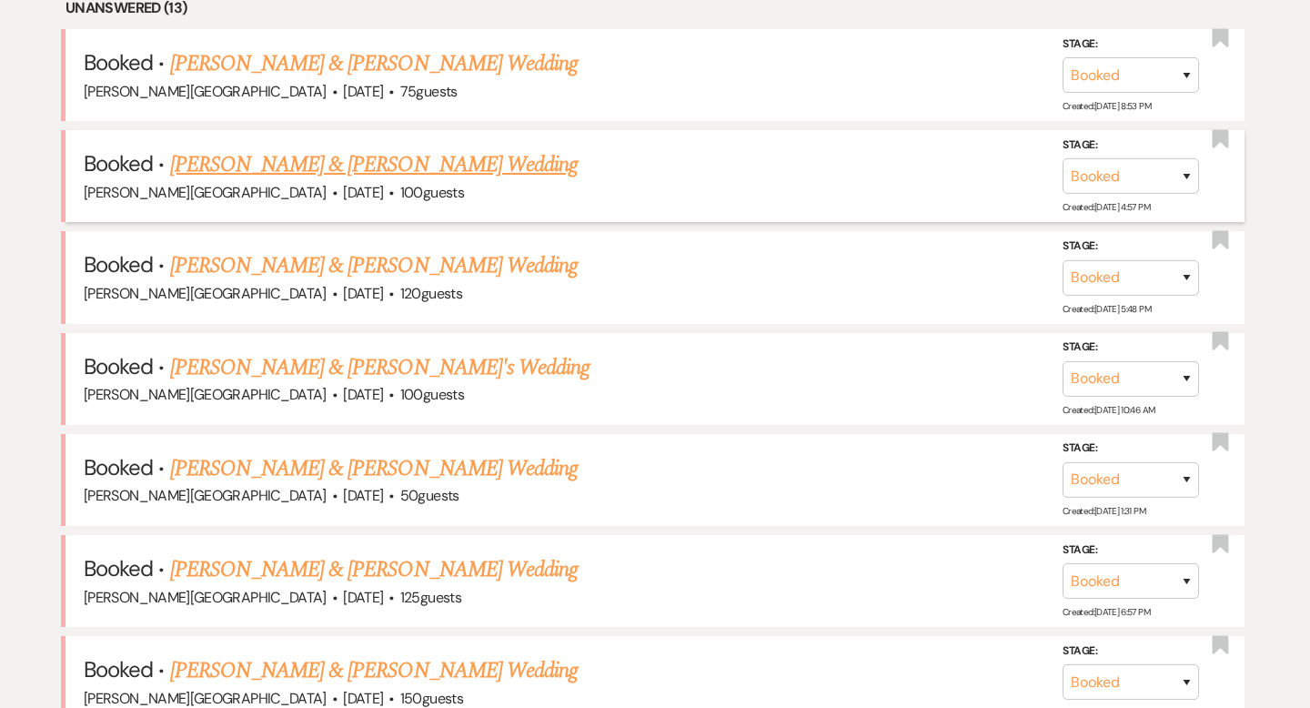
click at [390, 156] on link "[PERSON_NAME] & [PERSON_NAME] Wedding" at bounding box center [373, 164] width 407 height 33
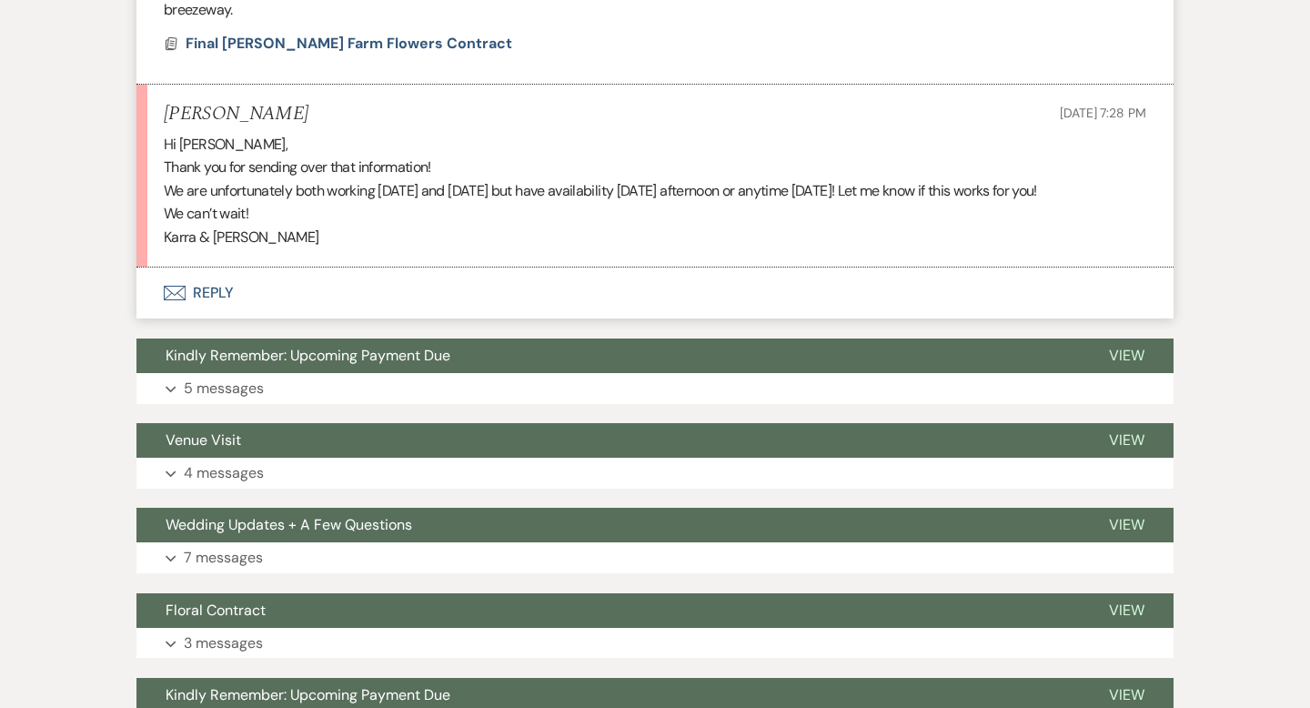
scroll to position [2754, 0]
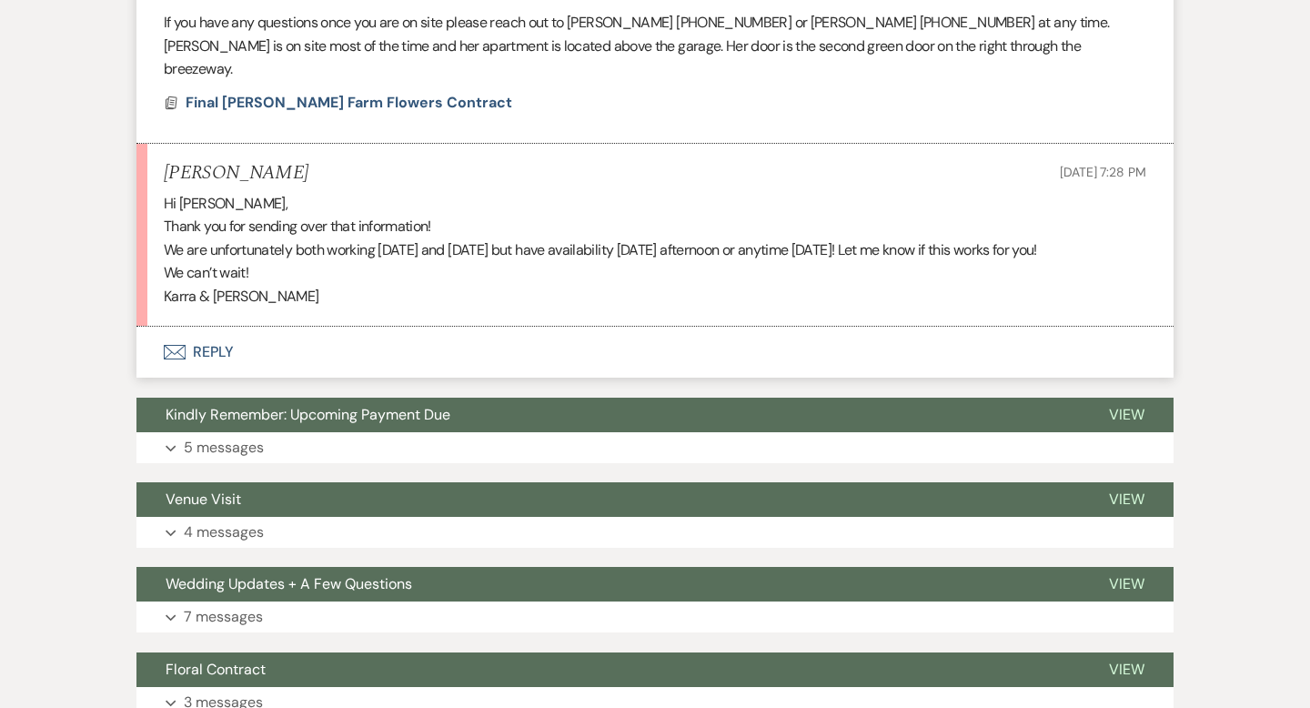
click at [221, 333] on button "Envelope Reply" at bounding box center [654, 352] width 1037 height 51
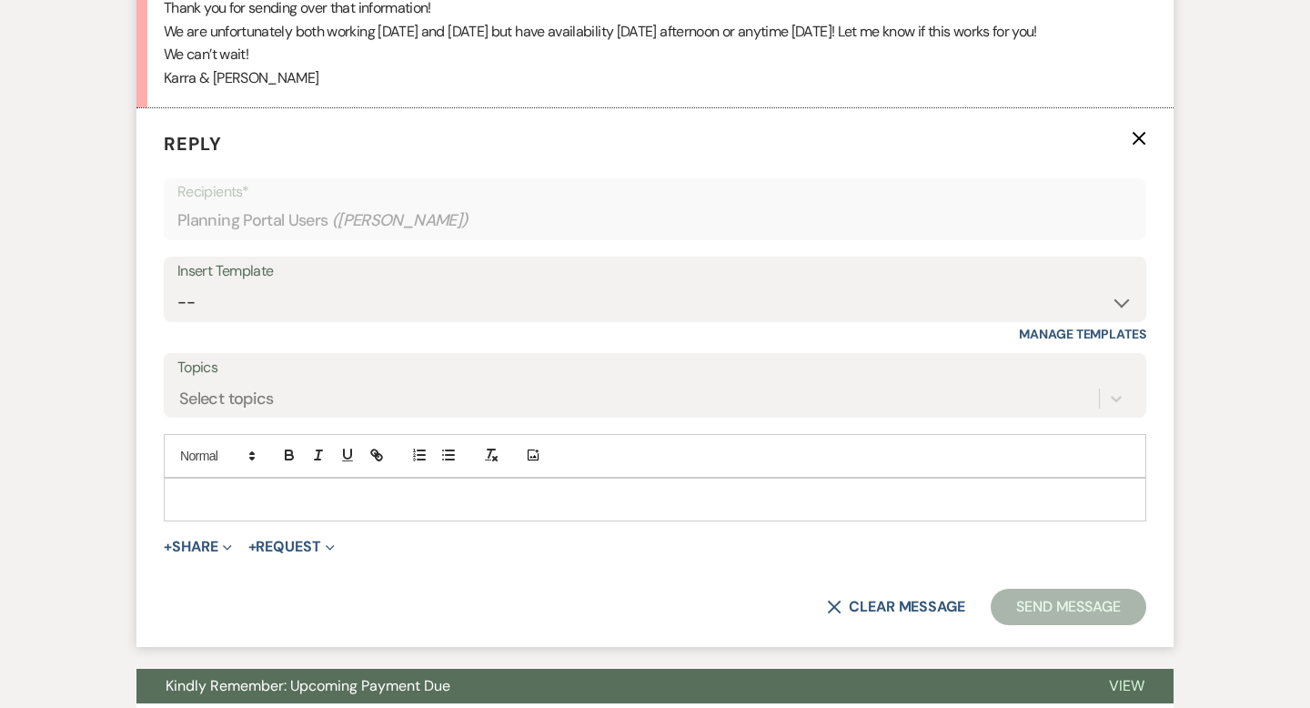
scroll to position [2973, 0]
click at [193, 478] on div at bounding box center [655, 499] width 981 height 42
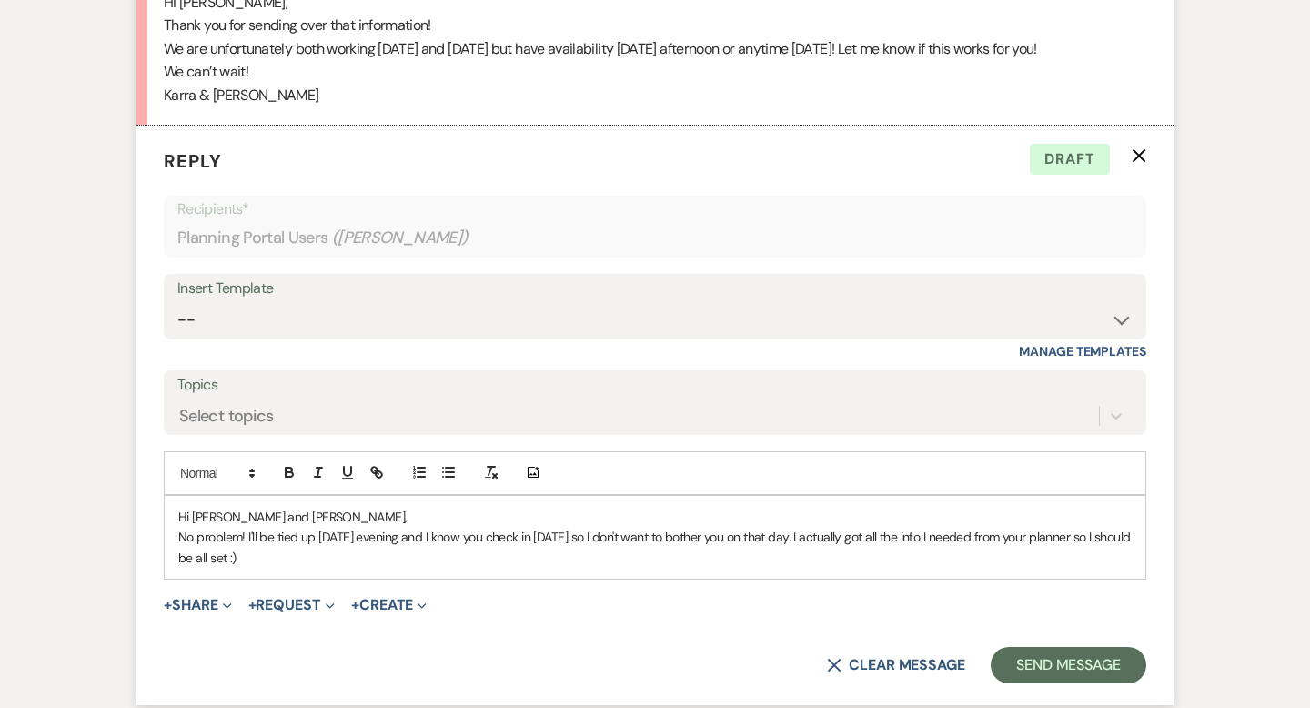
scroll to position [3005, 0]
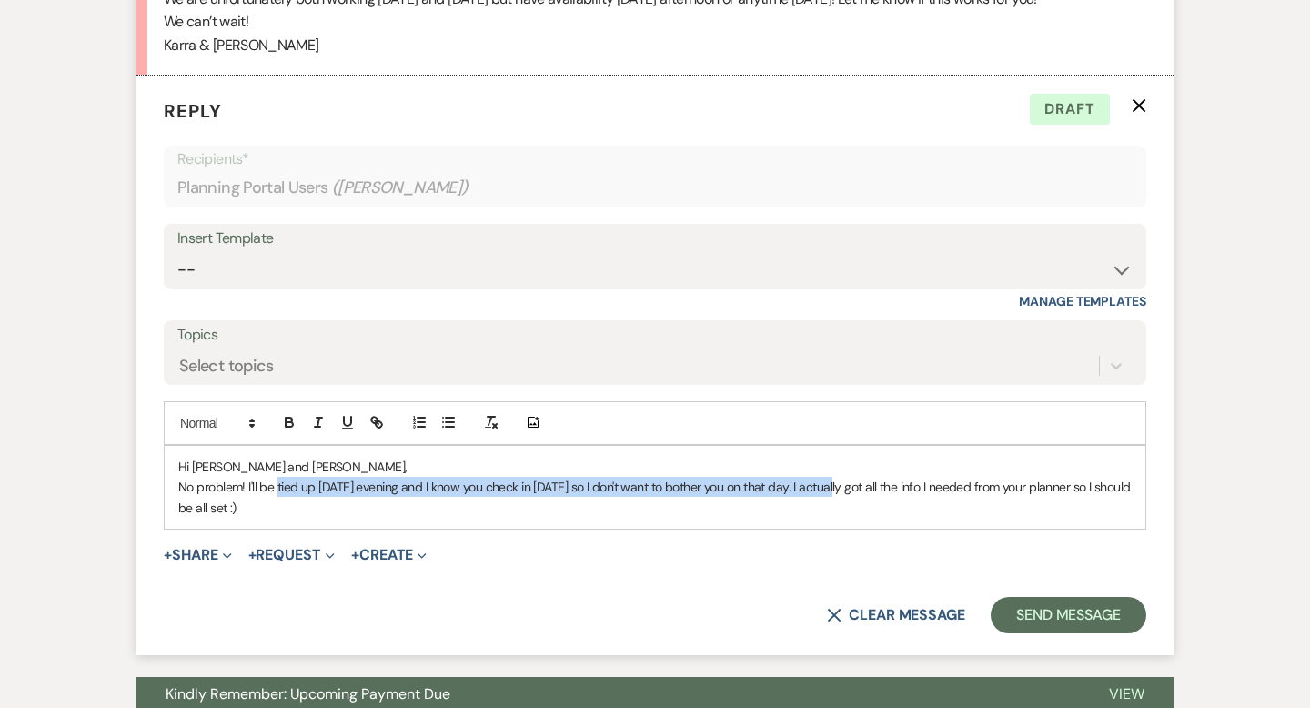
drag, startPoint x: 854, startPoint y: 458, endPoint x: 277, endPoint y: 458, distance: 576.7
click at [277, 477] on p "No problem! I'll be tied up [DATE] evening and I know you check in [DATE] so I …" at bounding box center [654, 497] width 953 height 41
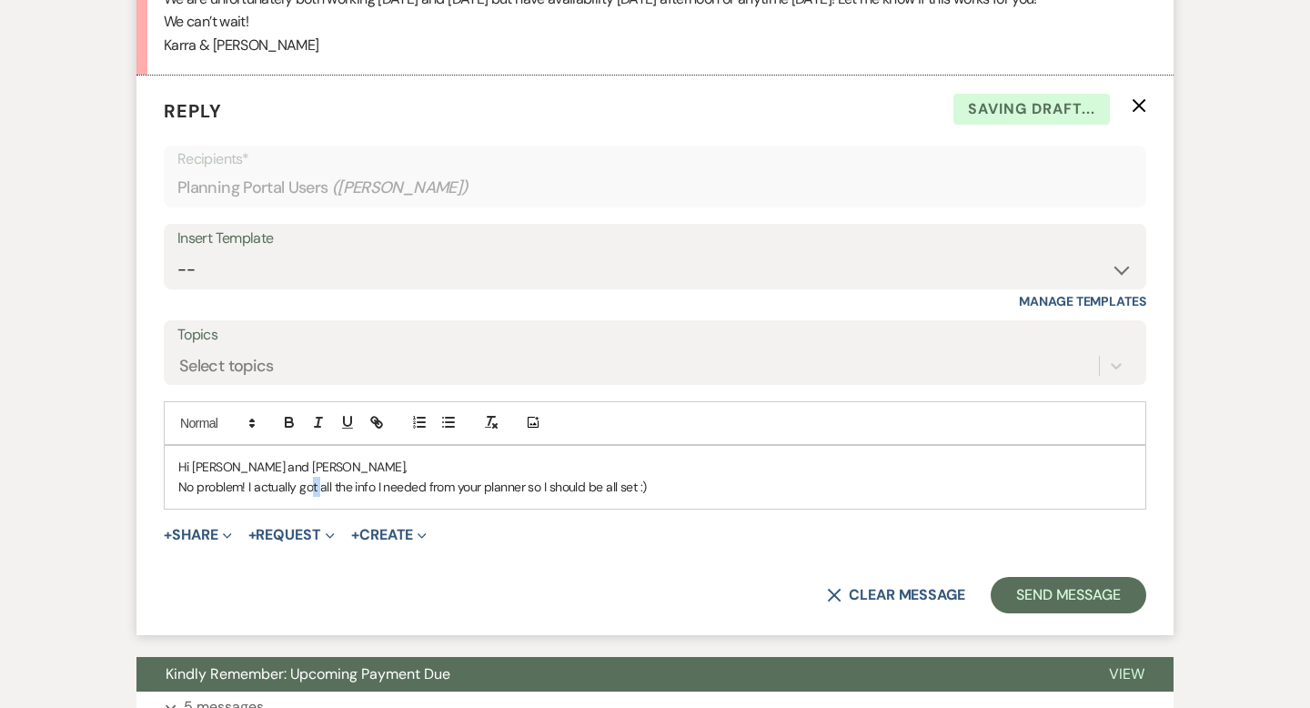
click at [310, 477] on p "No problem! I actually got all the info I needed from your planner so I should …" at bounding box center [654, 487] width 953 height 20
click at [619, 477] on p "No problem! I actually ended up getting all the info I needed from your planner…" at bounding box center [654, 487] width 953 height 20
click at [766, 477] on p "No problem! I actually ended up getting all the info I needed from your planner…" at bounding box center [654, 487] width 953 height 20
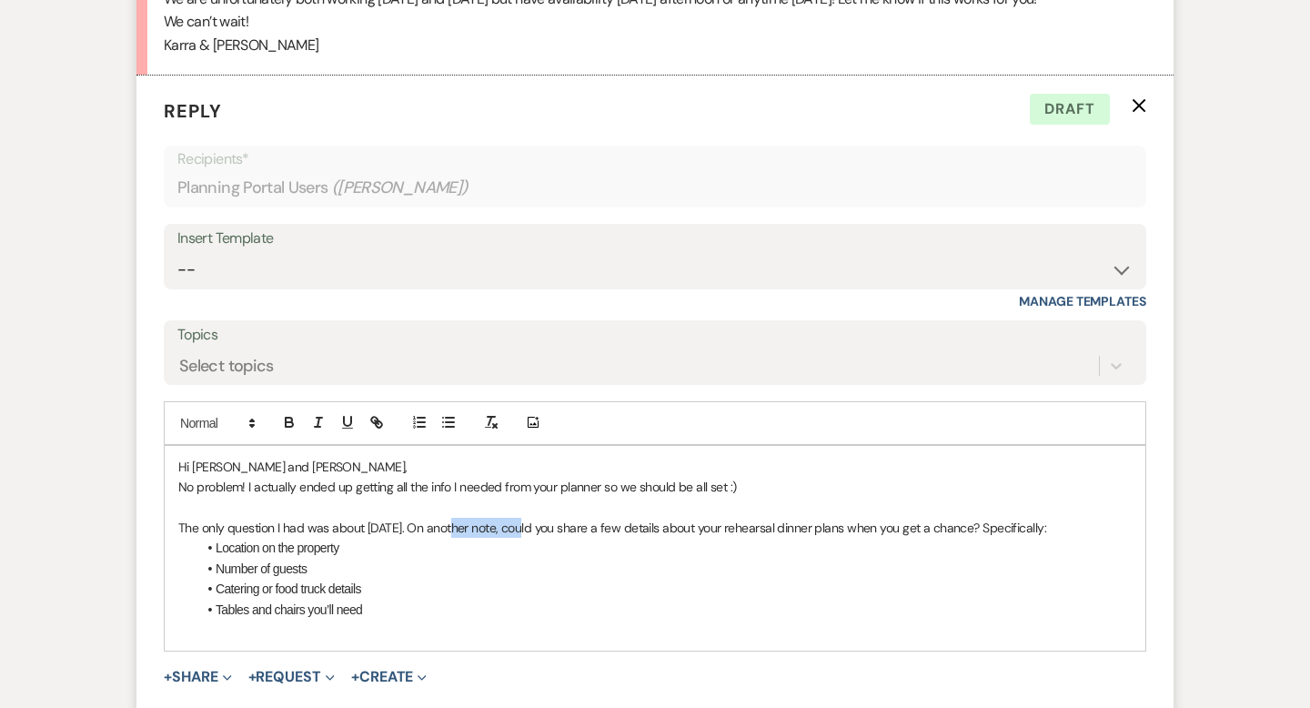
drag, startPoint x: 519, startPoint y: 498, endPoint x: 449, endPoint y: 497, distance: 70.1
click at [449, 518] on p "The only question I had was about [DATE]. On another note, could you share a fe…" at bounding box center [654, 528] width 953 height 20
click at [416, 518] on p "The only question I had was about [DATE]. Could you share a few details about y…" at bounding box center [654, 528] width 953 height 20
click at [367, 518] on p "The only question I had was about [DATE]. Could you share a few details about y…" at bounding box center [654, 528] width 953 height 20
click at [276, 518] on p "The only question I had was about your [DATE] plans. Could you share a few deta…" at bounding box center [654, 528] width 953 height 20
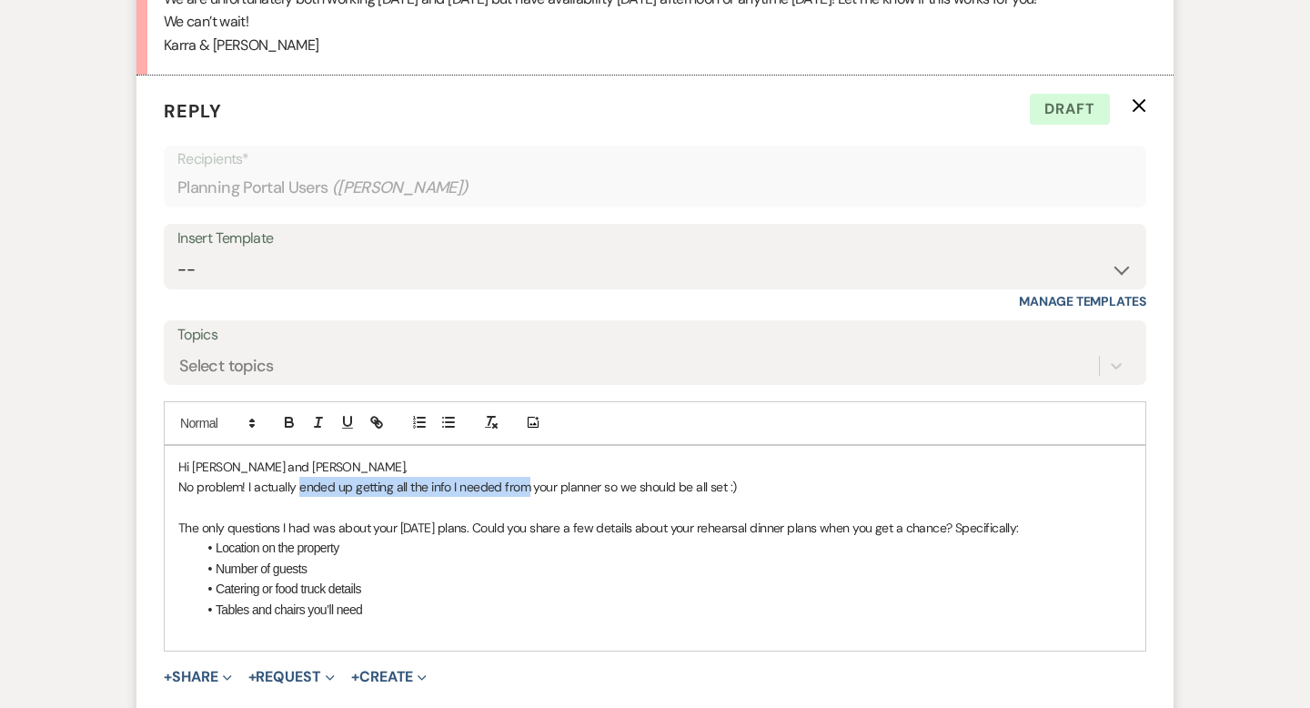
drag, startPoint x: 528, startPoint y: 462, endPoint x: 298, endPoint y: 470, distance: 229.4
click at [298, 477] on p "No problem! I actually ended up getting all the info I needed from your planner…" at bounding box center [654, 487] width 953 height 20
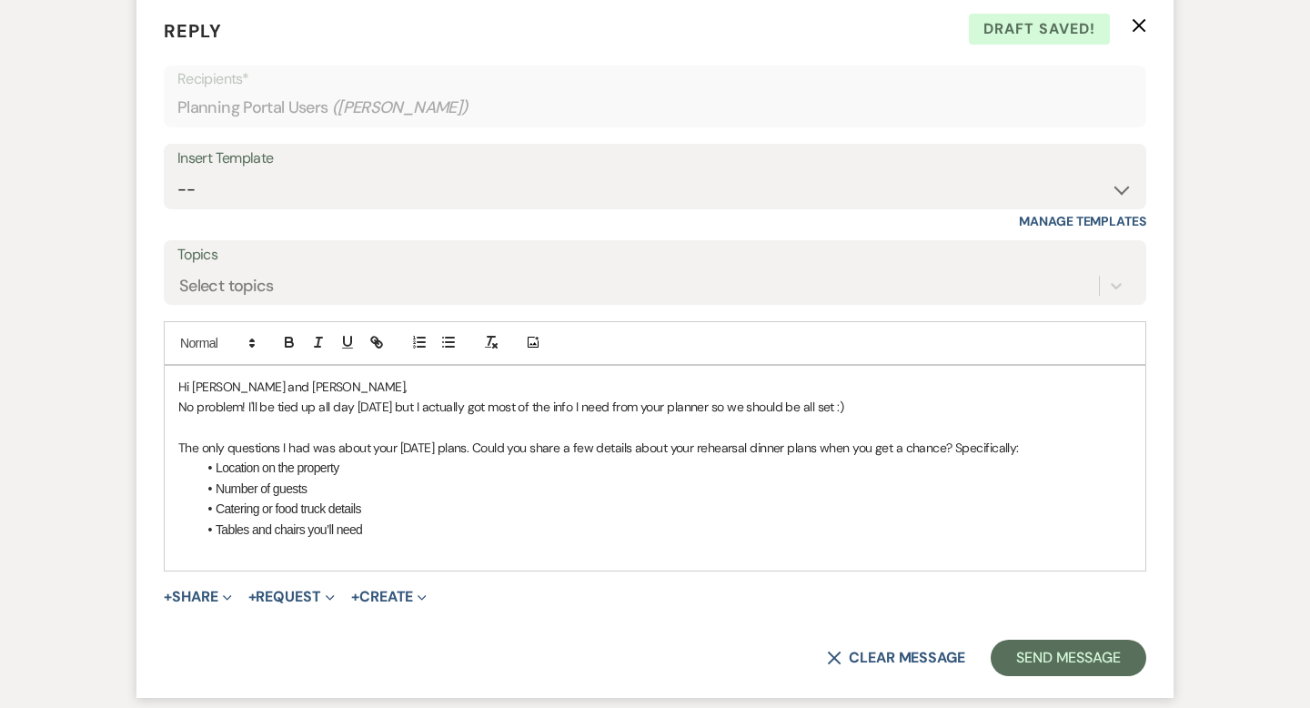
scroll to position [3097, 0]
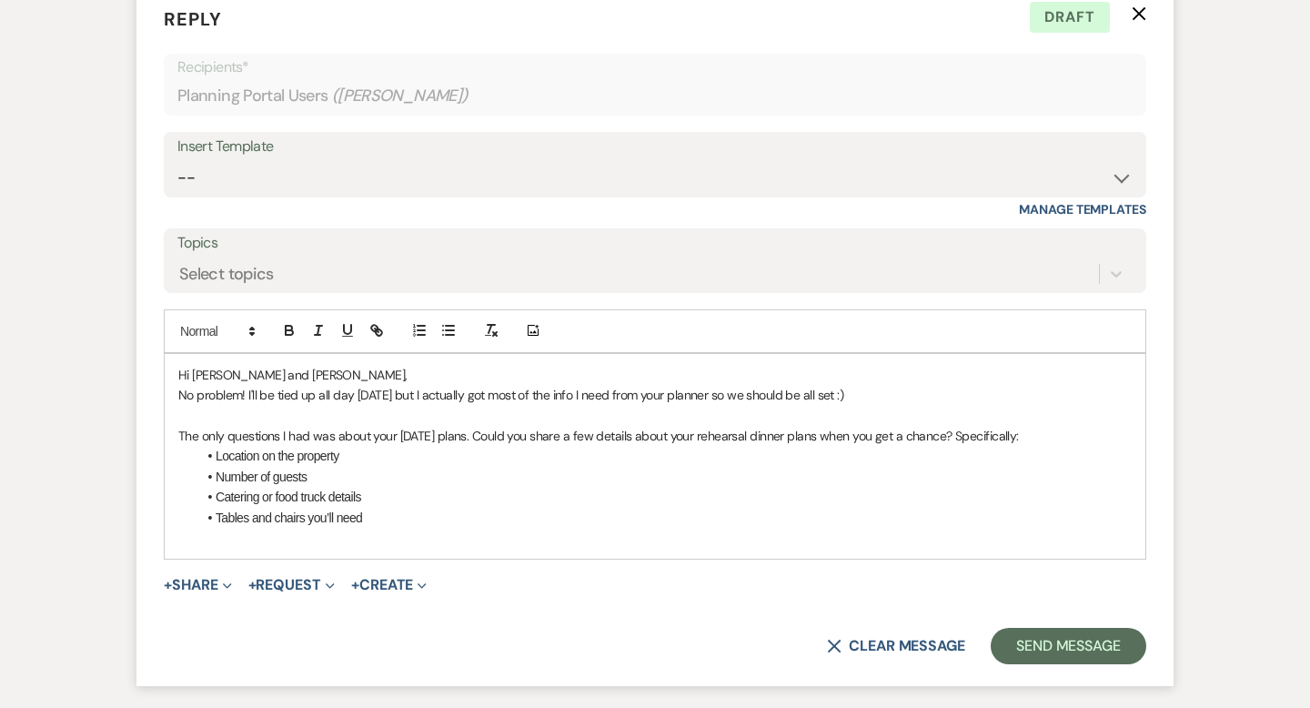
click at [367, 487] on li "Catering or food truck details" at bounding box center [663, 497] width 935 height 20
click at [378, 508] on li "Tables and chairs you’ll need" at bounding box center [663, 518] width 935 height 20
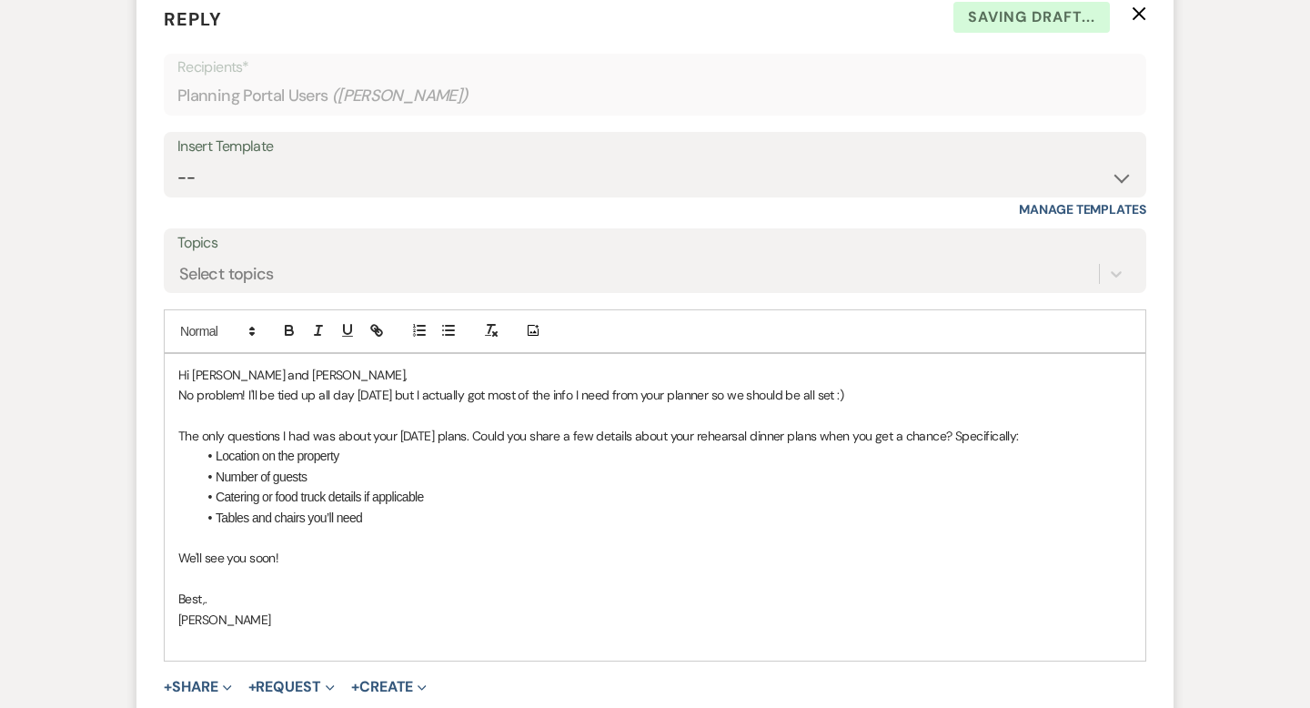
click at [200, 629] on p at bounding box center [654, 639] width 953 height 20
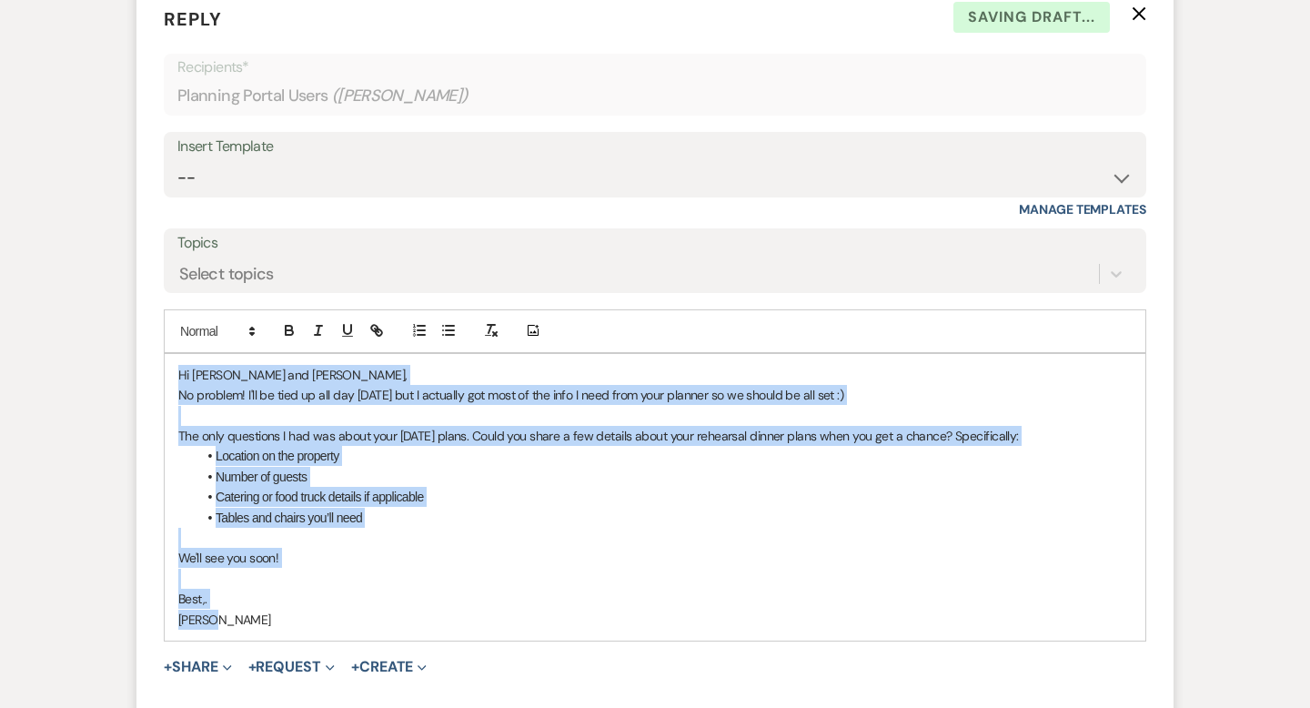
drag, startPoint x: 226, startPoint y: 599, endPoint x: 176, endPoint y: 355, distance: 249.7
click at [176, 355] on div "Hi [PERSON_NAME] and [PERSON_NAME], No problem! I'll be tied up all day [DATE] …" at bounding box center [655, 497] width 981 height 287
copy div "Hi [PERSON_NAME] and [PERSON_NAME], No problem! I'll be tied up all day [DATE] …"
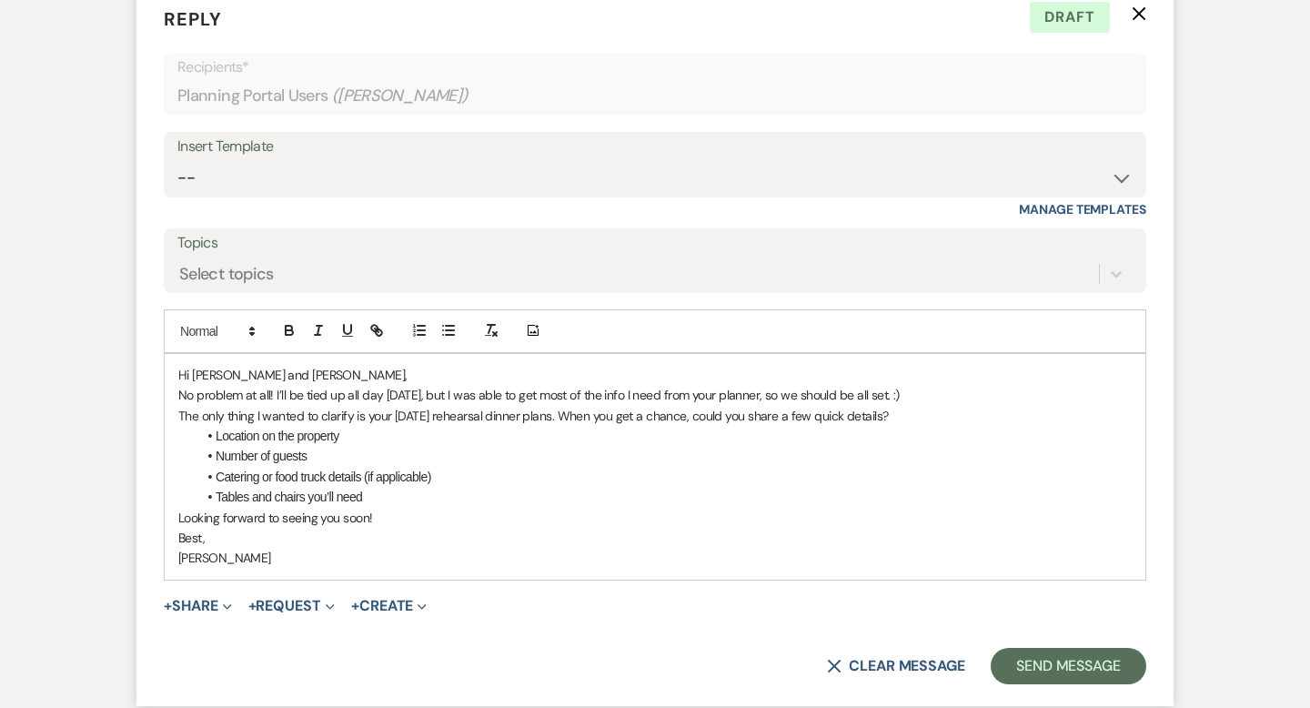
click at [397, 385] on p "No problem at all! I’ll be tied up all day [DATE], but I was able to get most o…" at bounding box center [654, 395] width 953 height 20
click at [520, 385] on p "No problem at all! I’ll be tied up most of the day [DATE], but I was able to ge…" at bounding box center [654, 395] width 953 height 20
drag, startPoint x: 436, startPoint y: 367, endPoint x: 357, endPoint y: 367, distance: 78.2
click at [357, 385] on p "No problem at all! I’ll be tied up most of the day [DATE] and [DATE] but I was …" at bounding box center [654, 395] width 953 height 20
click at [366, 385] on p "No problem at all! I’ll be tied up [DATE] and [DATE] but I was able to get most…" at bounding box center [654, 395] width 953 height 20
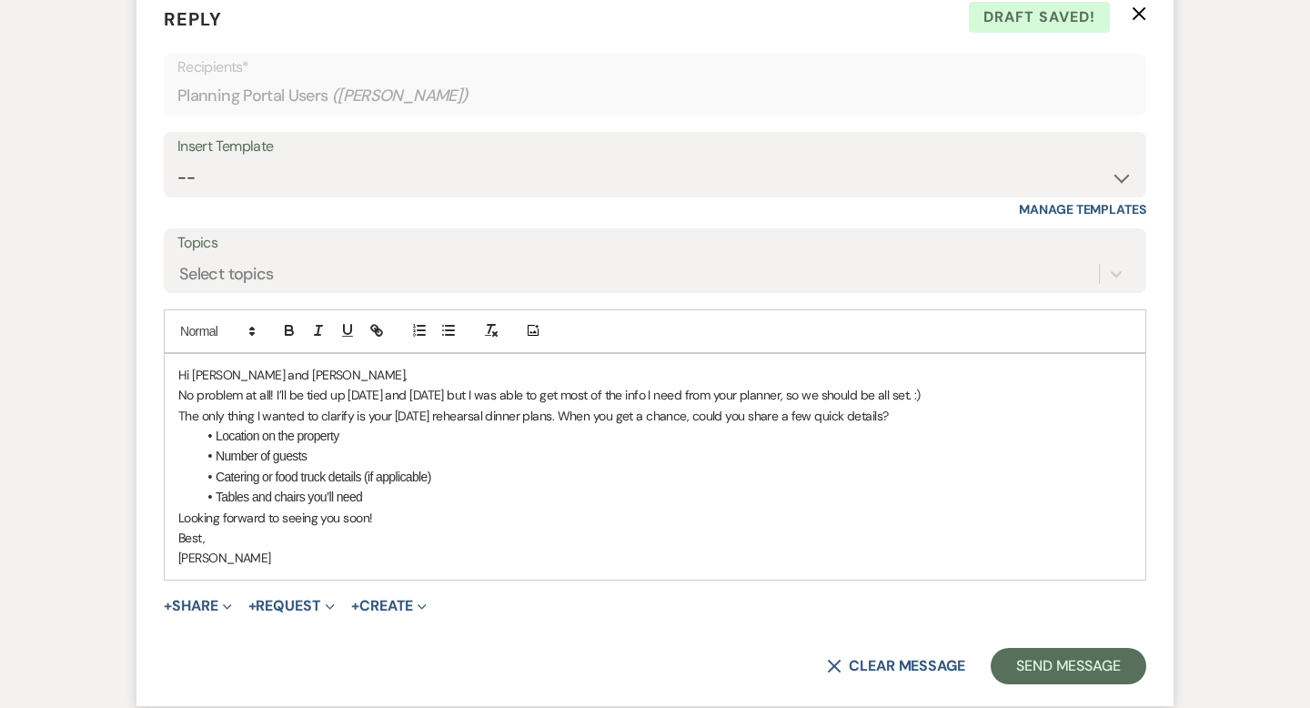
click at [364, 385] on p "No problem at all! I’ll be tied up [DATE] and [DATE] but I was able to get most…" at bounding box center [654, 395] width 953 height 20
click at [1012, 385] on p "No problem at all! I’ll be tied up [DATE] and [DATE] but I was able to get most…" at bounding box center [654, 395] width 953 height 20
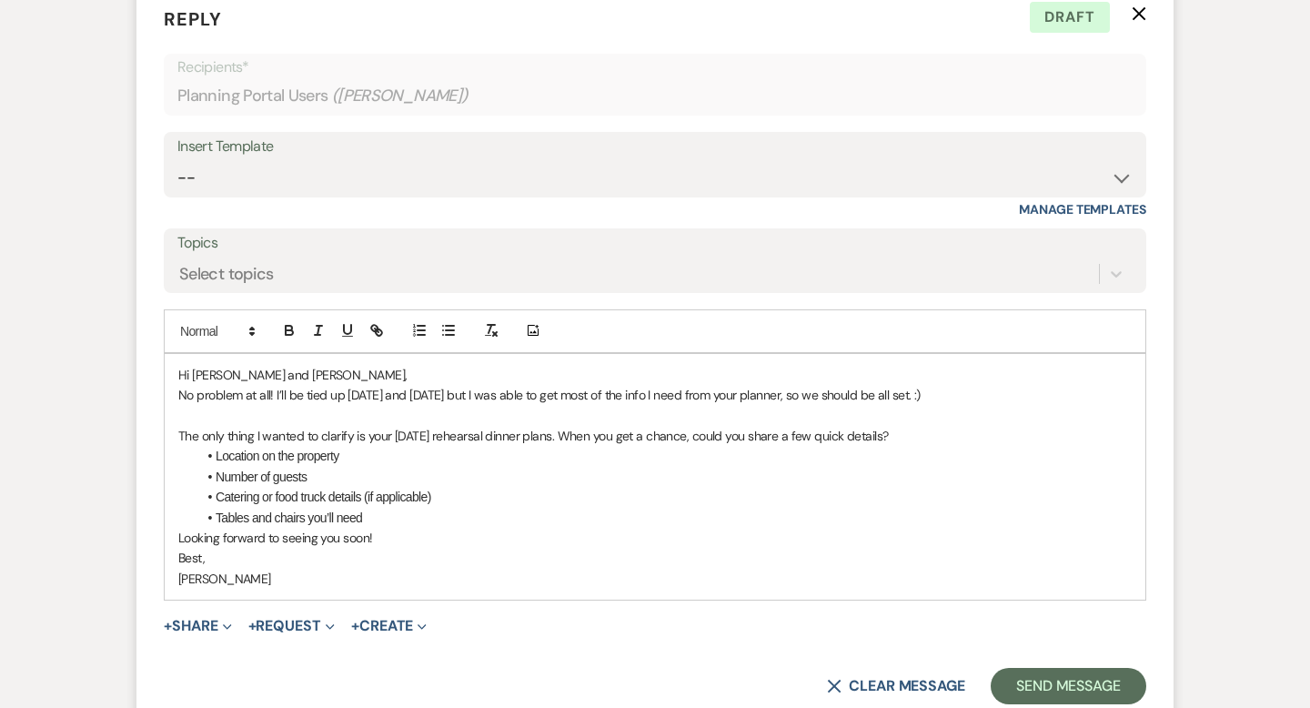
click at [176, 510] on div "Hi [PERSON_NAME] and [PERSON_NAME], No problem at all! I’ll be tied up [DATE] a…" at bounding box center [655, 477] width 981 height 246
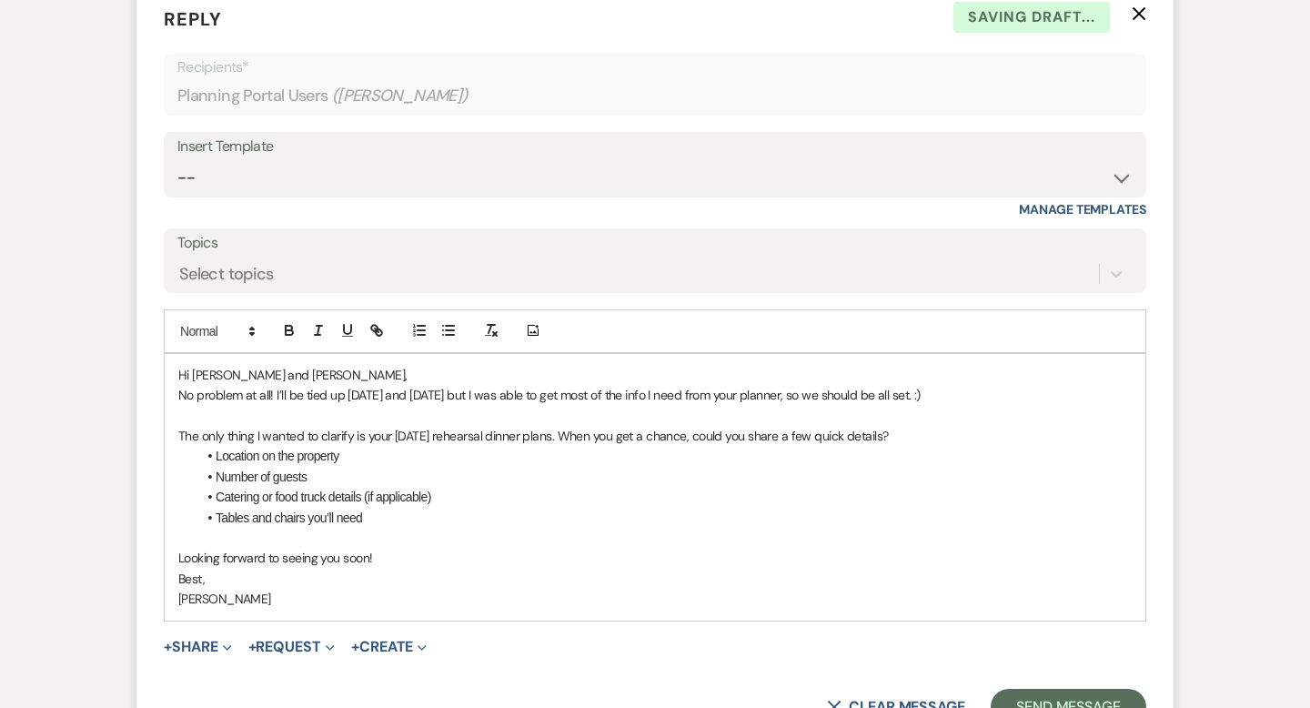
click at [182, 589] on p "[PERSON_NAME]" at bounding box center [654, 599] width 953 height 20
click at [176, 551] on div "Hi [PERSON_NAME] and [PERSON_NAME], No problem at all! I’ll be tied up [DATE] a…" at bounding box center [655, 487] width 981 height 267
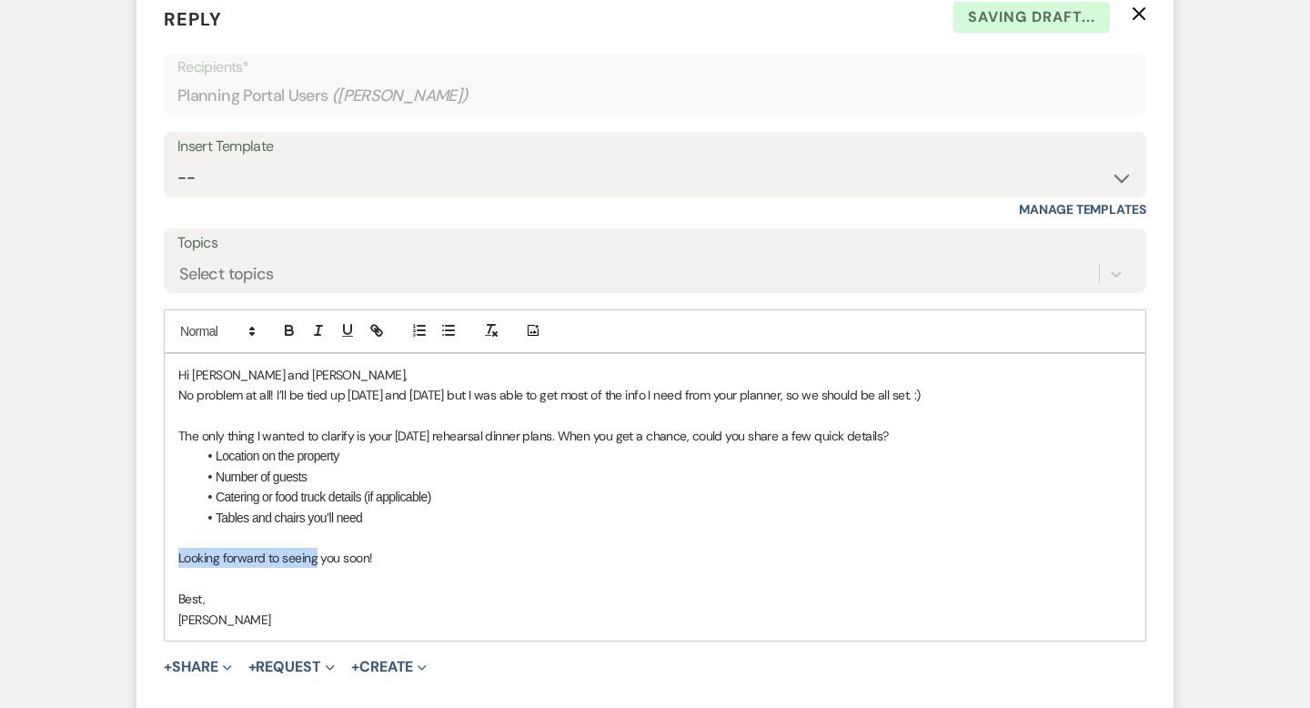
drag, startPoint x: 317, startPoint y: 538, endPoint x: 179, endPoint y: 534, distance: 137.4
click at [179, 548] on p "Looking forward to seeing you soon!" at bounding box center [654, 558] width 953 height 20
click at [376, 467] on li "Number of guests" at bounding box center [663, 477] width 935 height 20
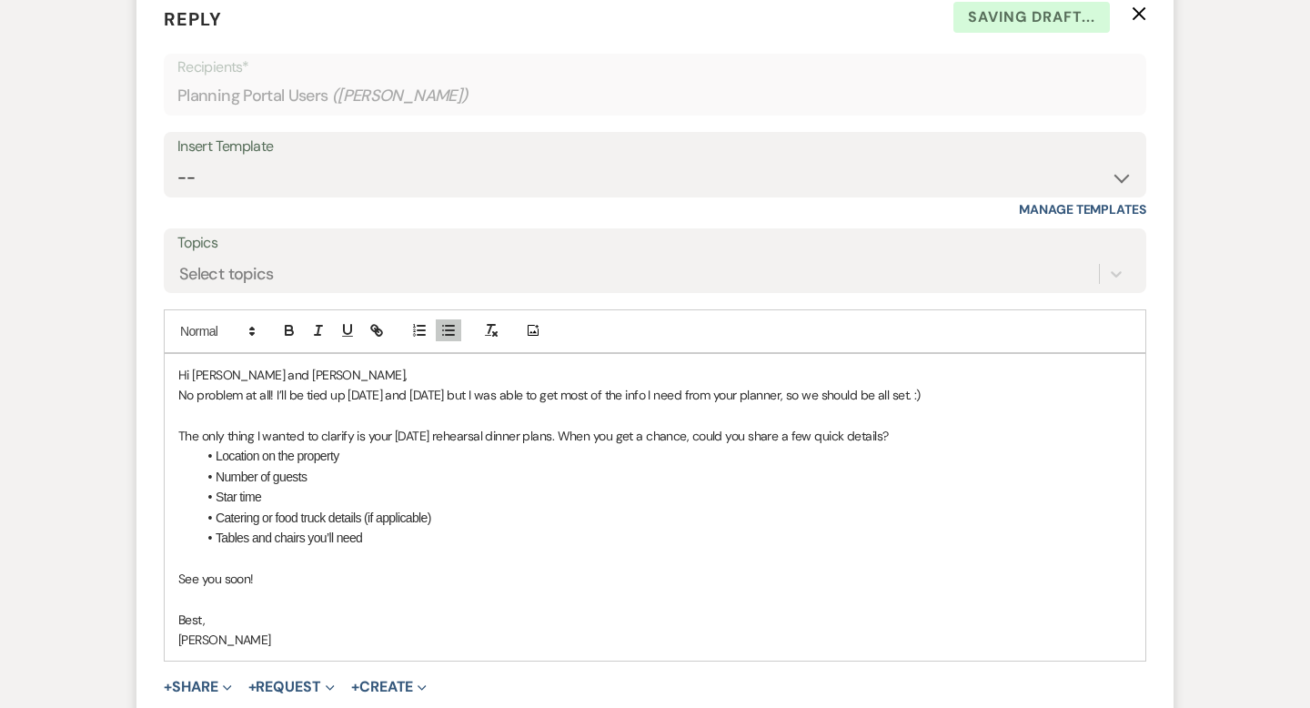
click at [370, 528] on li "Tables and chairs you’ll need" at bounding box center [663, 538] width 935 height 20
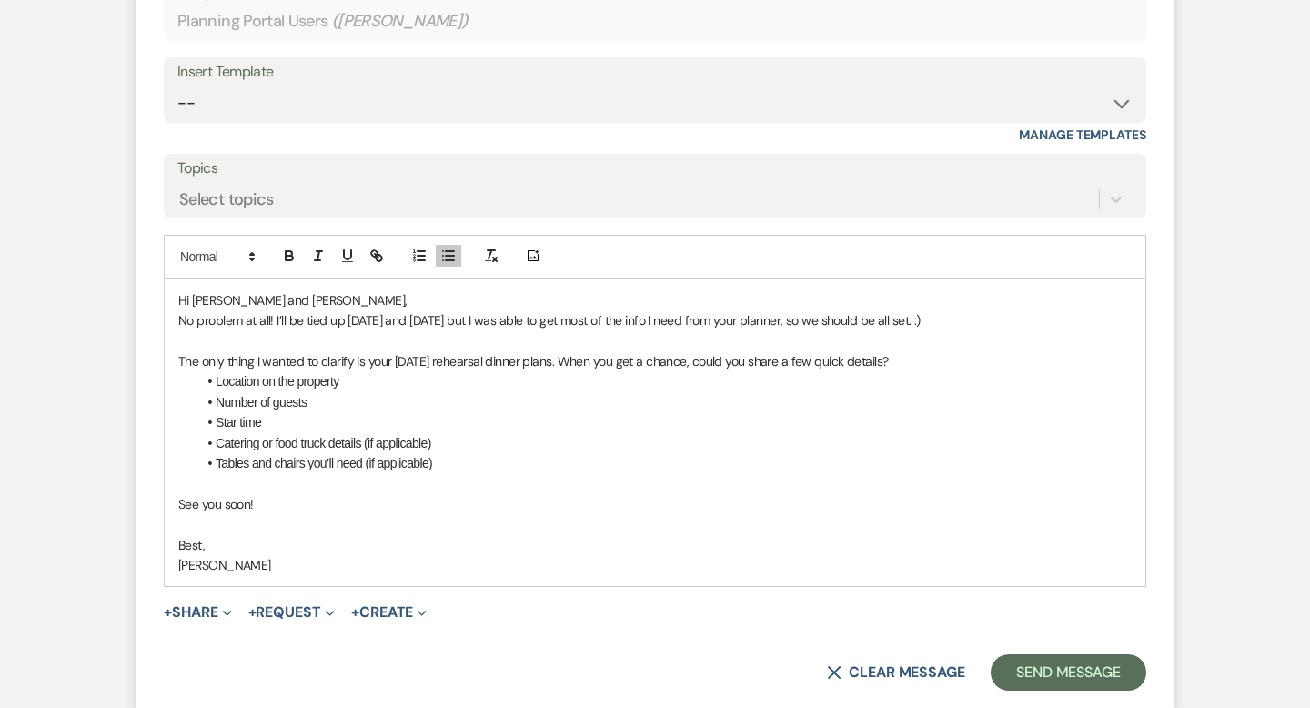
scroll to position [3176, 0]
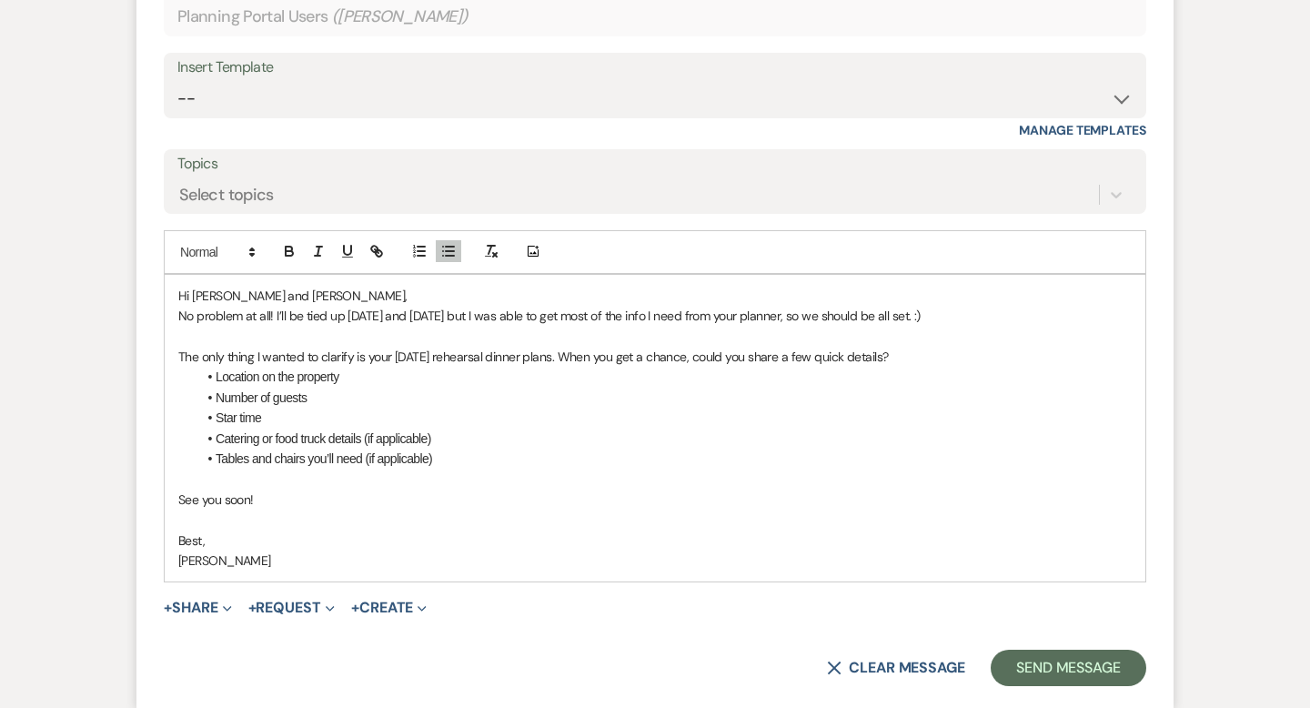
click at [236, 407] on li "Star time" at bounding box center [663, 417] width 935 height 20
click at [1051, 649] on button "Send Message" at bounding box center [1069, 667] width 156 height 36
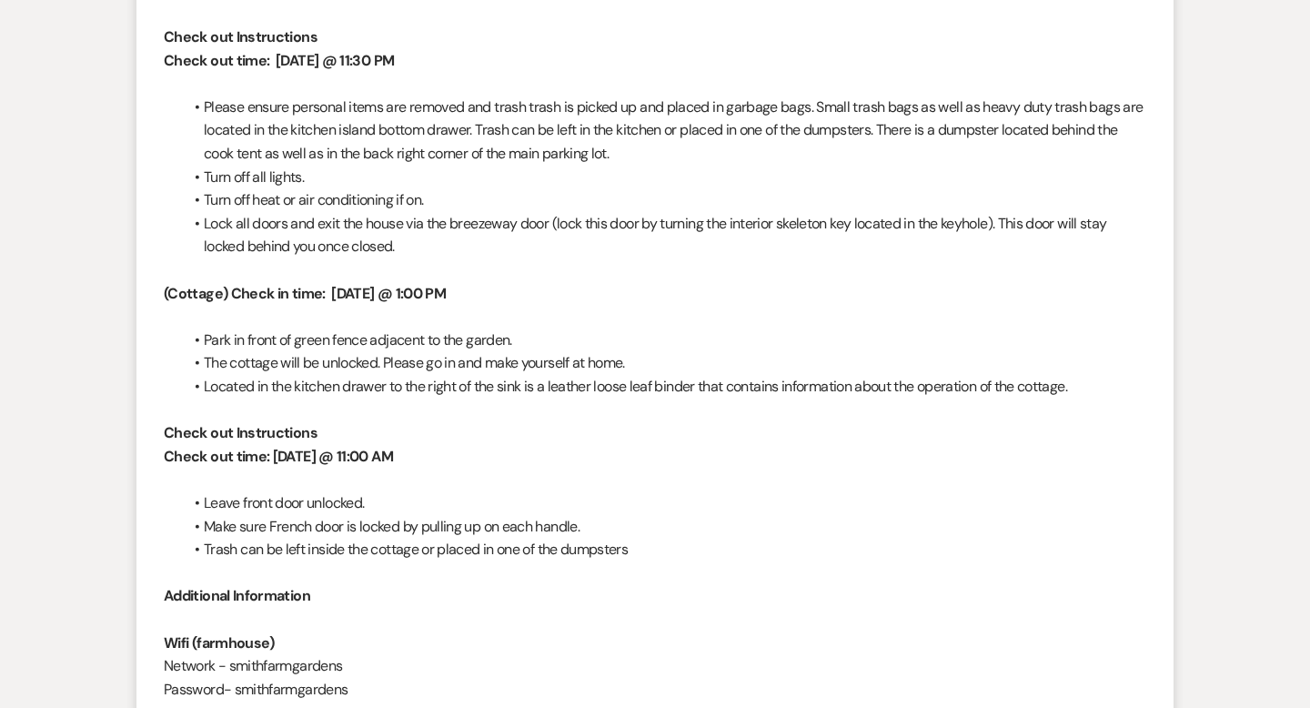
scroll to position [0, 0]
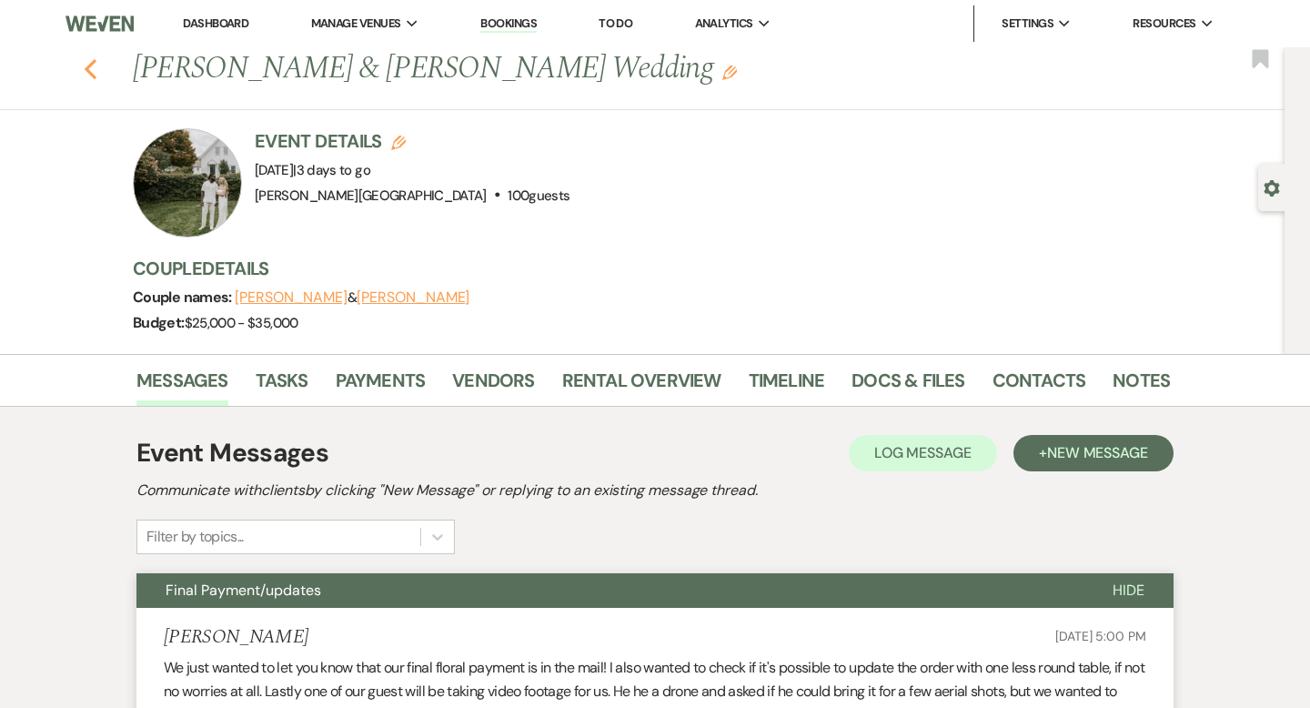
click at [89, 72] on use "button" at bounding box center [91, 69] width 12 height 20
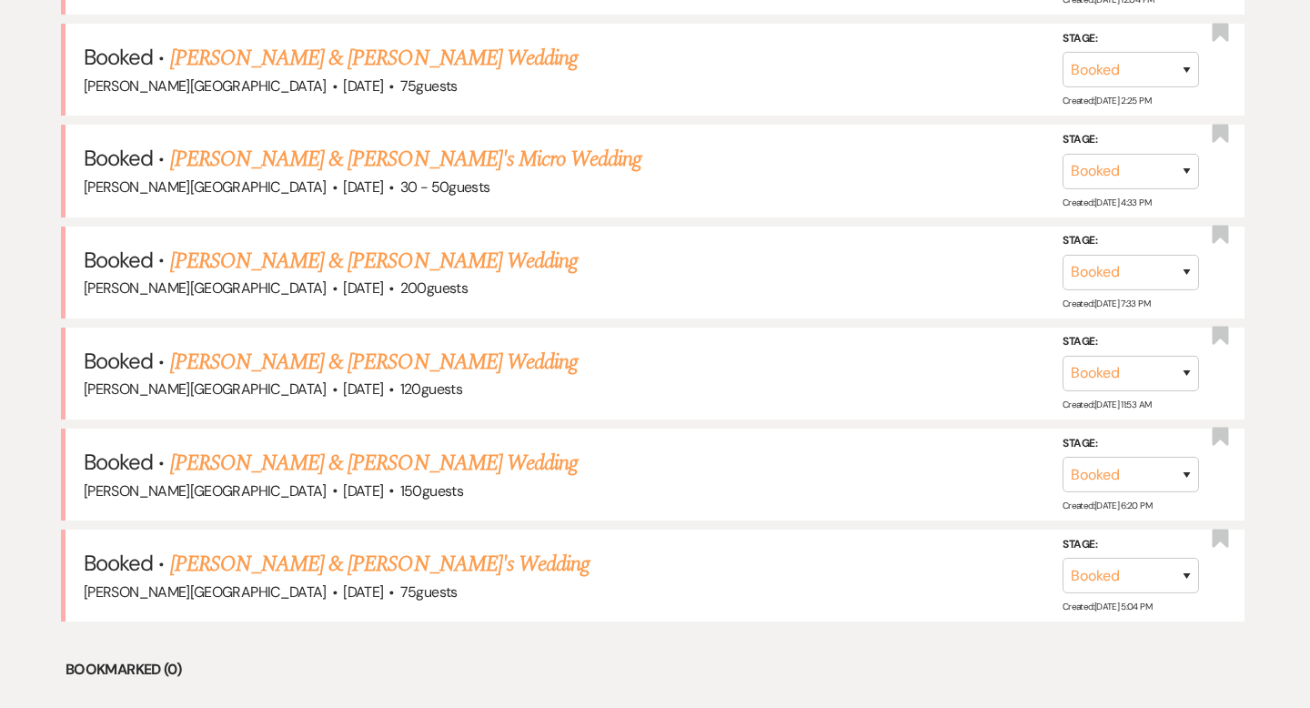
scroll to position [1393, 0]
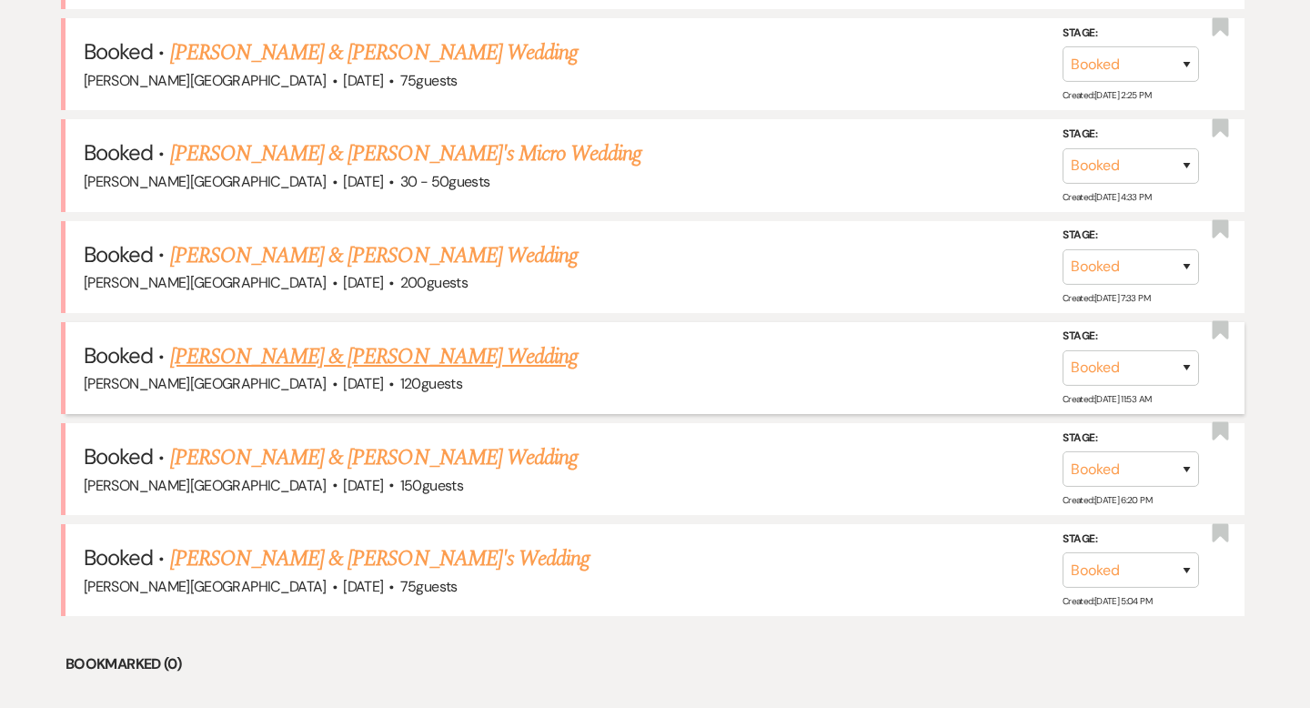
click at [363, 349] on link "[PERSON_NAME] & [PERSON_NAME] Wedding" at bounding box center [373, 356] width 407 height 33
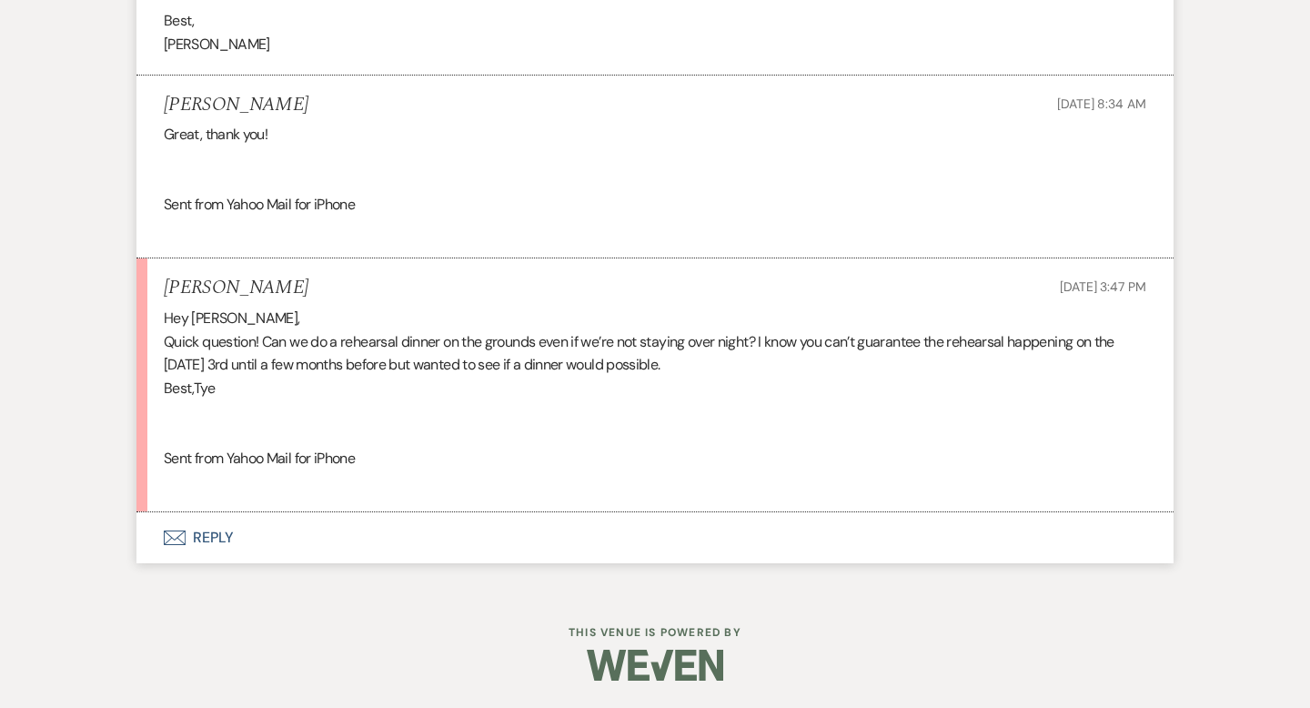
scroll to position [16080, 0]
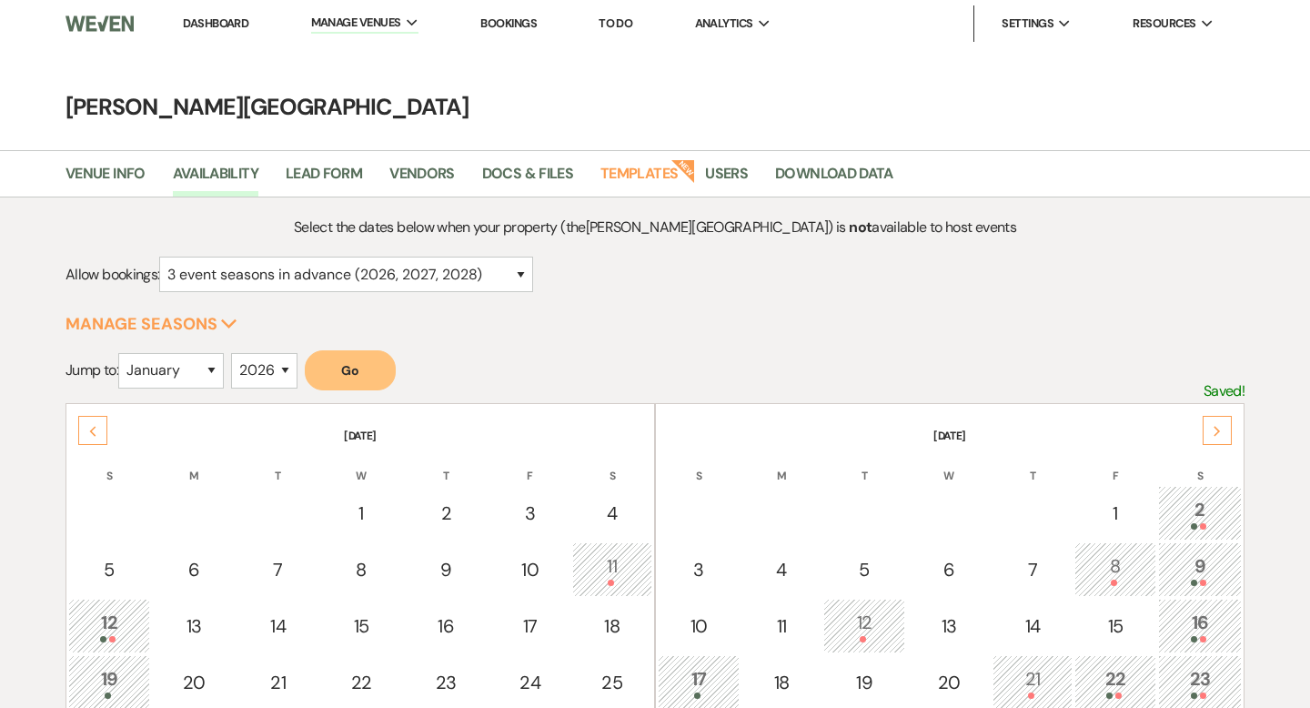
select select "3"
select select "2026"
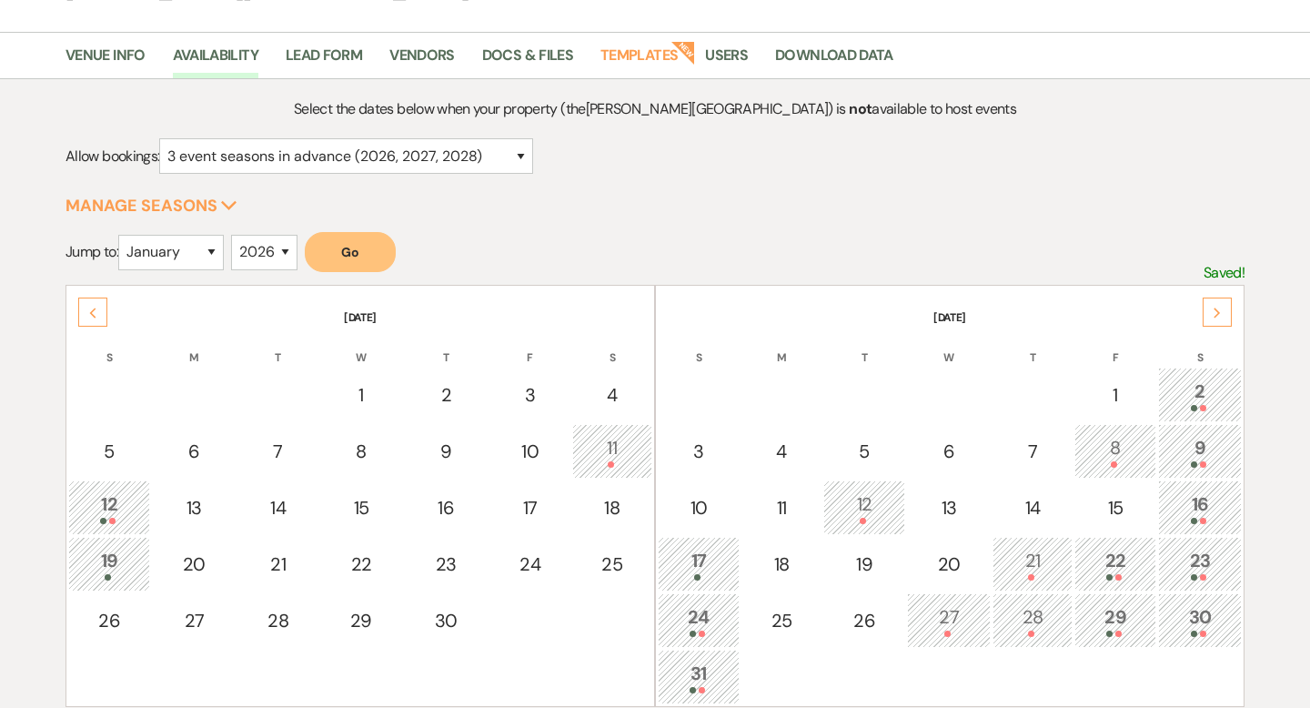
click at [1212, 316] on div "Next" at bounding box center [1216, 311] width 29 height 29
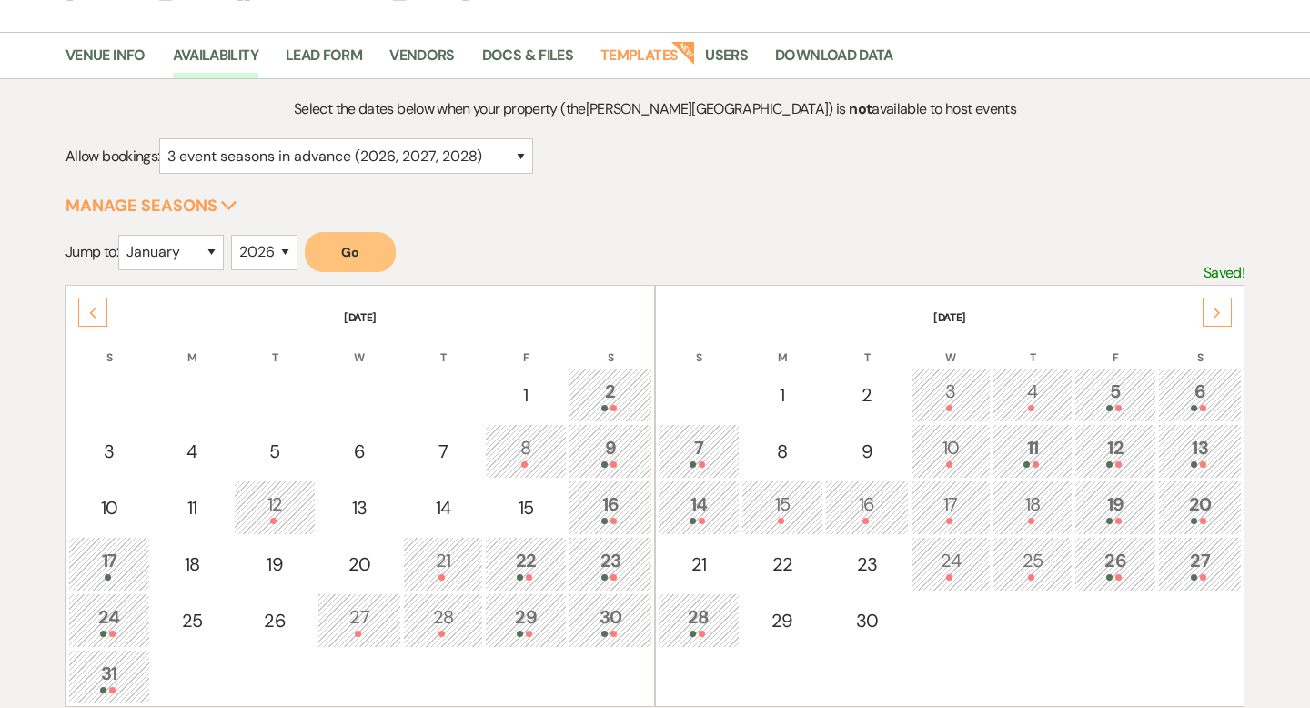
click at [1212, 316] on div "Next" at bounding box center [1216, 311] width 29 height 29
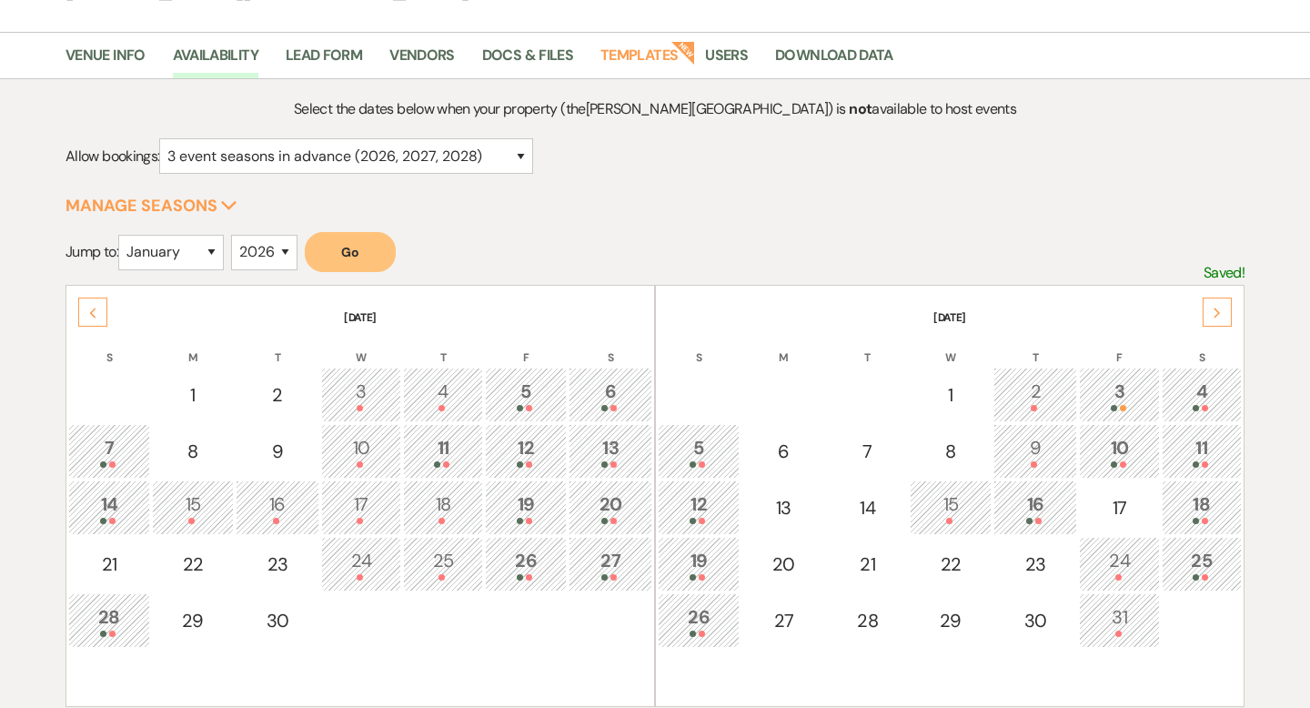
click at [1212, 316] on div "Next" at bounding box center [1216, 311] width 29 height 29
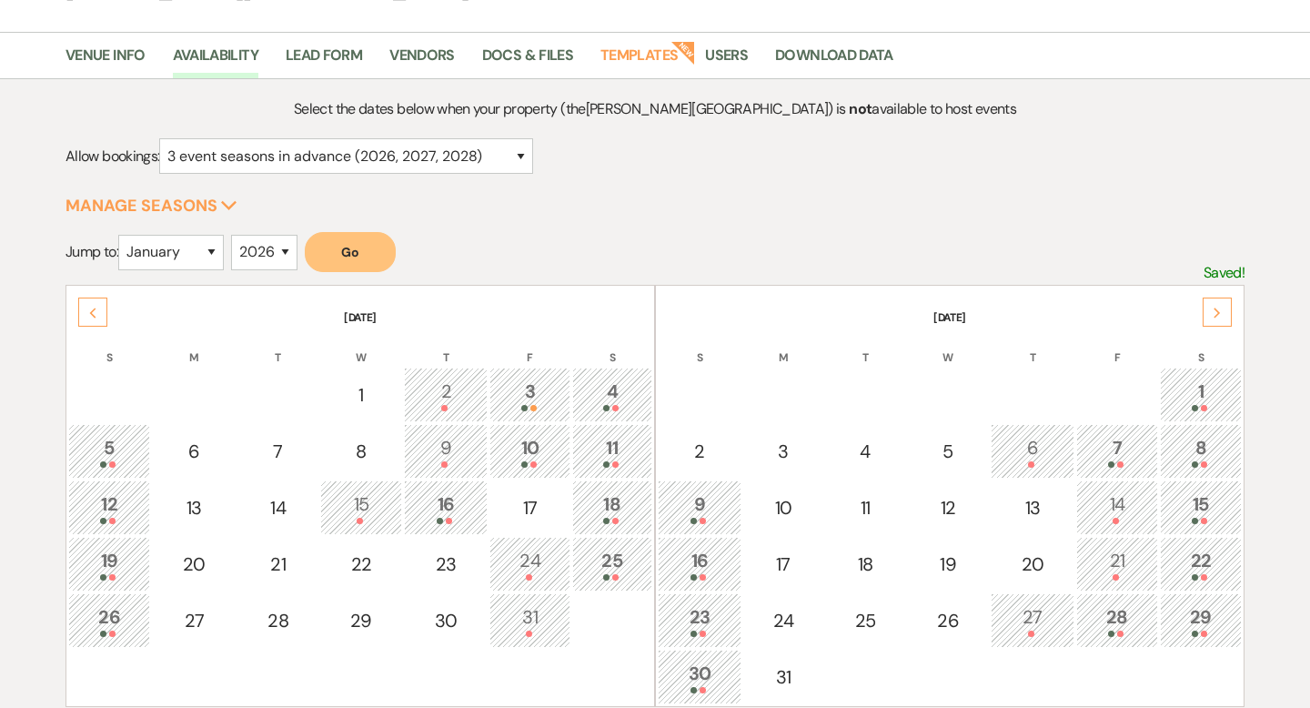
click at [1212, 316] on div "Next" at bounding box center [1216, 311] width 29 height 29
